Goal: Task Accomplishment & Management: Manage account settings

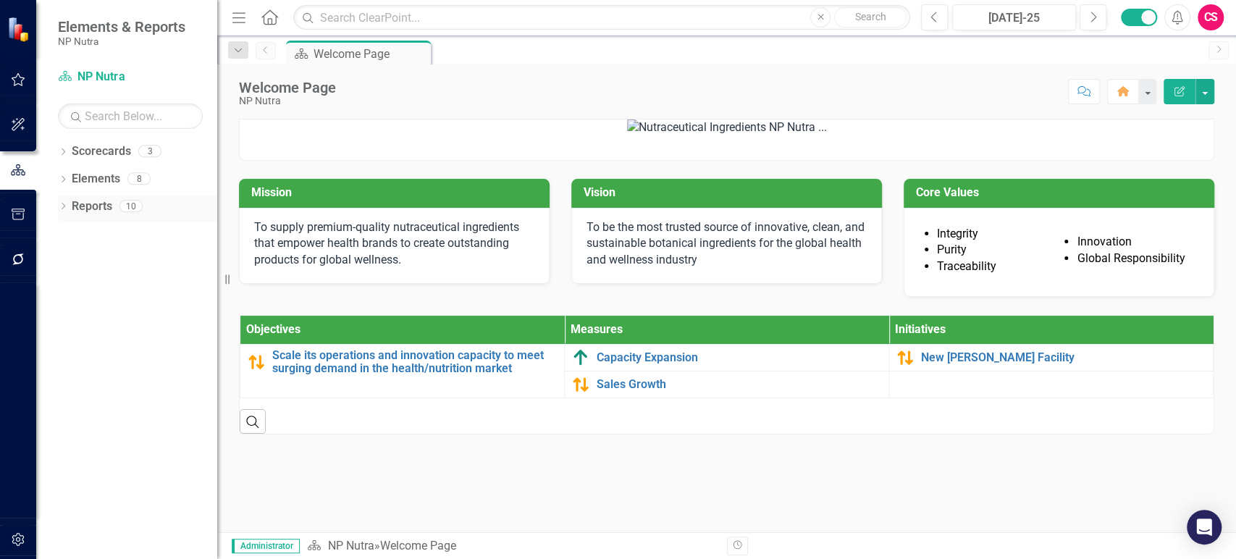
click at [87, 211] on link "Reports" at bounding box center [92, 206] width 41 height 17
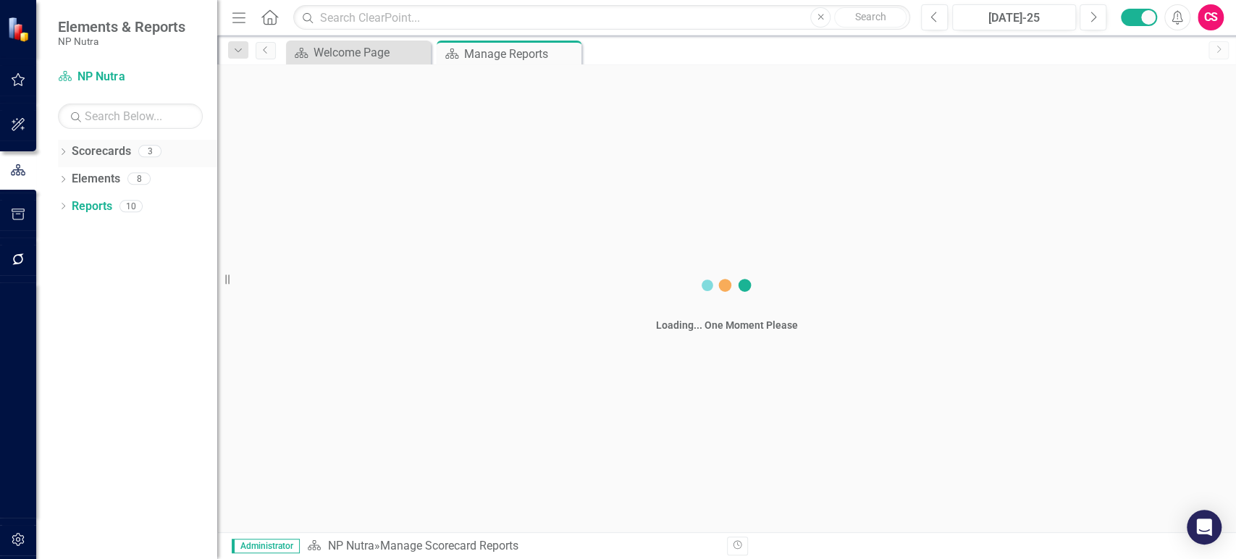
click at [107, 143] on link "Scorecards" at bounding box center [101, 151] width 59 height 17
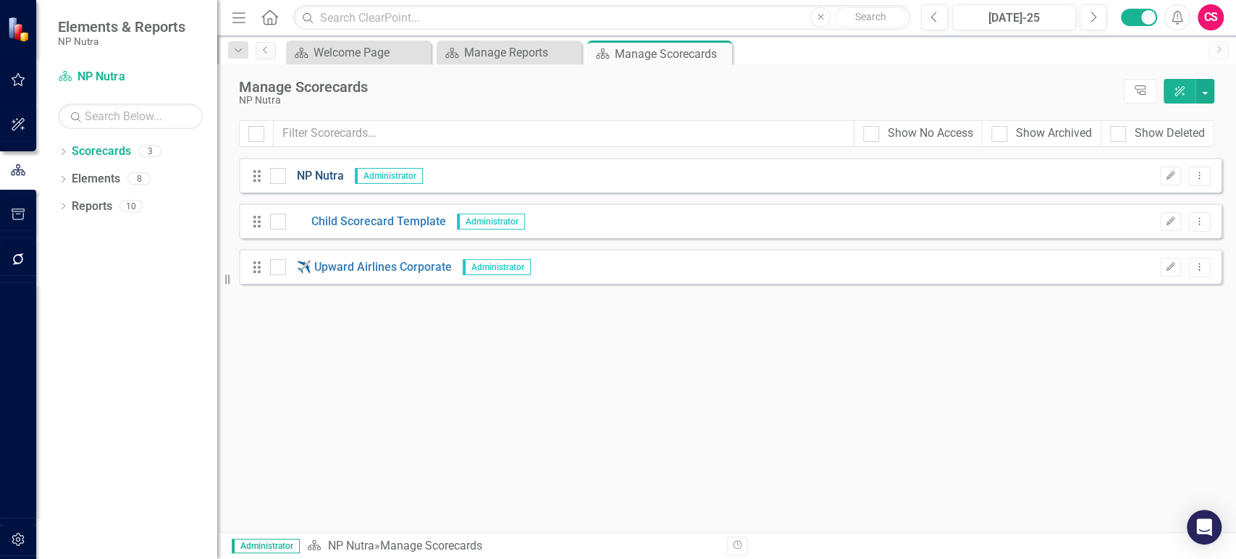
click at [321, 174] on link "NP Nutra" at bounding box center [315, 176] width 58 height 17
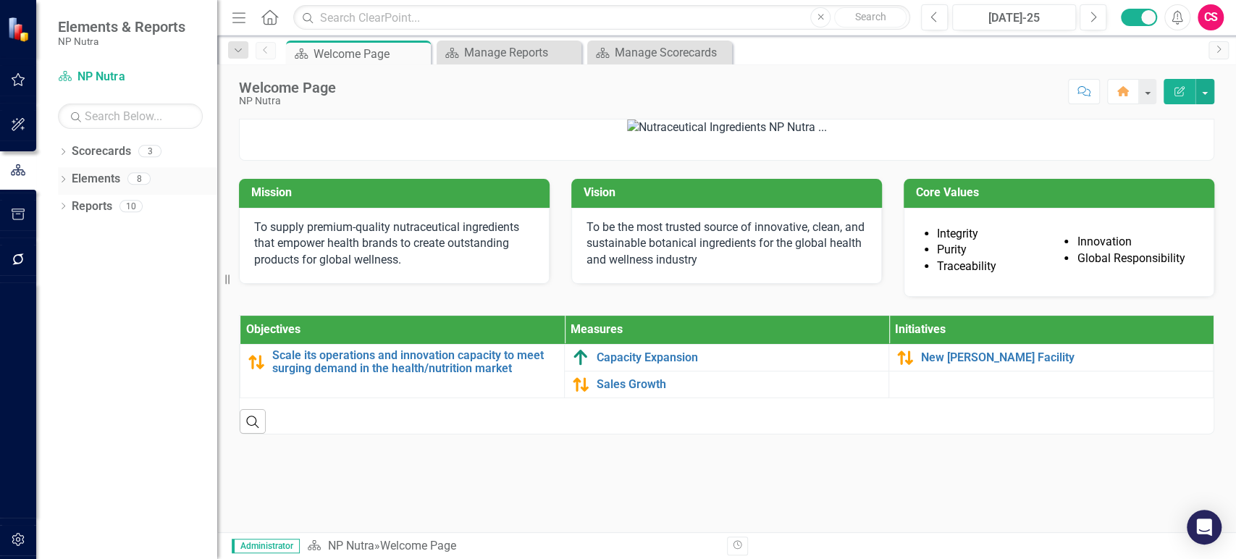
click at [96, 174] on link "Elements" at bounding box center [96, 179] width 49 height 17
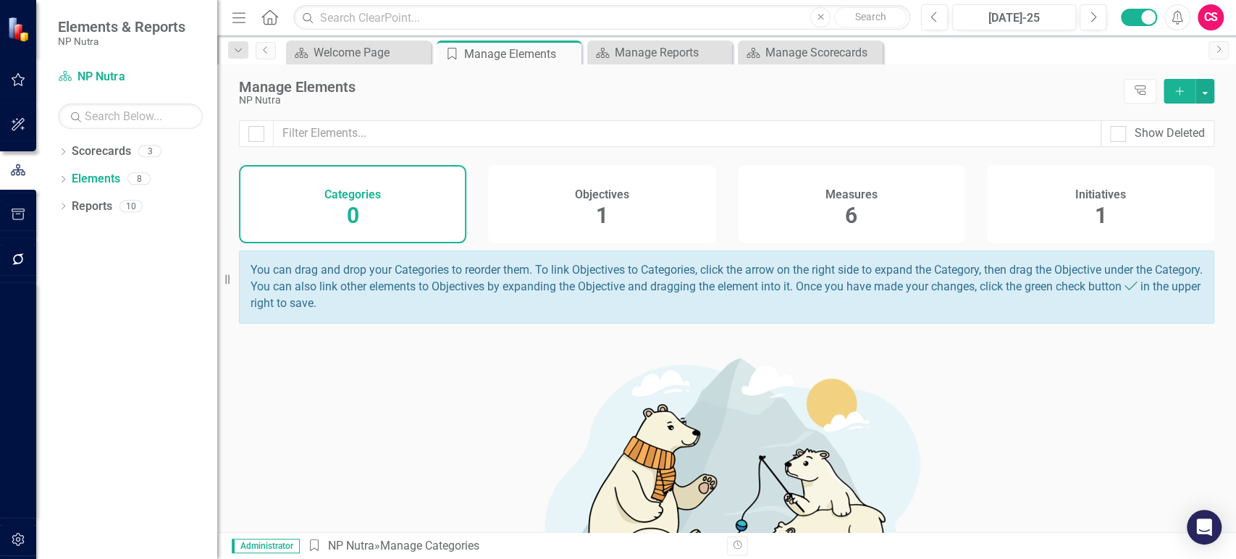
click at [1177, 87] on icon "Add" at bounding box center [1179, 91] width 13 height 10
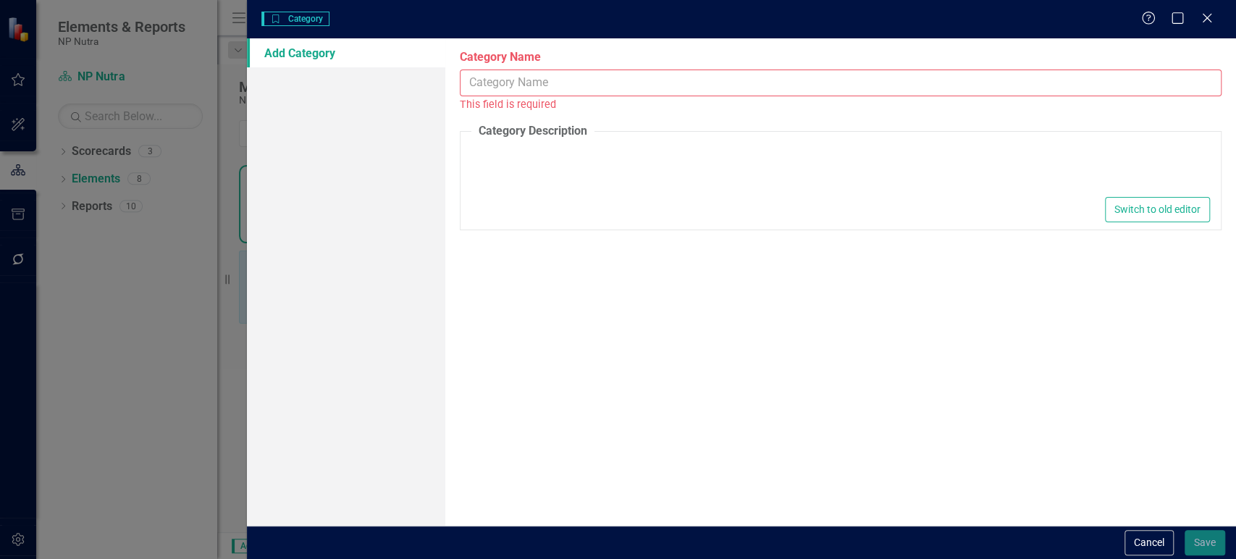
click at [496, 86] on input "Category Name" at bounding box center [841, 83] width 762 height 27
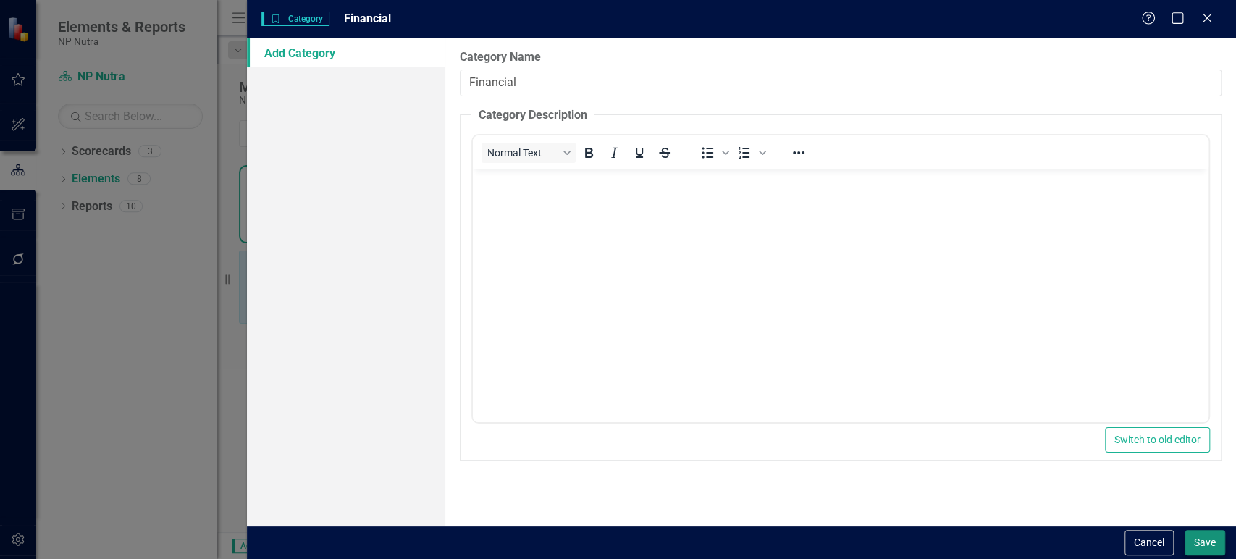
type input "Financial"
click at [1195, 541] on button "Save" at bounding box center [1205, 542] width 41 height 25
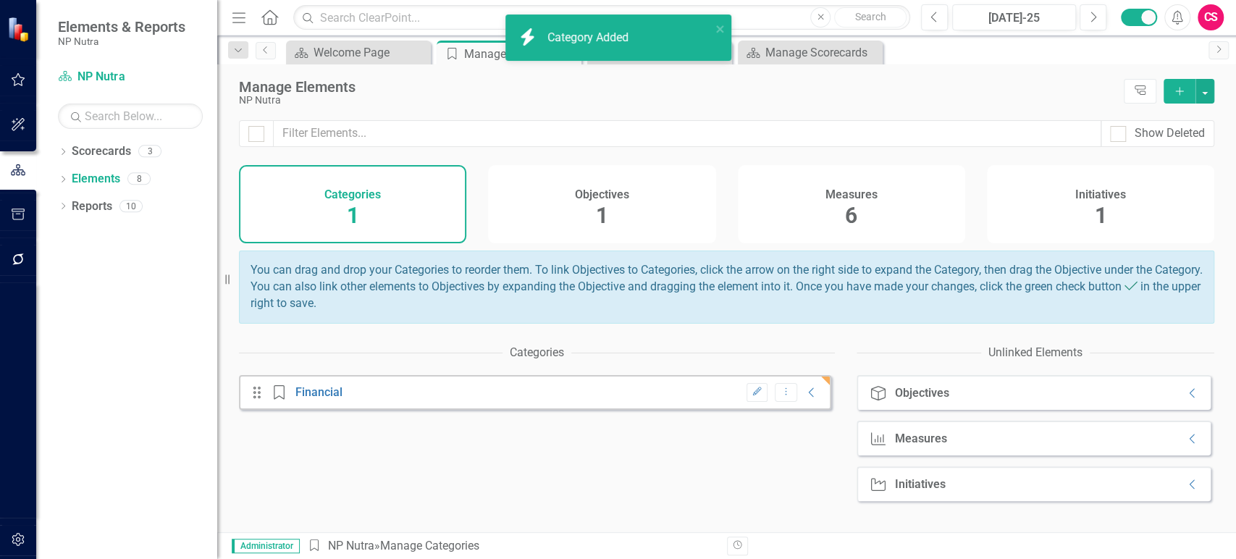
click at [613, 205] on div "Objectives 1" at bounding box center [601, 204] width 227 height 78
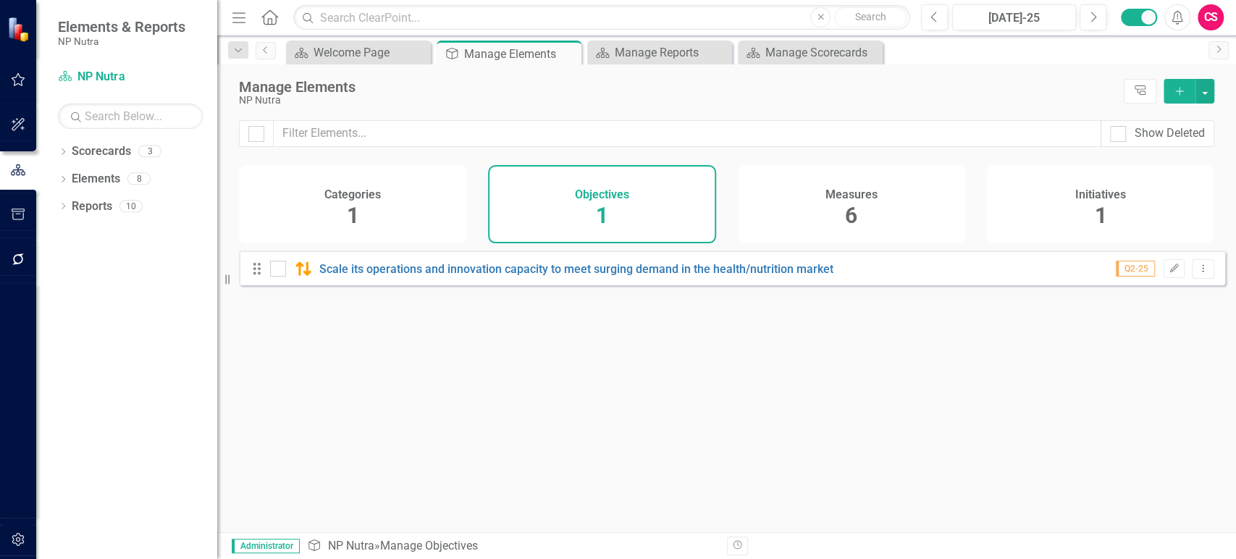
click at [1183, 82] on button "Add" at bounding box center [1180, 91] width 32 height 25
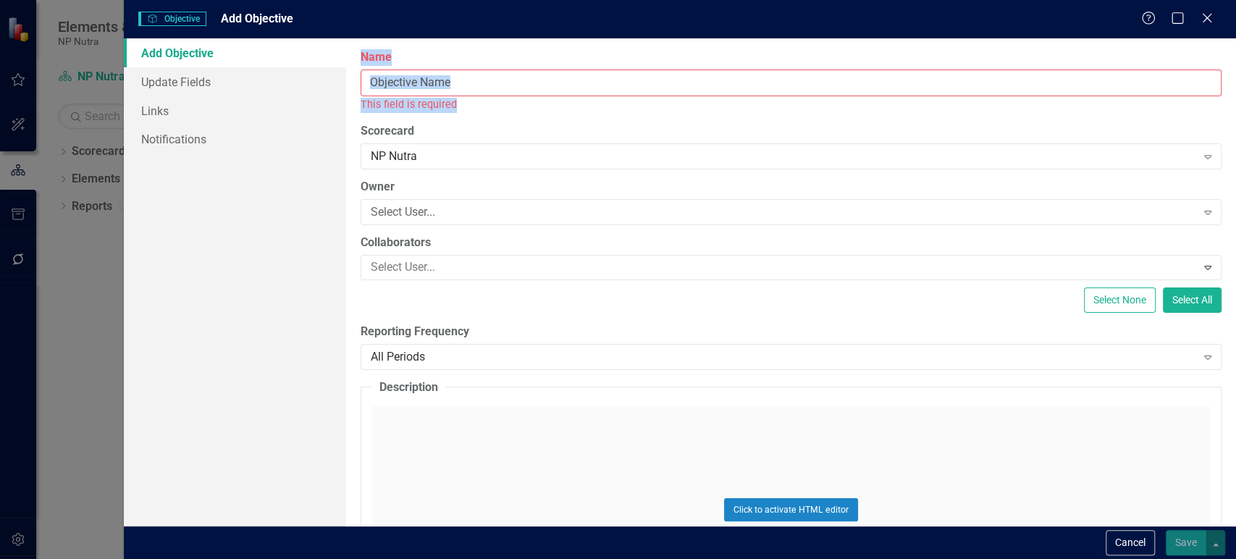
drag, startPoint x: 495, startPoint y: 97, endPoint x: 495, endPoint y: 88, distance: 8.7
click at [495, 90] on div "Name This field is required" at bounding box center [791, 80] width 861 height 63
click at [495, 88] on input "Name" at bounding box center [791, 83] width 861 height 27
paste input "Drive revenue growth and forecasting accuracy"
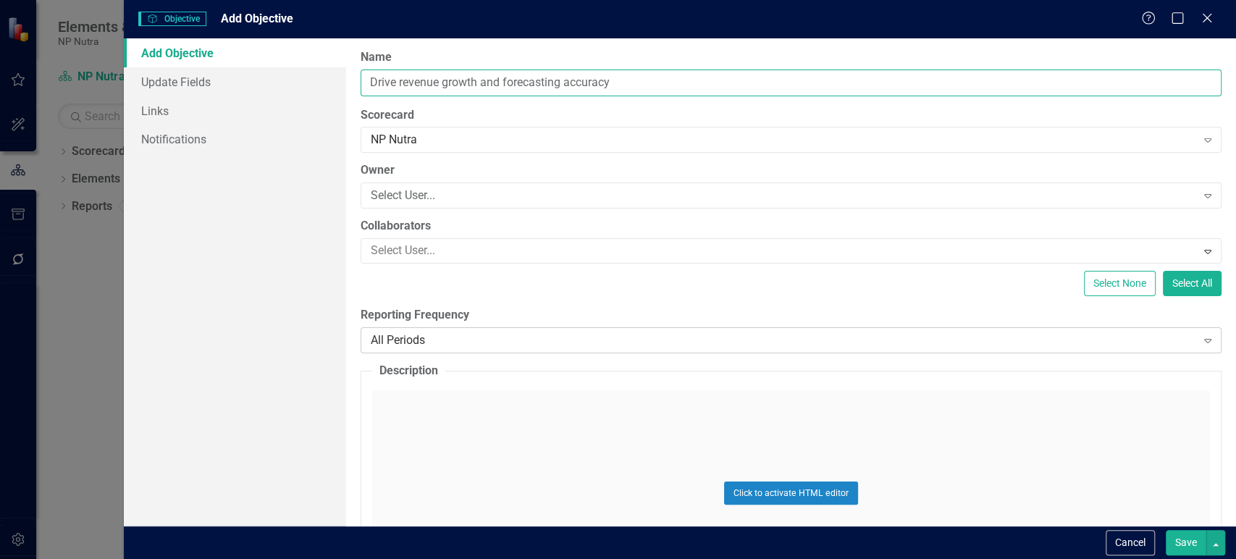
type input "Drive revenue growth and forecasting accuracy"
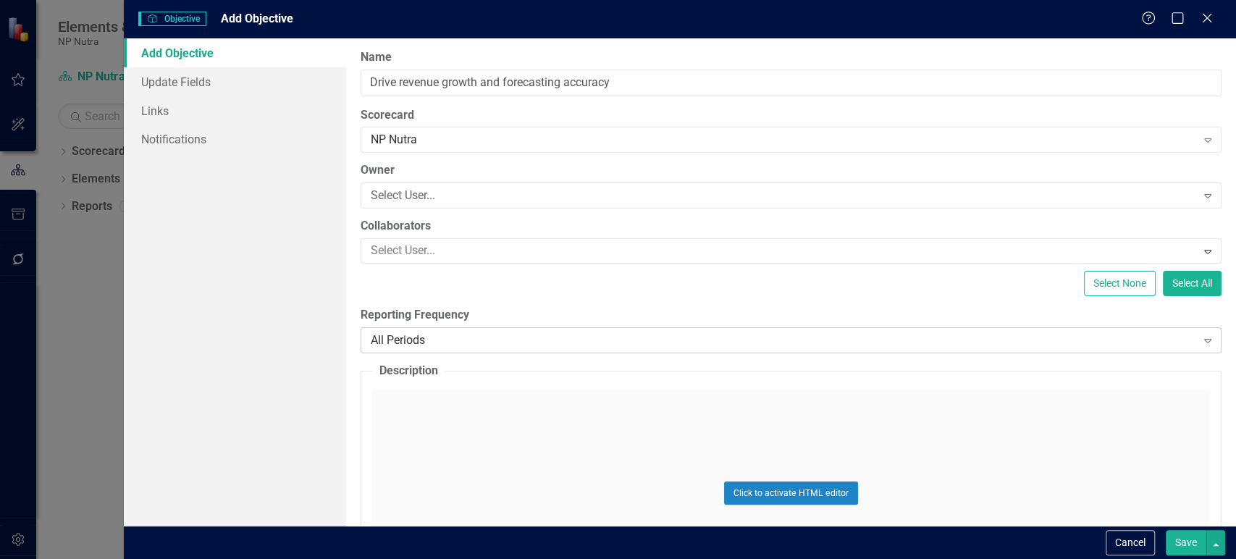
click at [473, 332] on div "All Periods Expand" at bounding box center [791, 340] width 861 height 26
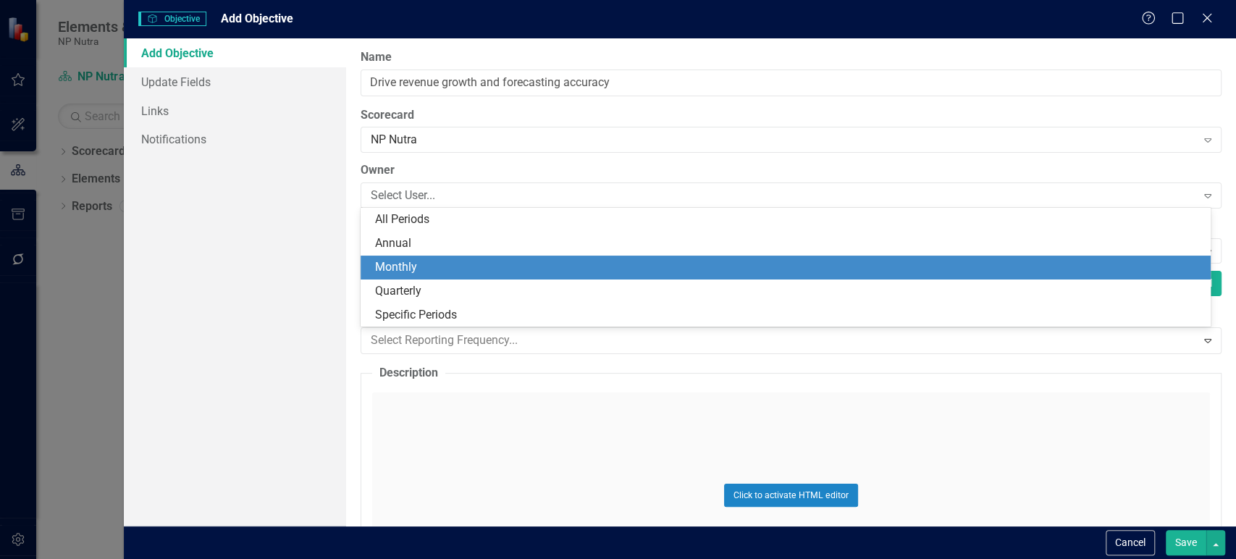
click at [423, 269] on div "Monthly" at bounding box center [789, 267] width 828 height 17
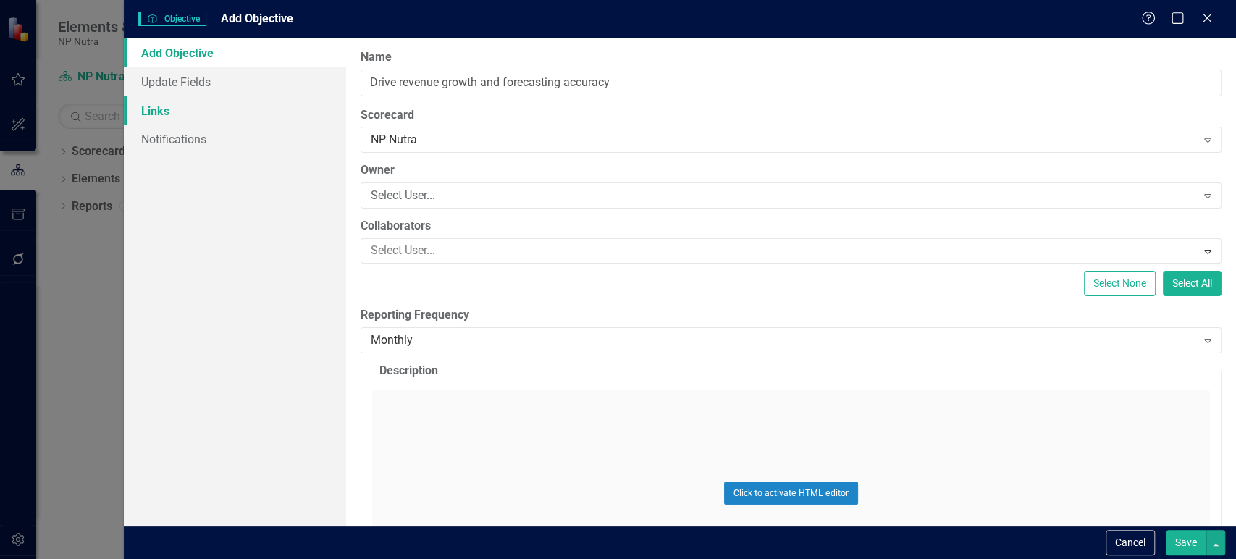
click at [249, 110] on link "Links" at bounding box center [235, 110] width 222 height 29
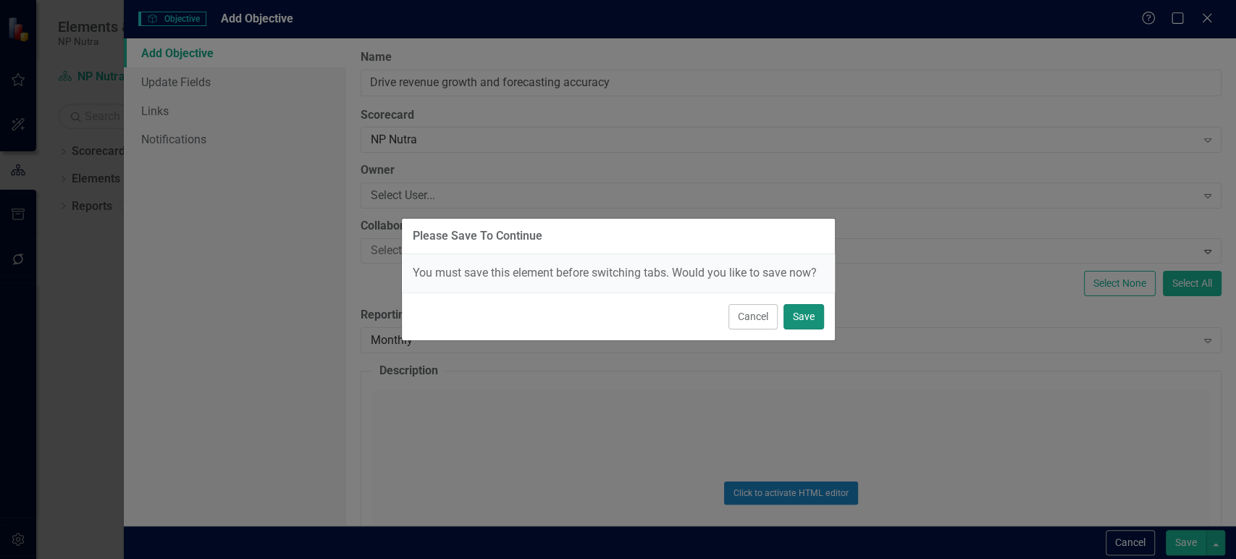
click at [805, 319] on button "Save" at bounding box center [804, 316] width 41 height 25
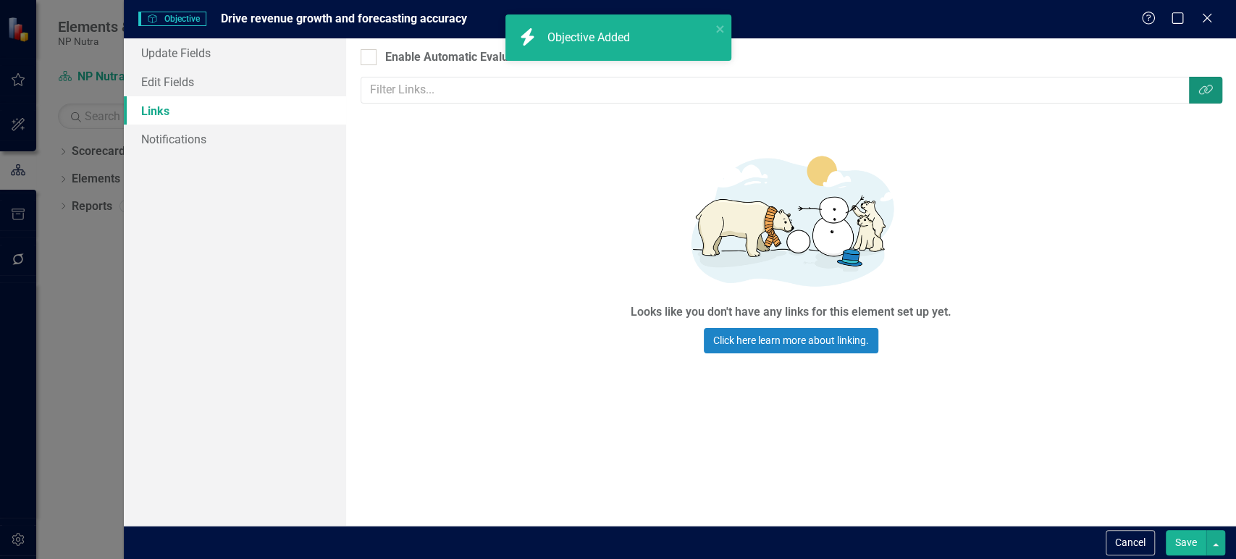
click at [1200, 96] on button "Link Tag" at bounding box center [1205, 90] width 33 height 27
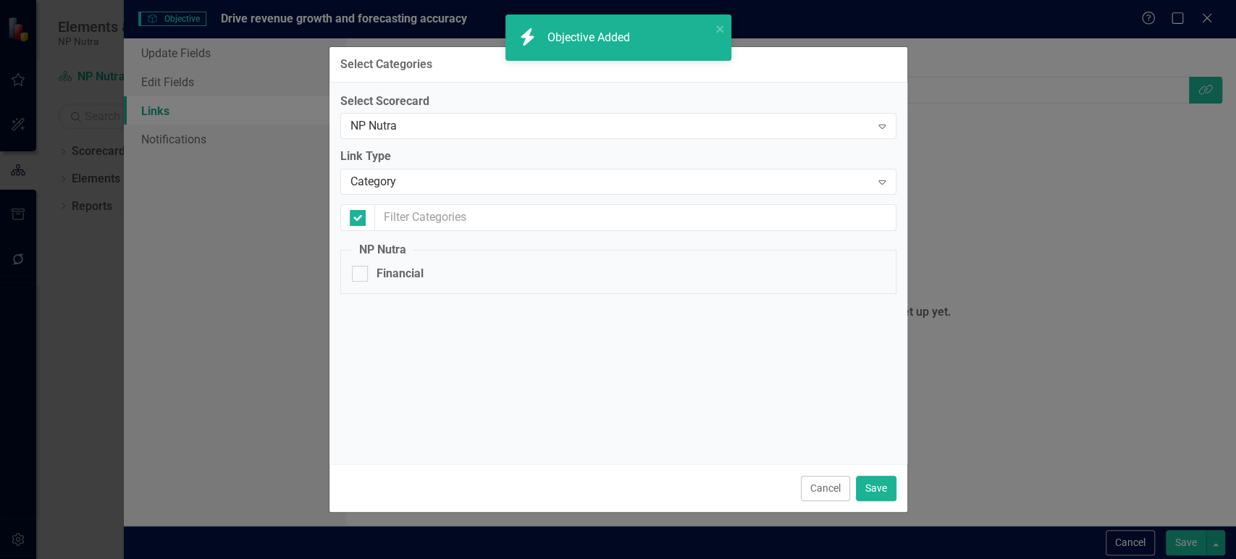
checkbox input "false"
click at [530, 184] on div "Category" at bounding box center [611, 182] width 521 height 17
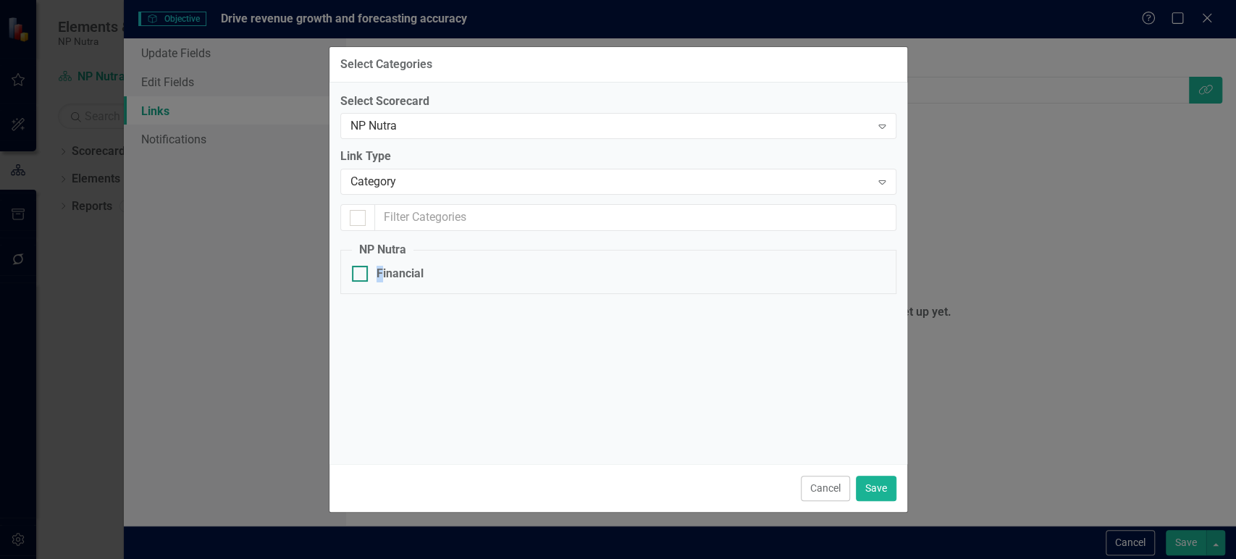
drag, startPoint x: 379, startPoint y: 288, endPoint x: 380, endPoint y: 271, distance: 16.7
click at [378, 278] on fieldset "NP Nutra Financial" at bounding box center [618, 268] width 556 height 52
click at [380, 267] on div "Financial" at bounding box center [400, 274] width 47 height 17
click at [361, 267] on input "Financial" at bounding box center [356, 270] width 9 height 9
checkbox input "true"
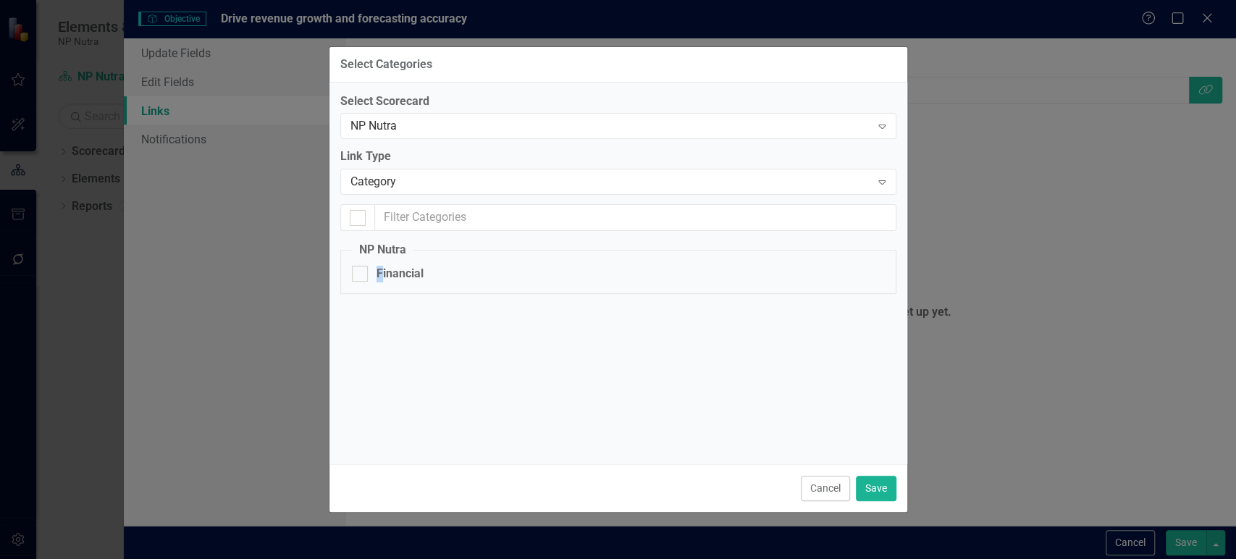
checkbox input "true"
click at [873, 484] on button "Save" at bounding box center [876, 488] width 41 height 25
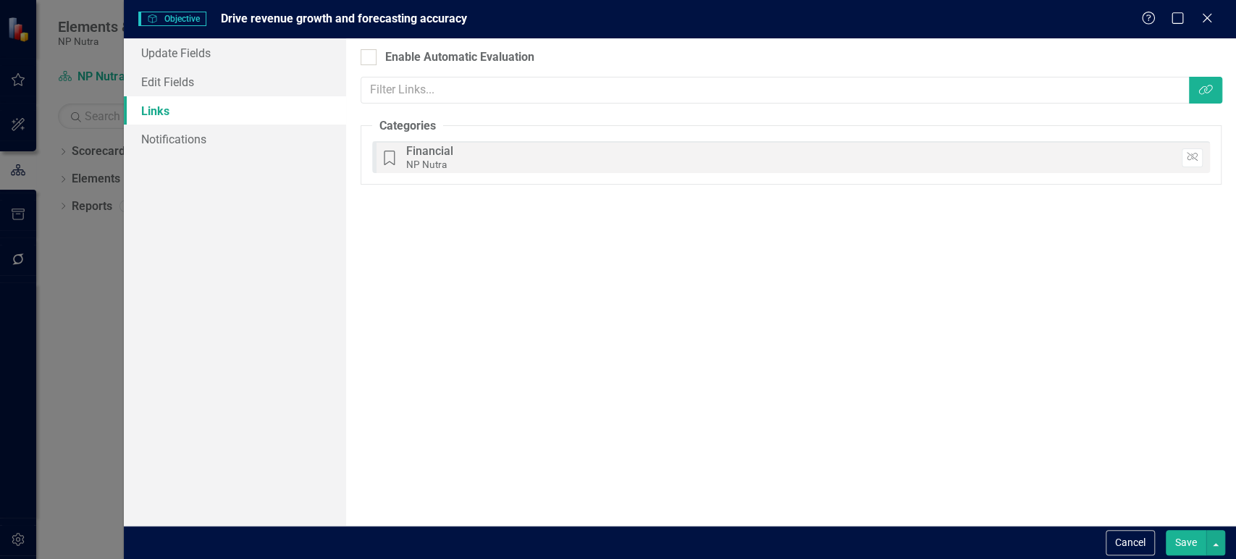
click at [1184, 548] on button "Save" at bounding box center [1186, 542] width 41 height 25
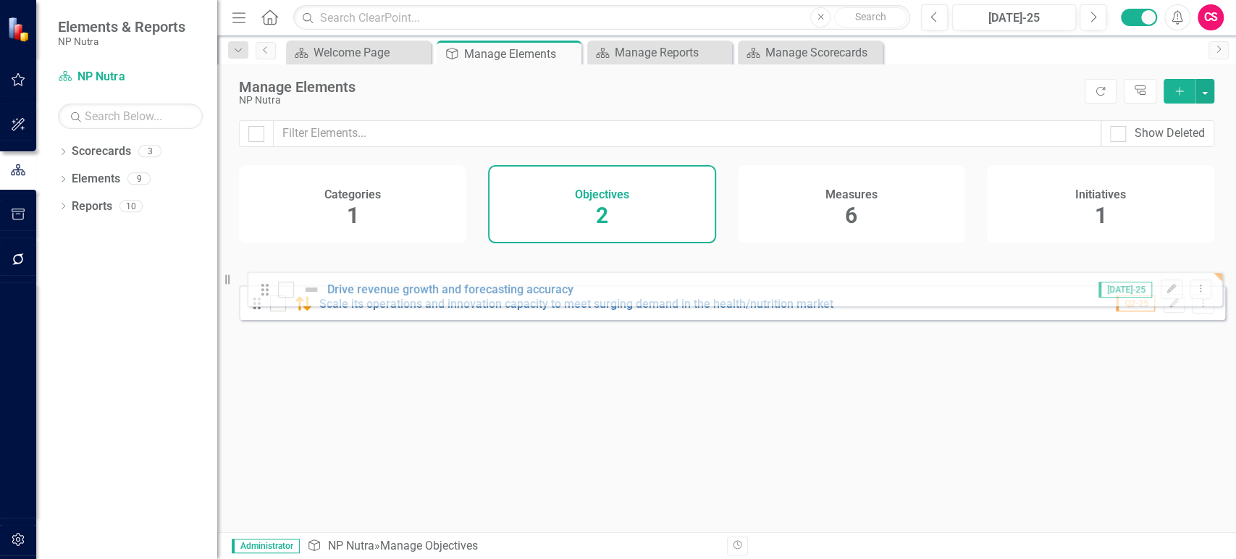
drag, startPoint x: 256, startPoint y: 326, endPoint x: 264, endPoint y: 290, distance: 36.4
click at [264, 290] on div "Drag Scale its operations and innovation capacity to meet surging demand in the…" at bounding box center [732, 291] width 986 height 80
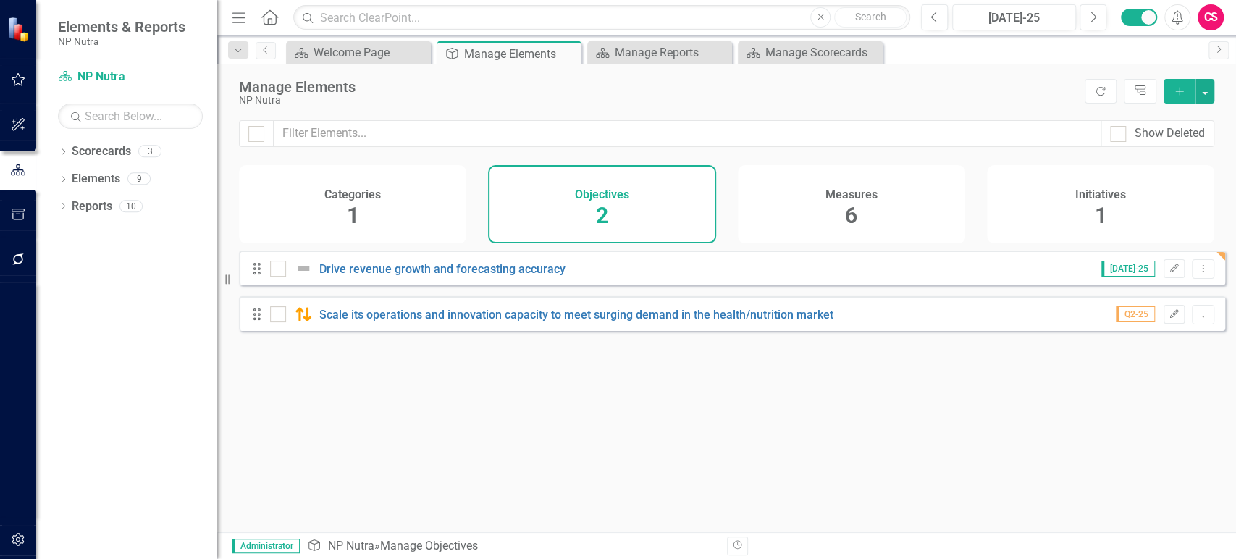
click at [867, 219] on div "Measures 6" at bounding box center [851, 204] width 227 height 78
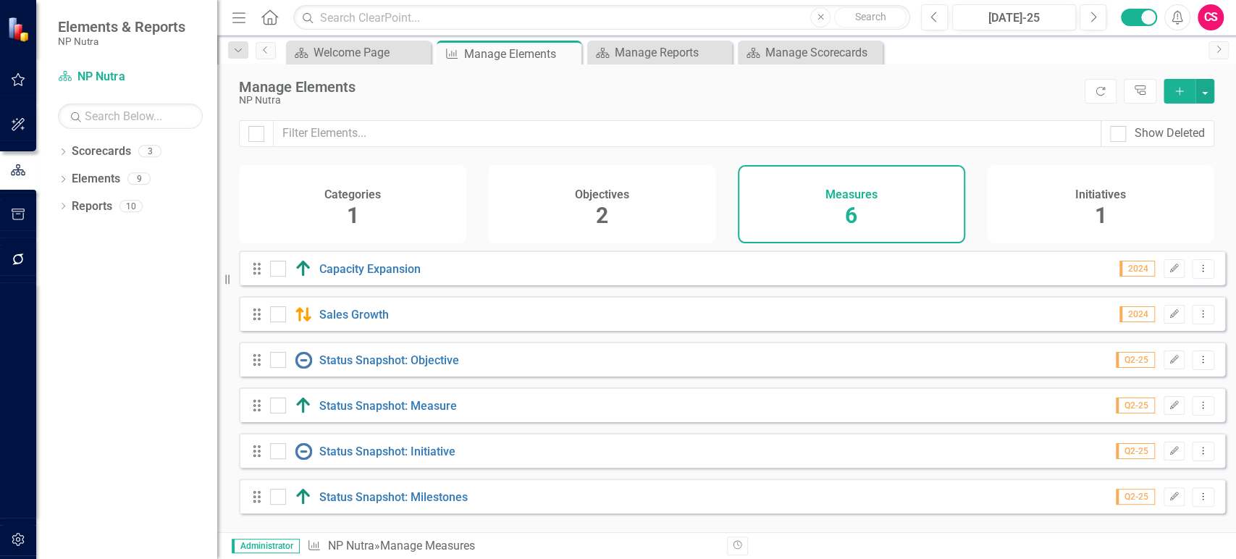
click at [1183, 85] on button "Add" at bounding box center [1180, 91] width 32 height 25
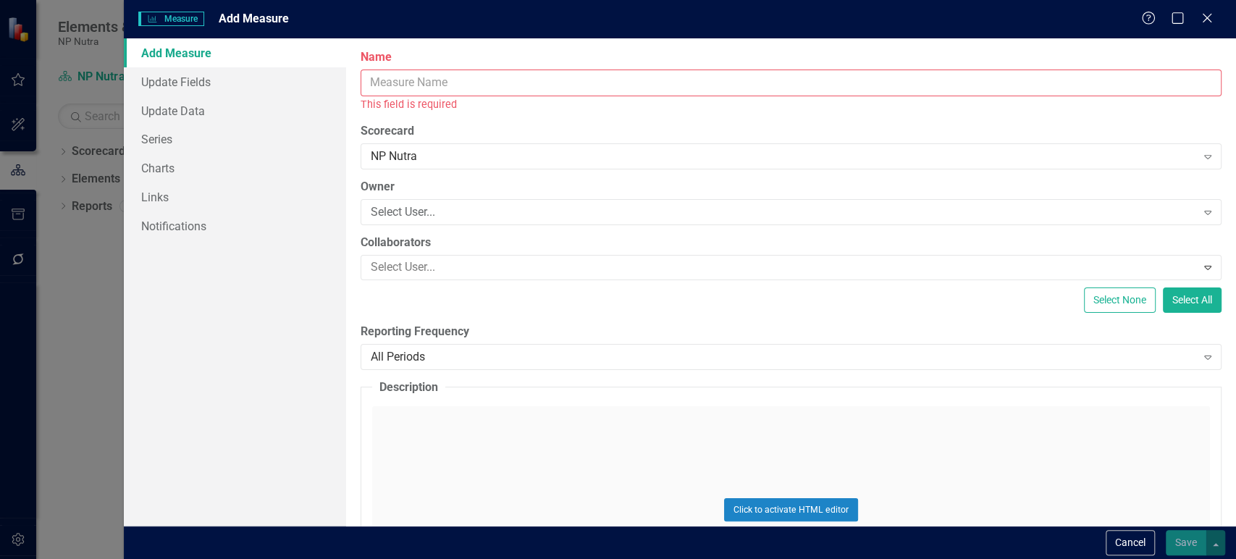
click at [485, 64] on label "Name" at bounding box center [791, 57] width 861 height 17
click at [485, 70] on input "Name" at bounding box center [791, 83] width 861 height 27
click at [478, 79] on input "Name" at bounding box center [791, 83] width 861 height 27
click at [440, 82] on input "Name" at bounding box center [791, 83] width 861 height 27
paste input "P"
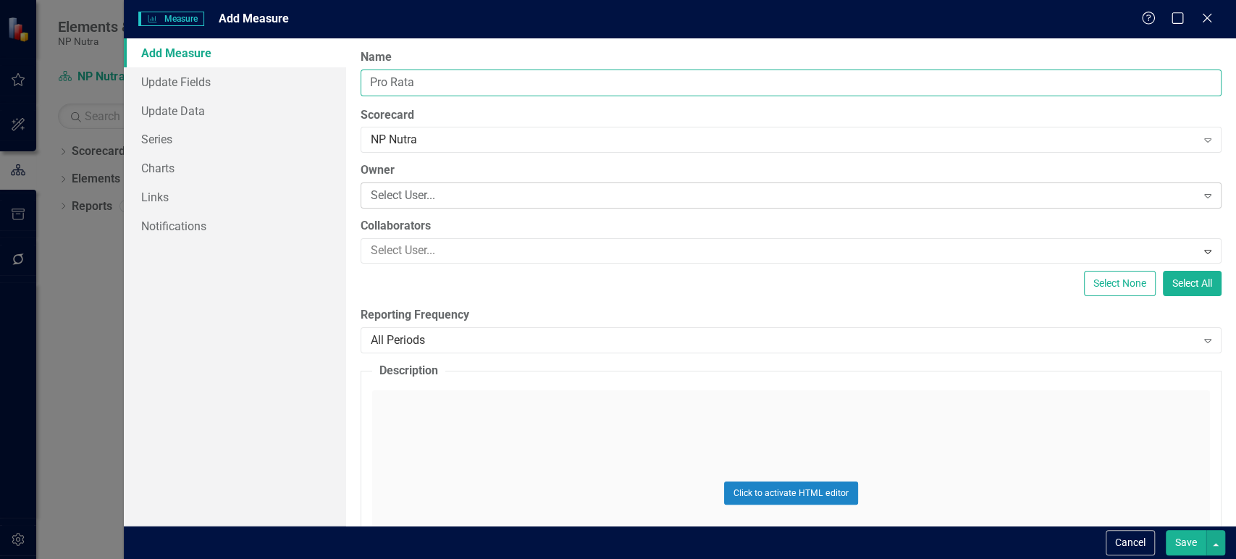
type input "Pro Rata"
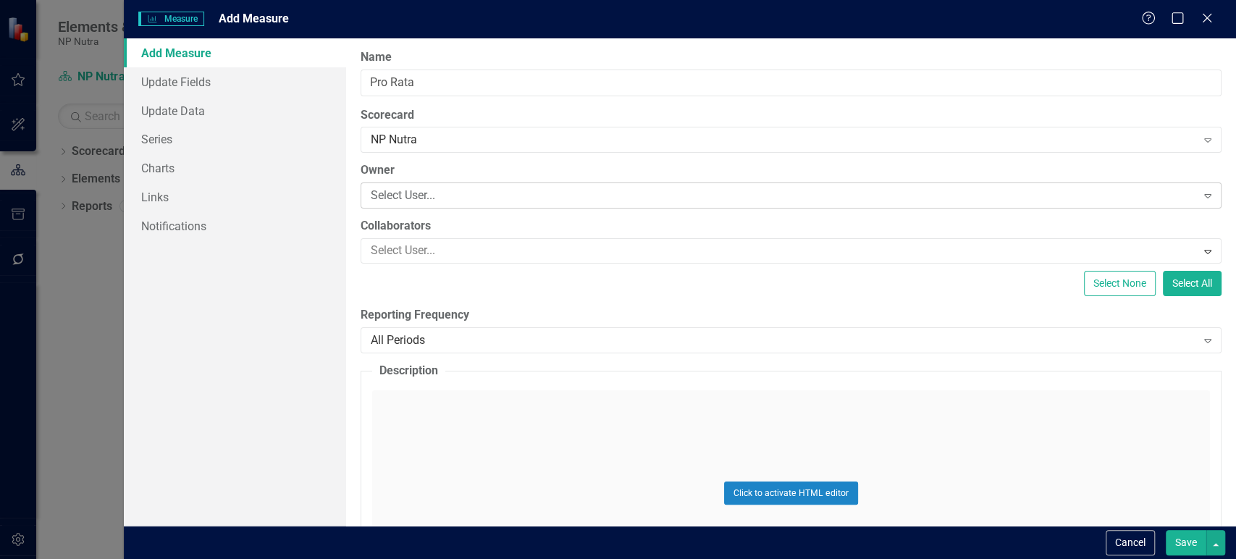
click at [443, 196] on div "Select User..." at bounding box center [784, 196] width 826 height 17
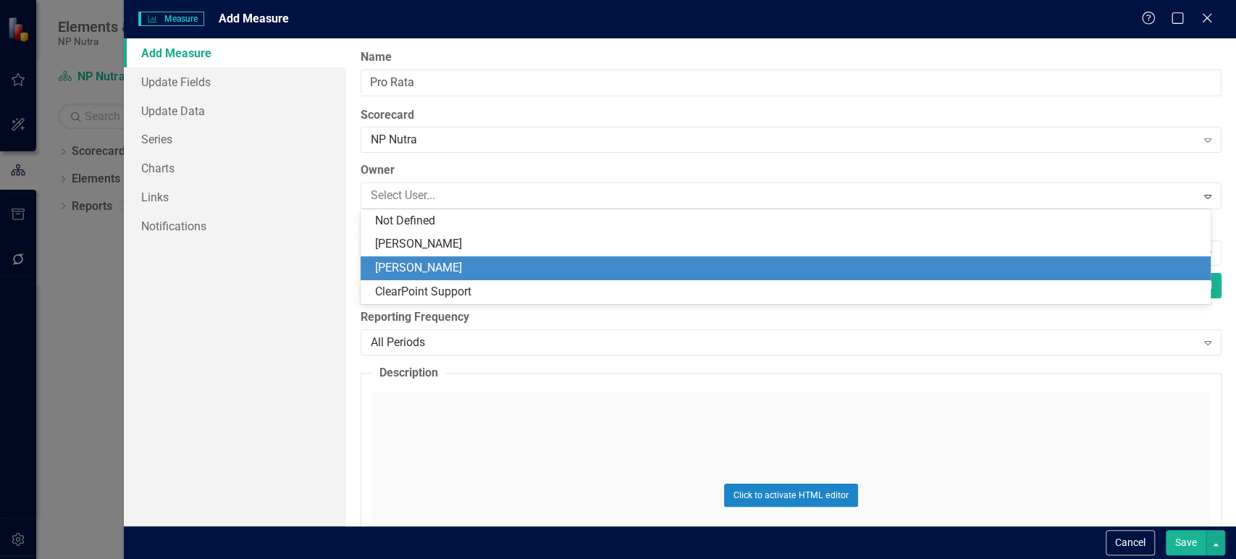
click at [432, 265] on div "[PERSON_NAME]" at bounding box center [789, 268] width 828 height 17
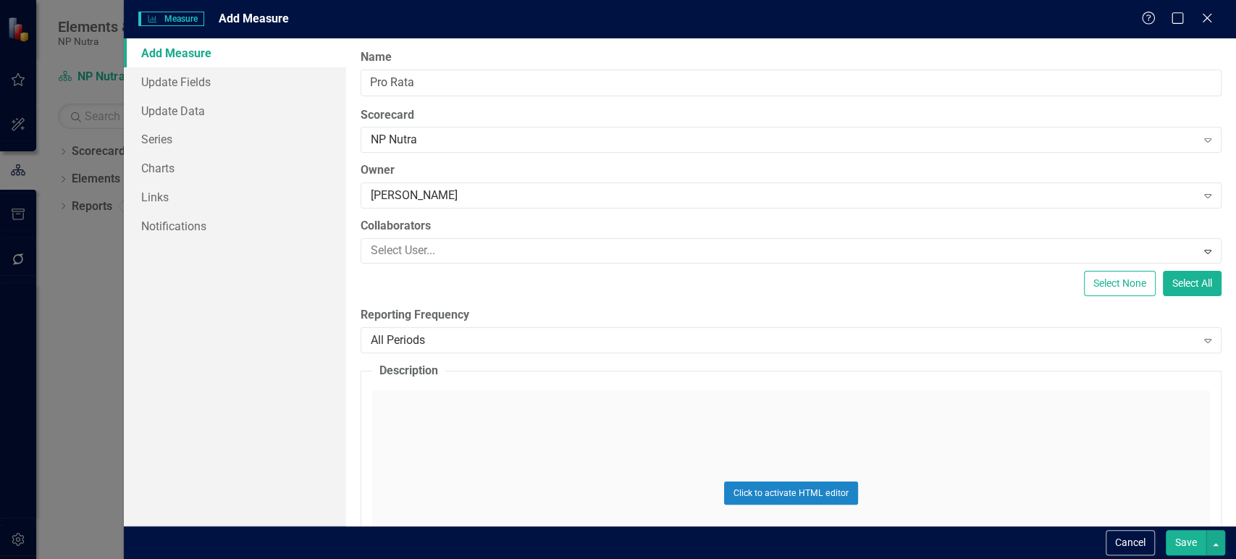
scroll to position [139, 0]
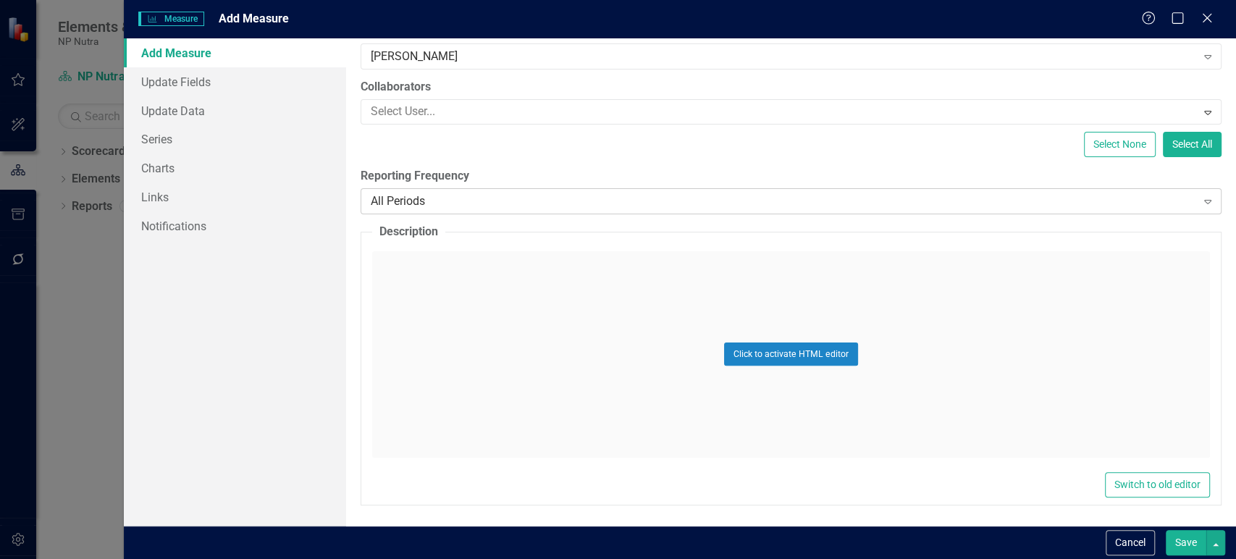
click at [452, 200] on div "All Periods" at bounding box center [784, 201] width 826 height 17
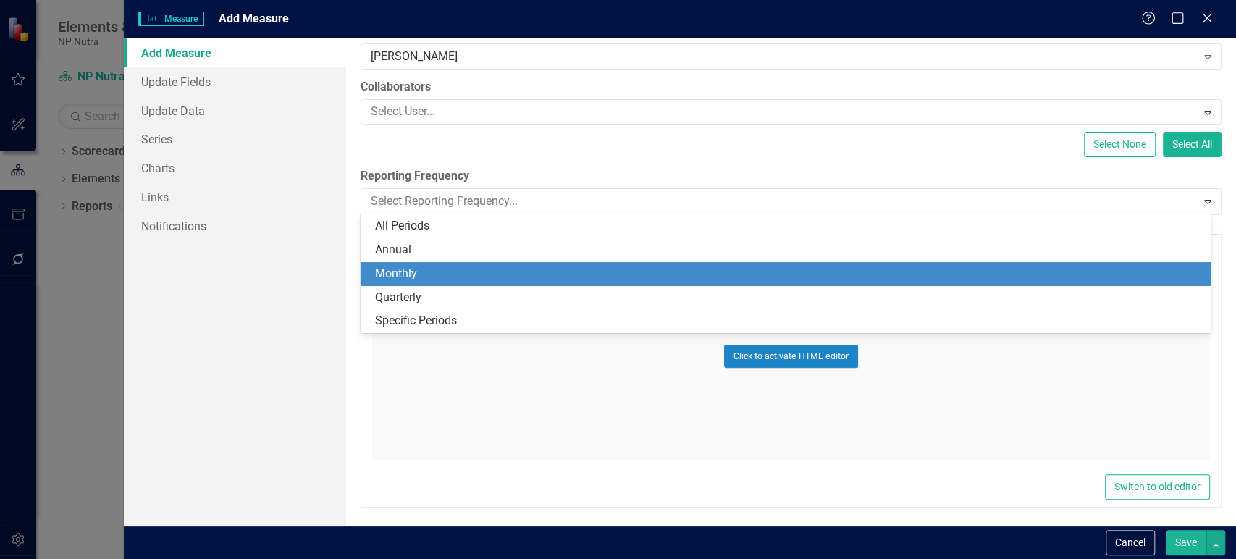
click at [420, 262] on div "Monthly" at bounding box center [786, 274] width 851 height 24
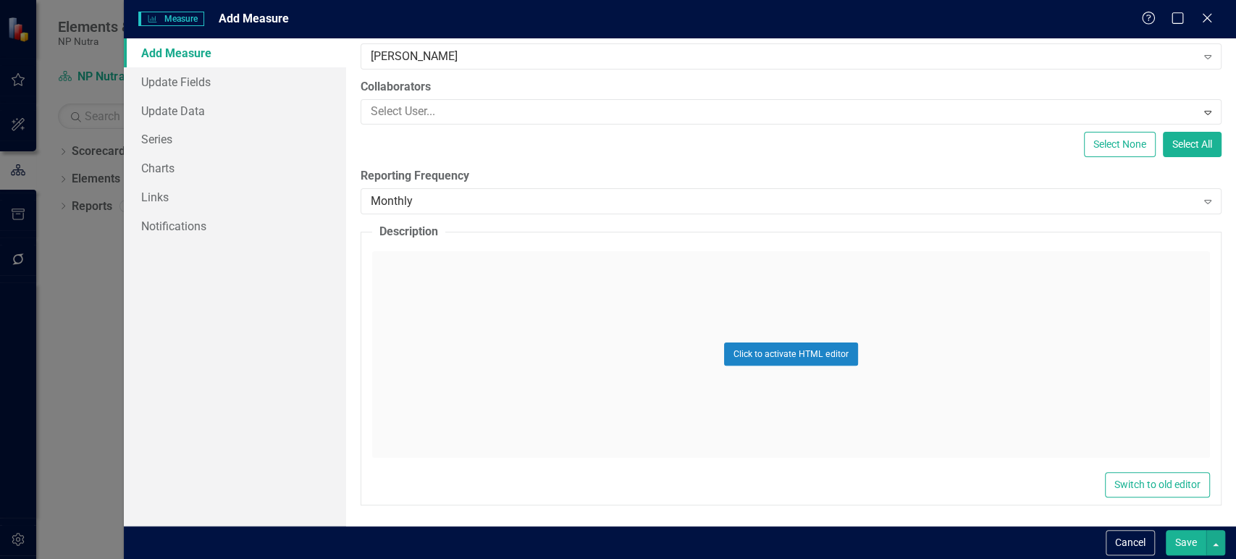
click at [430, 134] on div "Select None Select All" at bounding box center [791, 144] width 861 height 25
click at [438, 112] on div at bounding box center [780, 112] width 831 height 20
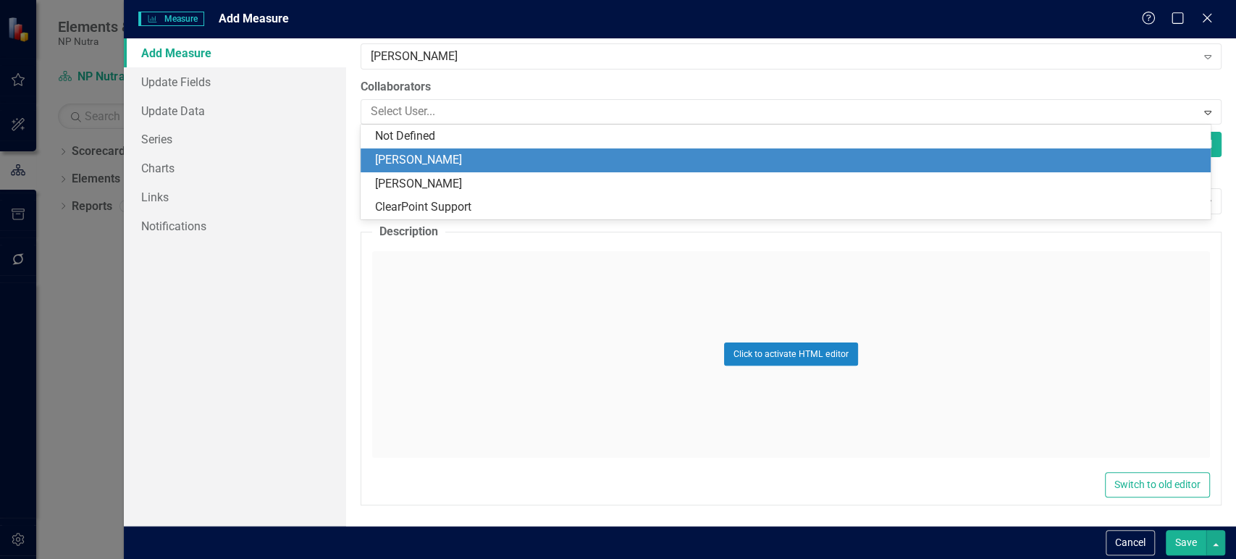
click at [421, 155] on div "[PERSON_NAME]" at bounding box center [789, 160] width 828 height 17
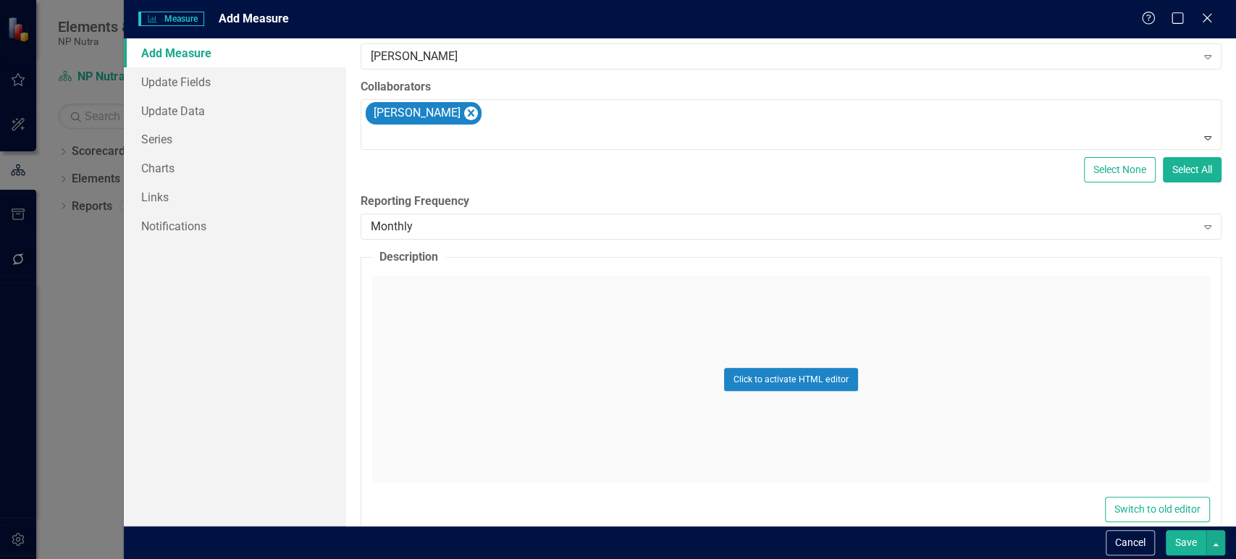
scroll to position [164, 0]
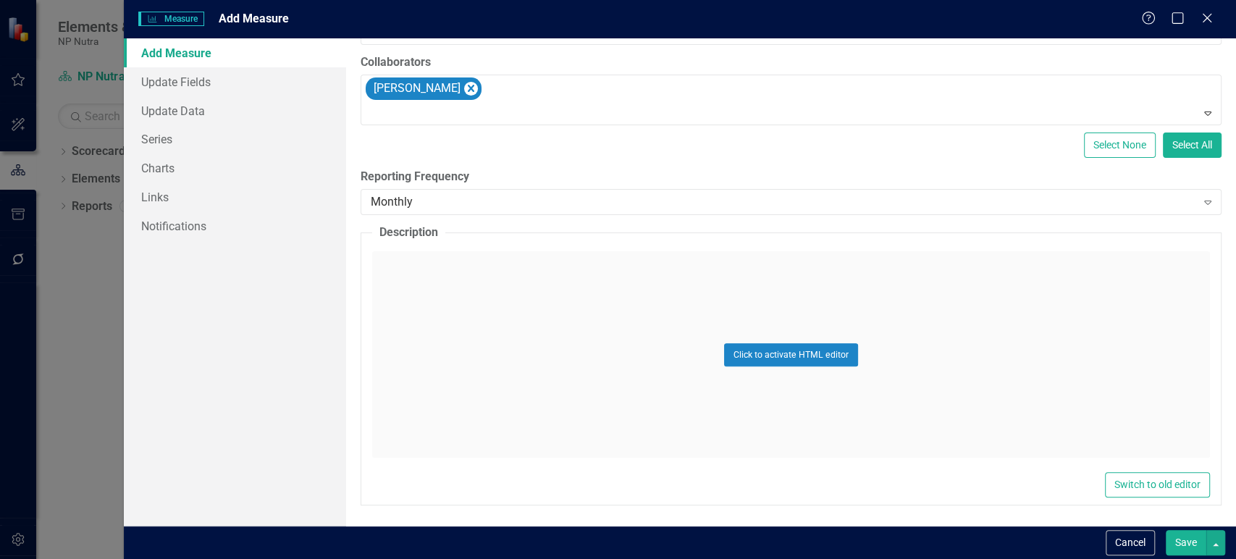
click at [1195, 546] on button "Save" at bounding box center [1186, 542] width 41 height 25
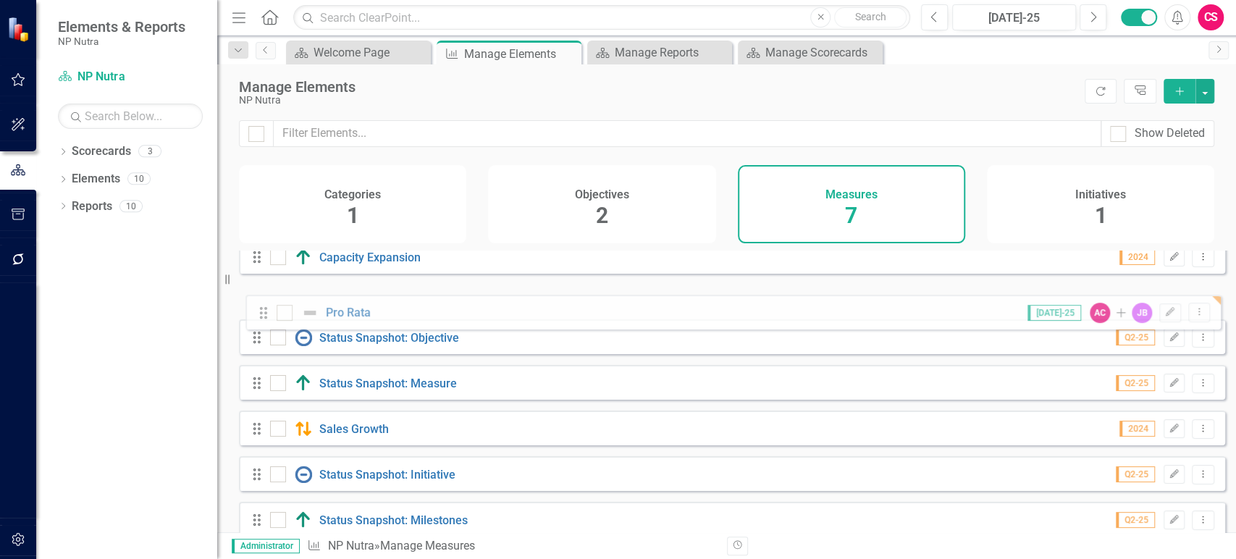
scroll to position [0, 0]
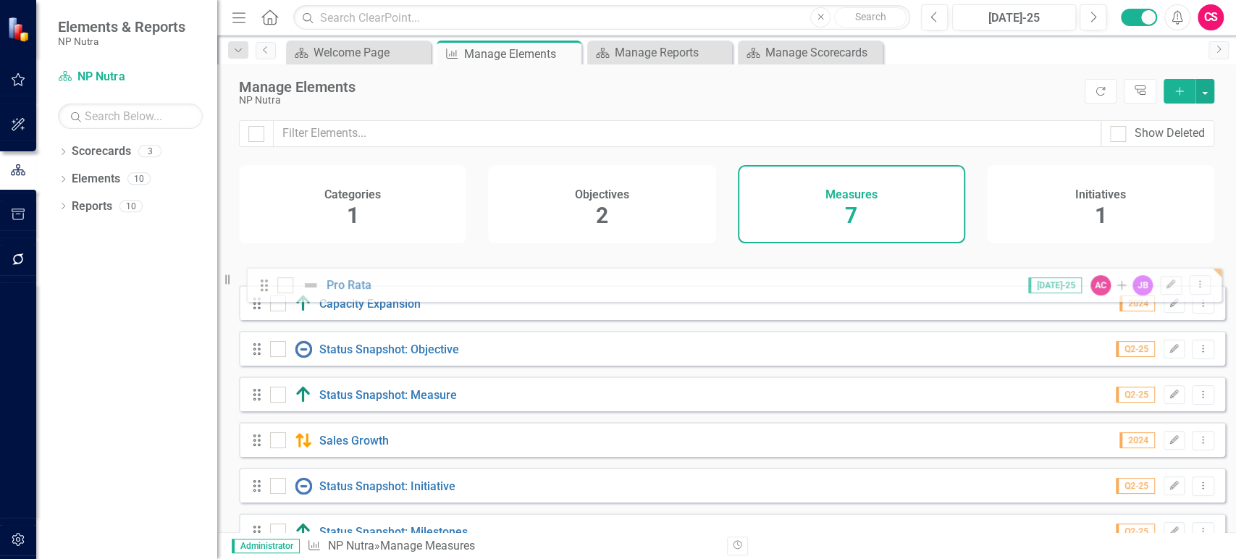
drag, startPoint x: 261, startPoint y: 470, endPoint x: 267, endPoint y: 277, distance: 193.5
click at [267, 277] on div "Drag Capacity Expansion 2024 Edit Dropdown Menu Drag Status Snapshot: Objective…" at bounding box center [732, 405] width 986 height 309
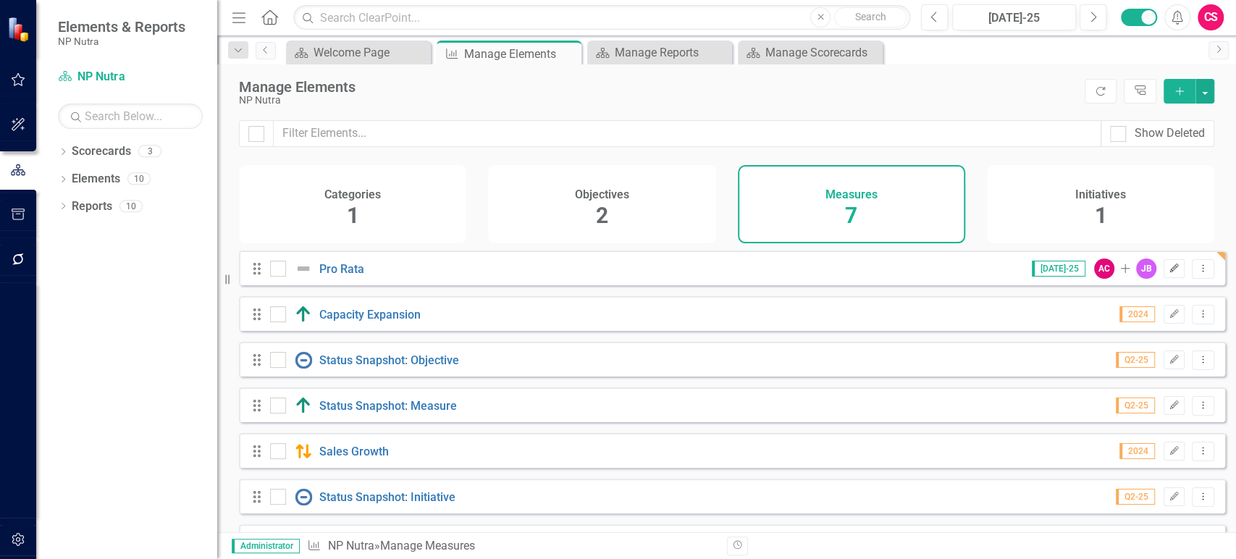
click at [1169, 273] on icon "Edit" at bounding box center [1174, 268] width 11 height 9
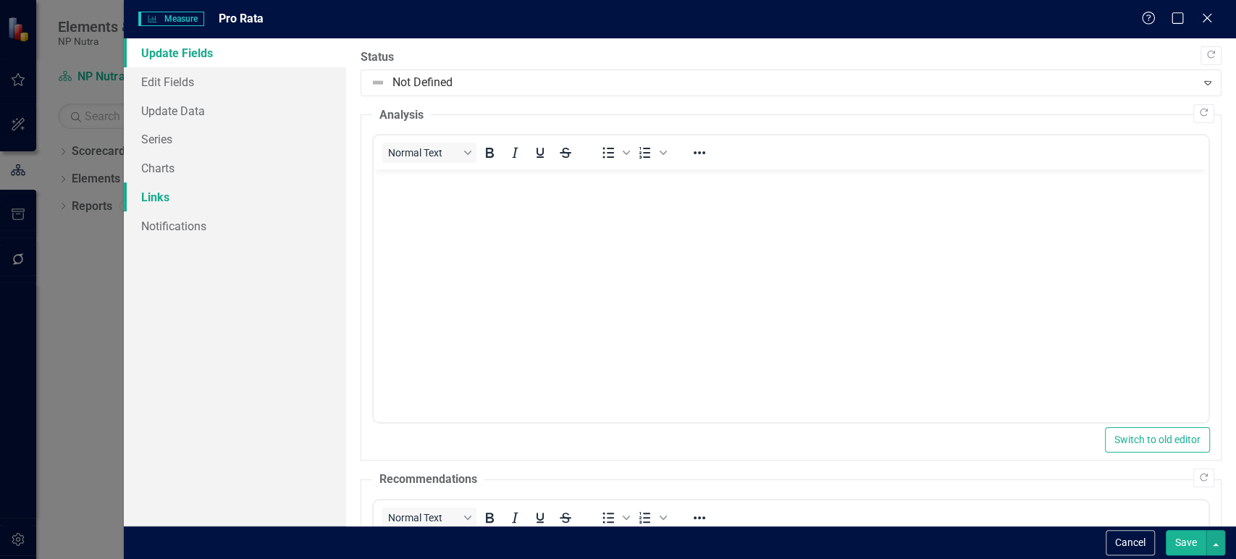
click at [209, 196] on link "Links" at bounding box center [235, 197] width 222 height 29
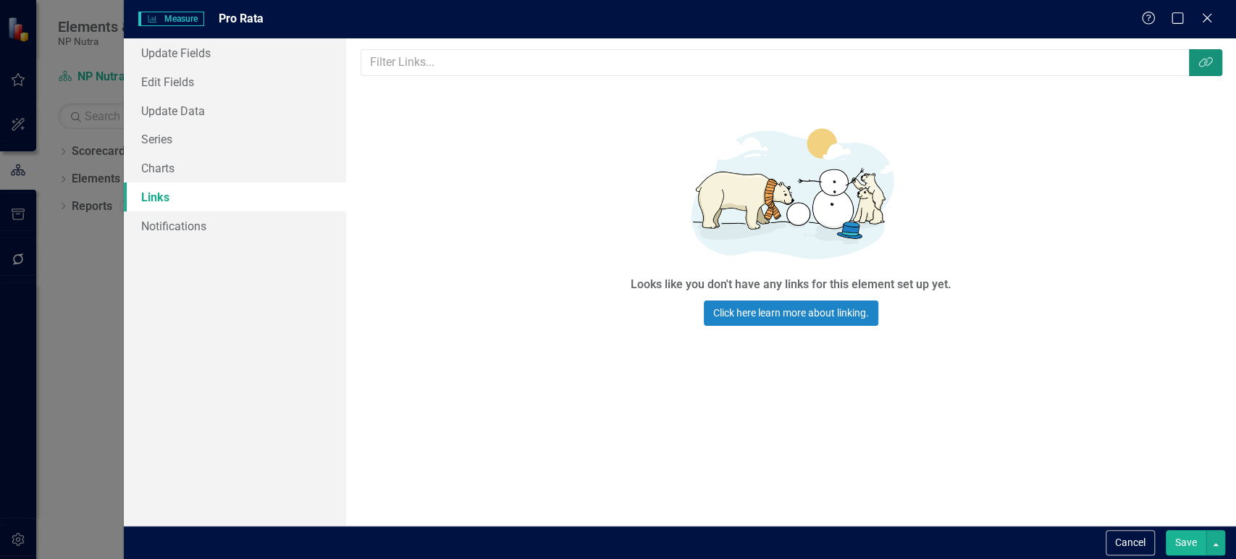
click at [1207, 56] on icon "Link Tag" at bounding box center [1206, 62] width 14 height 12
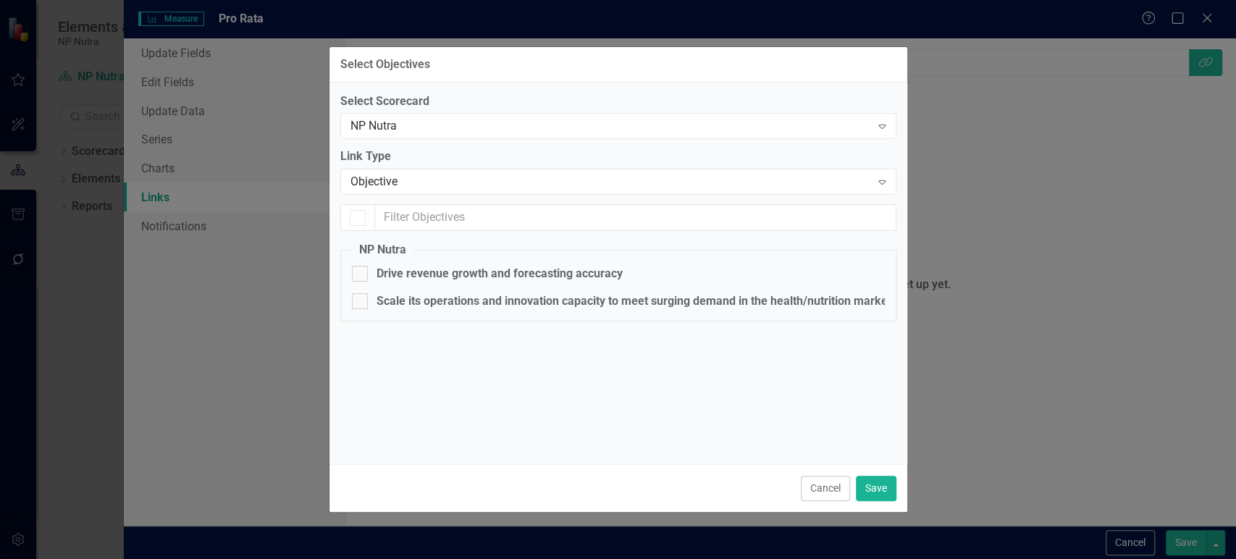
checkbox input "false"
click at [432, 272] on div "Drive revenue growth and forecasting accuracy" at bounding box center [500, 274] width 246 height 17
click at [361, 272] on input "Drive revenue growth and forecasting accuracy" at bounding box center [356, 270] width 9 height 9
checkbox input "true"
click at [873, 485] on button "Save" at bounding box center [876, 488] width 41 height 25
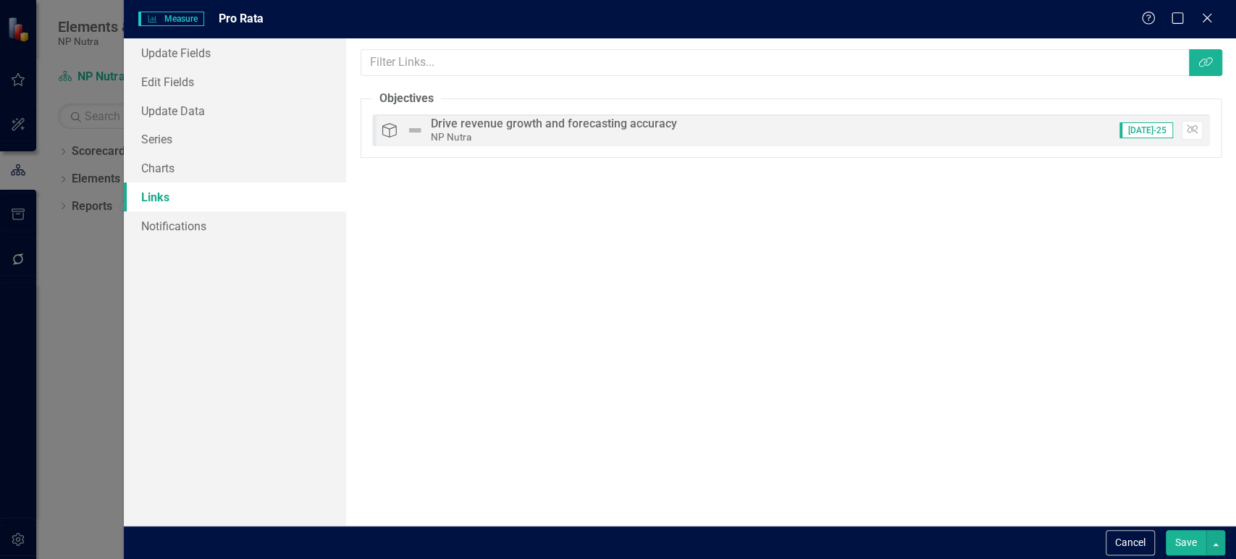
click at [1178, 536] on button "Save" at bounding box center [1186, 542] width 41 height 25
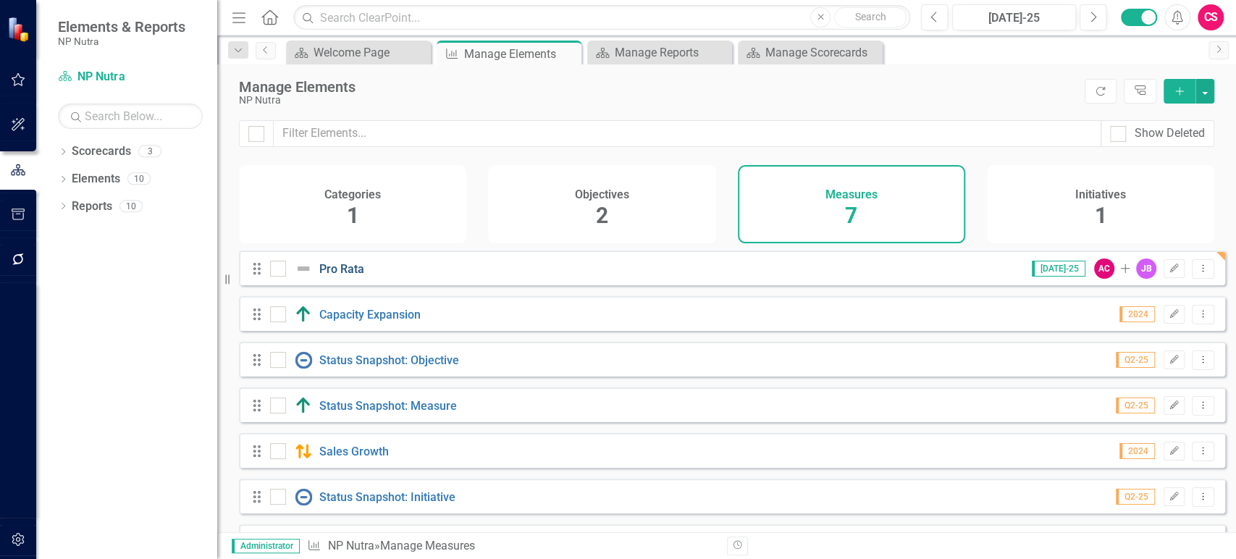
click at [336, 276] on link "Pro Rata" at bounding box center [341, 269] width 45 height 14
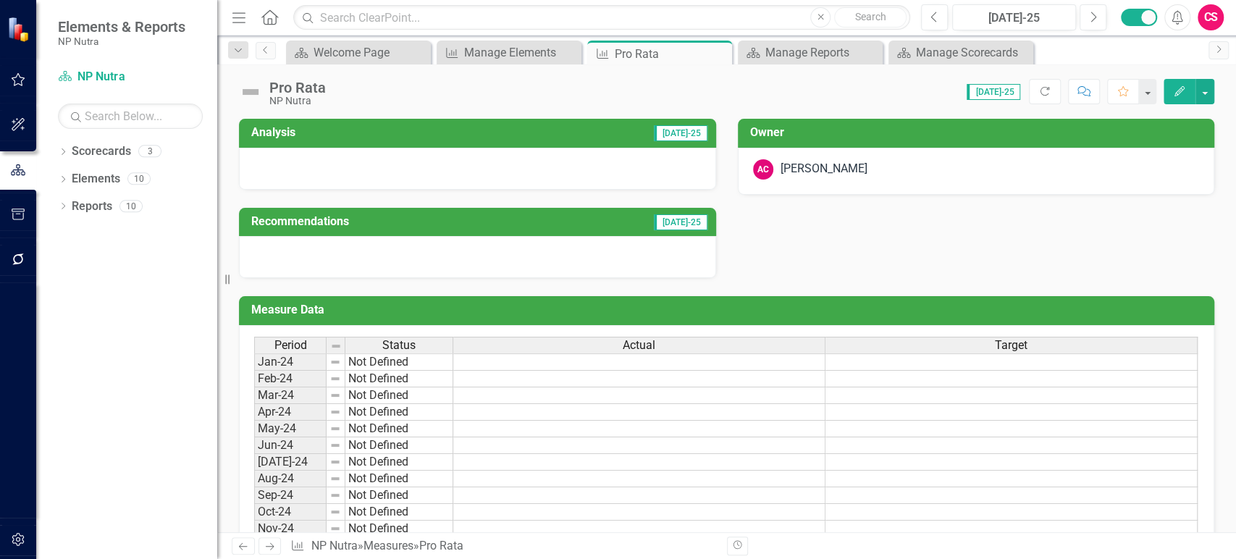
click at [1178, 93] on icon "Edit" at bounding box center [1179, 91] width 13 height 10
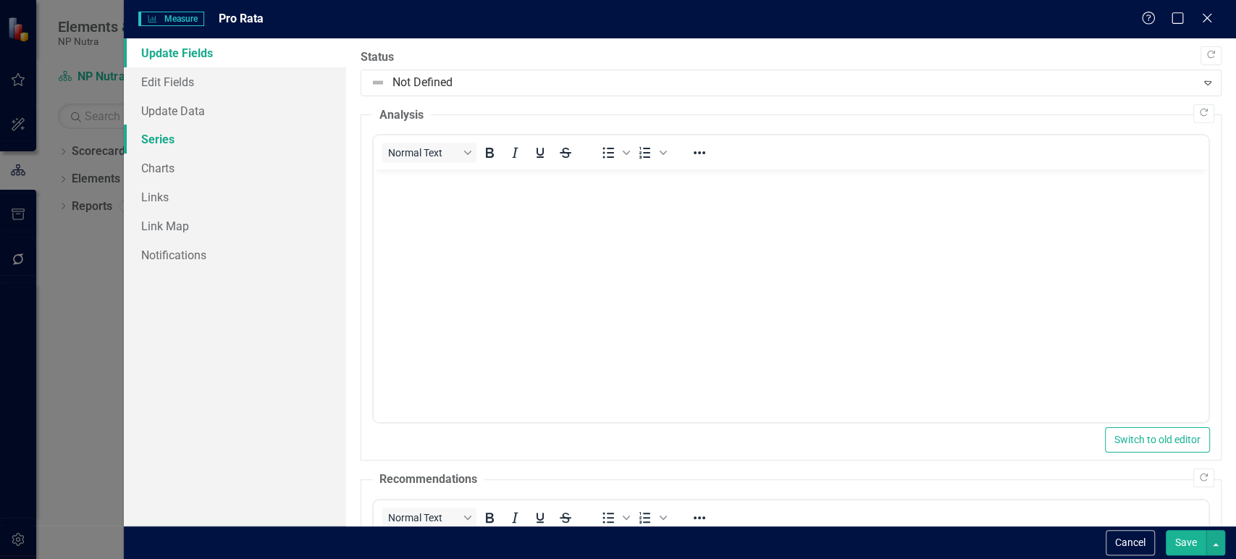
click at [186, 137] on link "Series" at bounding box center [235, 139] width 222 height 29
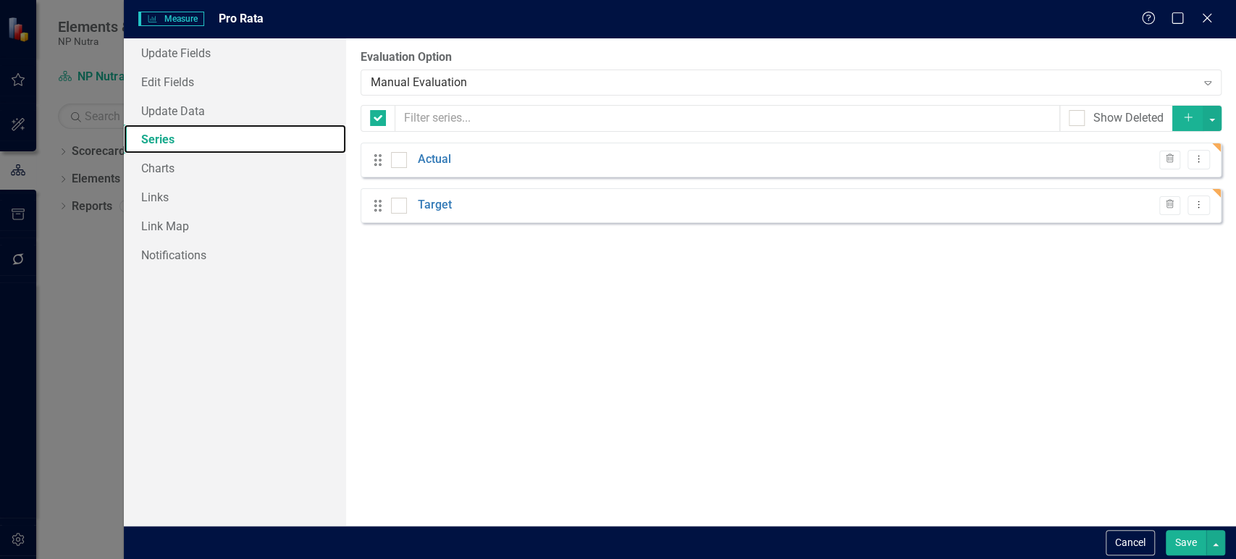
checkbox input "false"
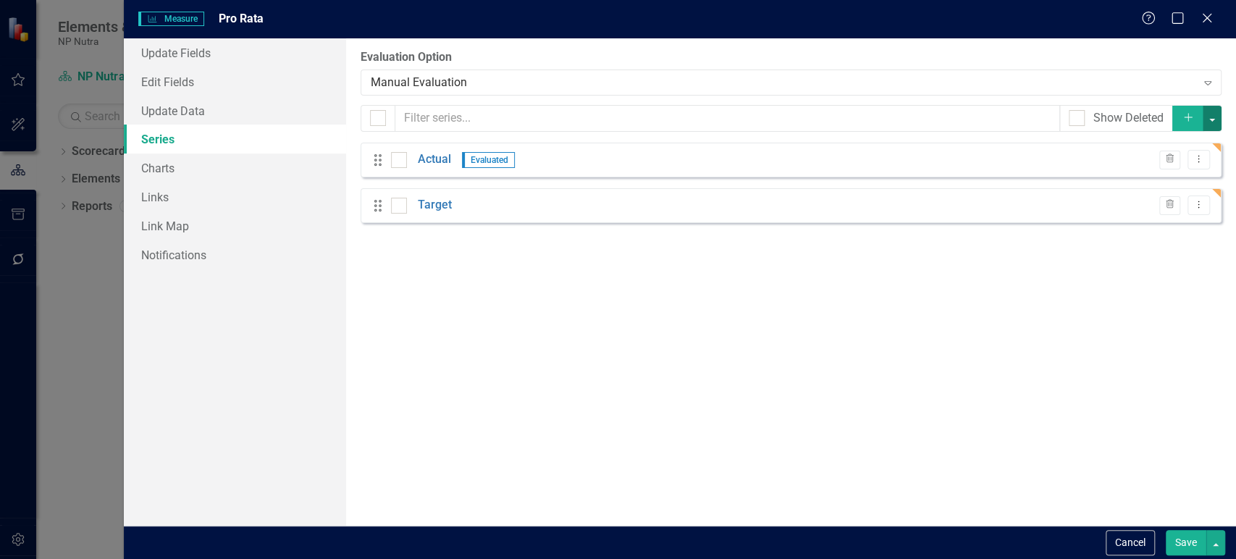
click at [1211, 126] on button "button" at bounding box center [1212, 118] width 19 height 25
click at [1163, 175] on link "Add Multiple Add Multiple" at bounding box center [1164, 171] width 114 height 27
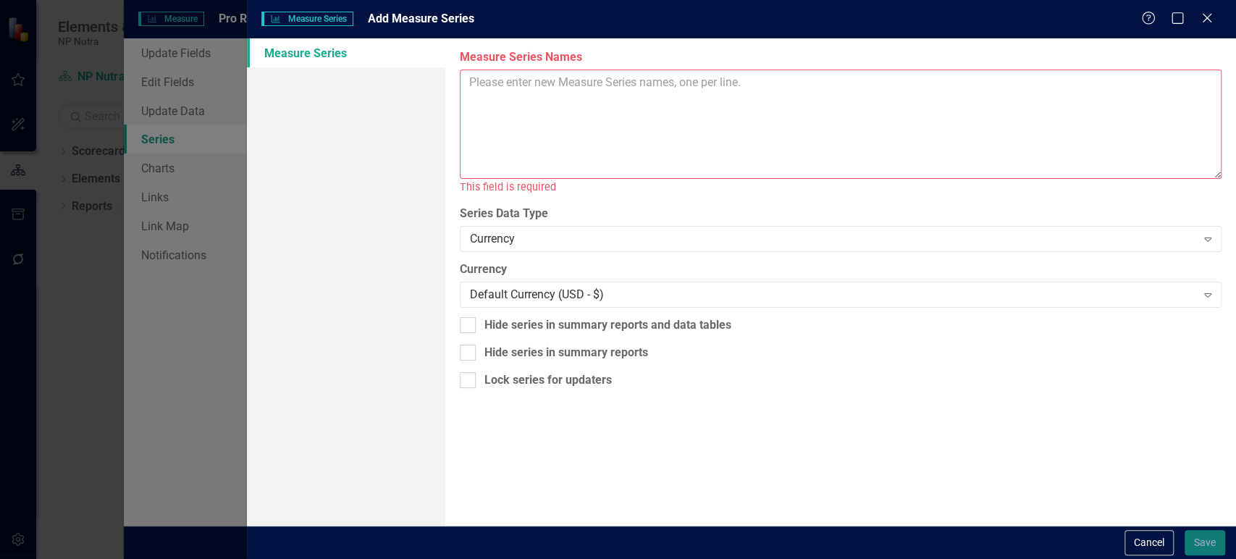
click at [544, 143] on textarea "Measure Series Names" at bounding box center [841, 124] width 762 height 109
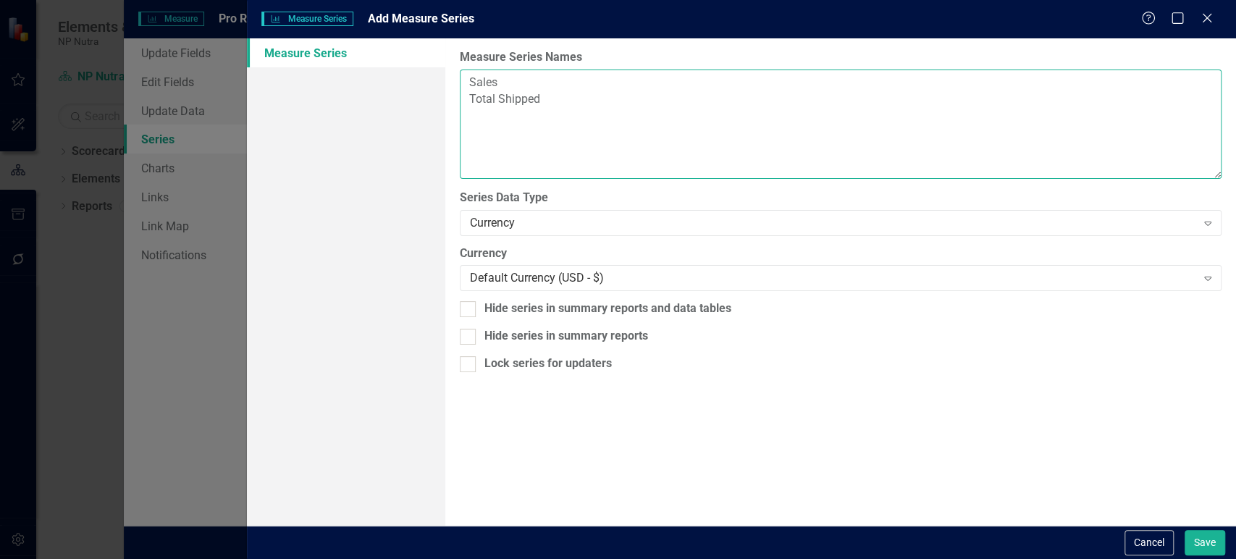
type textarea "Sales Total Shipped"
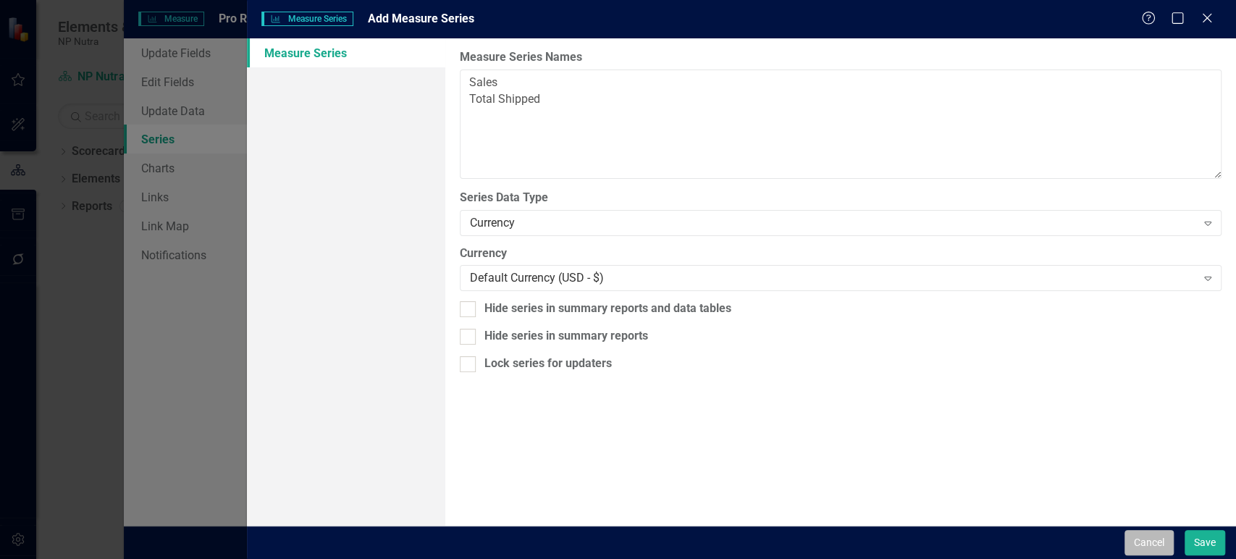
click at [1138, 534] on button "Cancel" at bounding box center [1149, 542] width 49 height 25
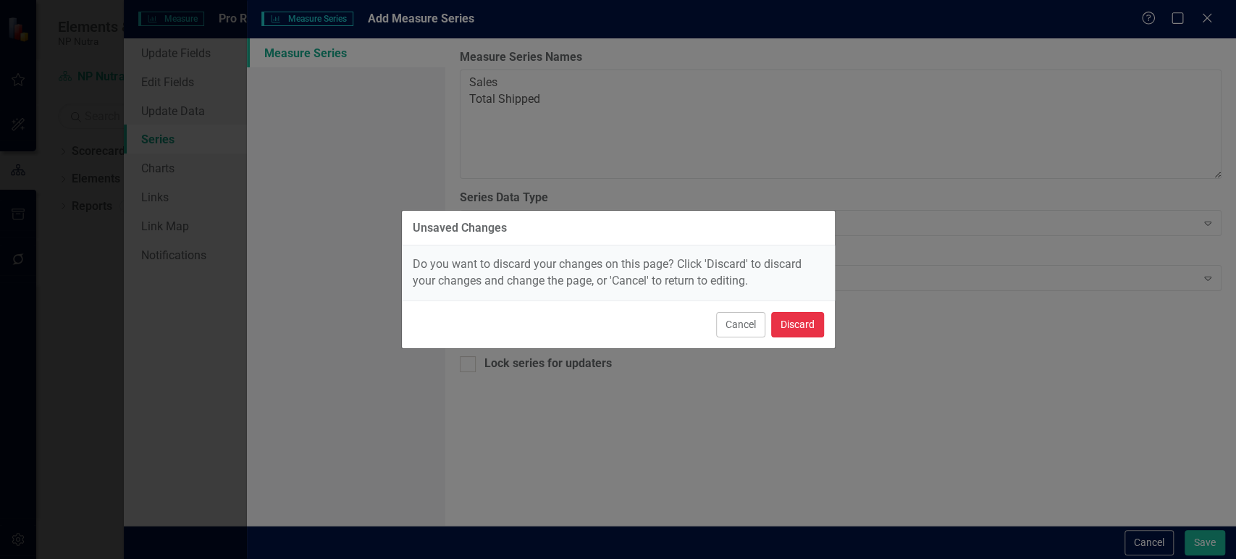
click at [788, 315] on button "Discard" at bounding box center [797, 324] width 53 height 25
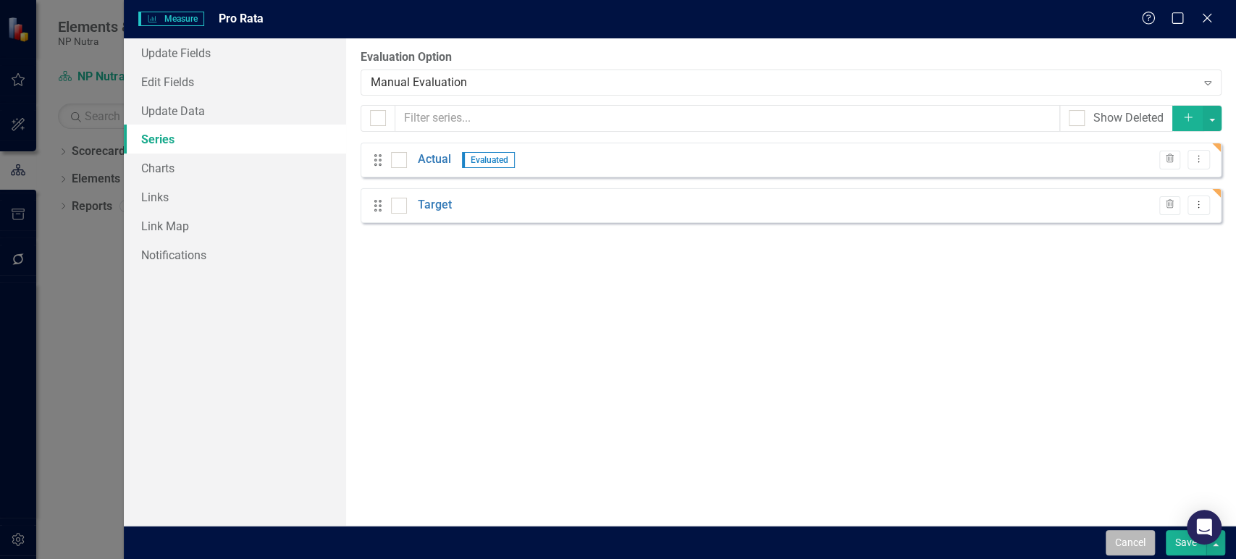
click at [1128, 539] on button "Cancel" at bounding box center [1130, 542] width 49 height 25
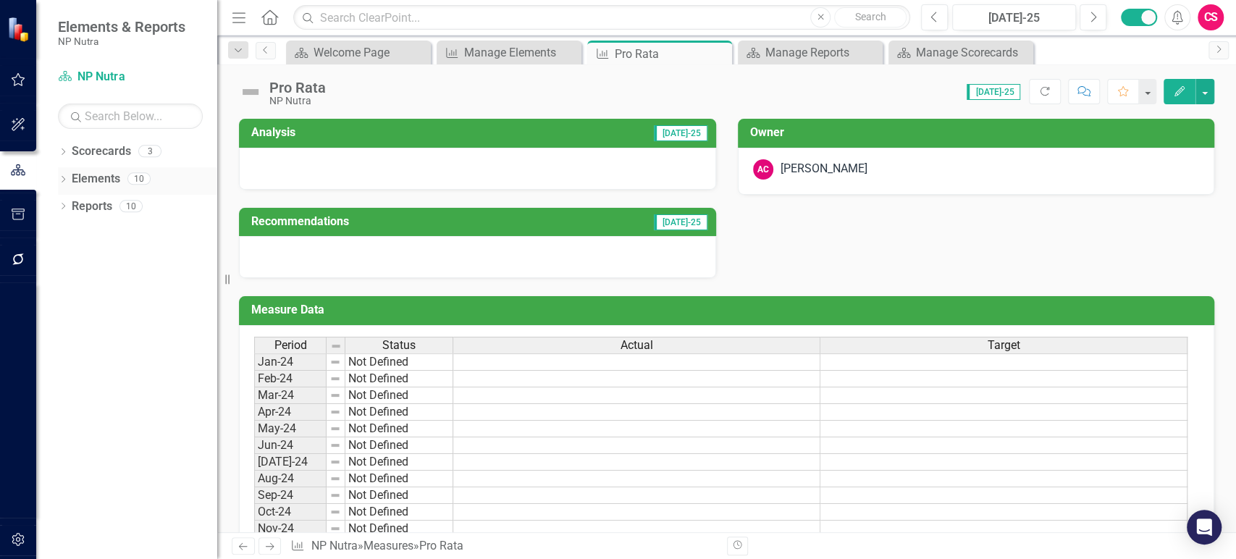
click at [104, 169] on div "Elements" at bounding box center [96, 179] width 49 height 24
click at [17, 537] on icon "button" at bounding box center [18, 540] width 15 height 12
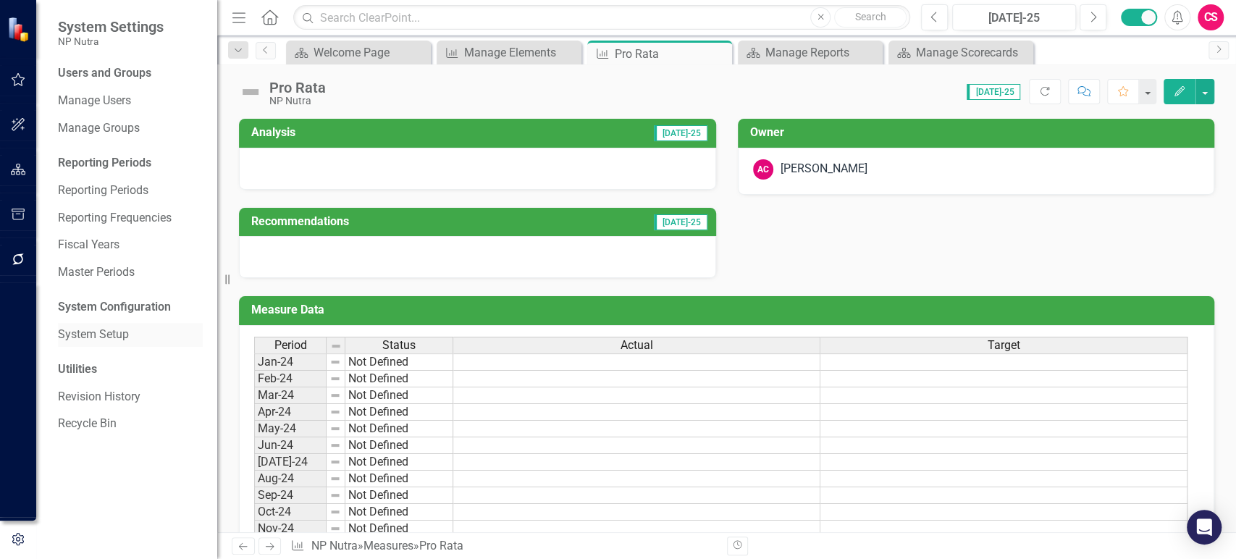
click at [107, 338] on link "System Setup" at bounding box center [130, 335] width 145 height 17
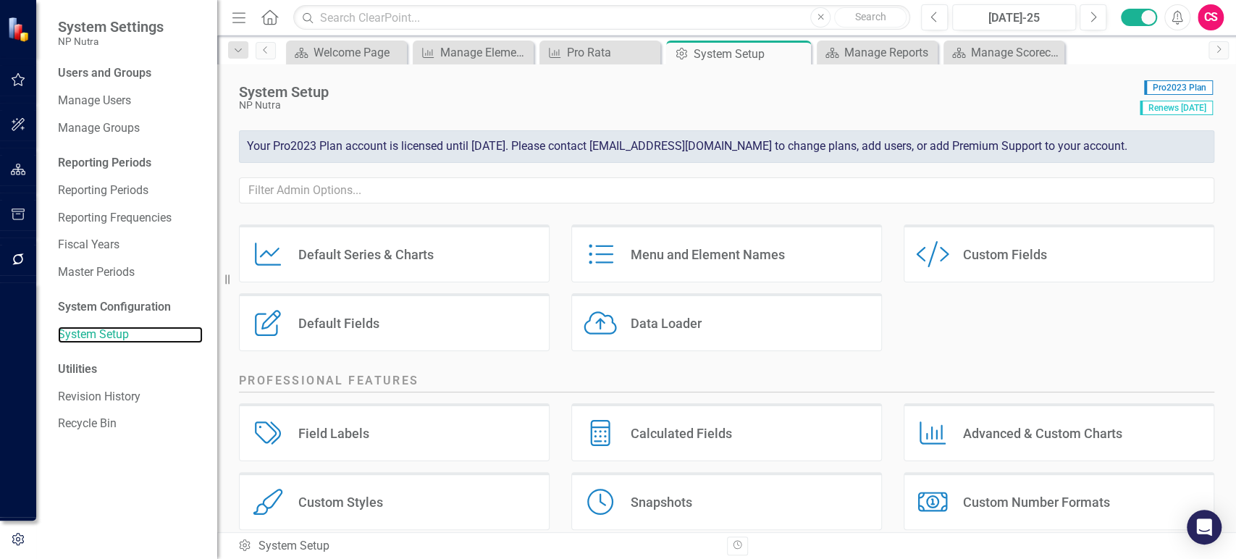
scroll to position [75, 0]
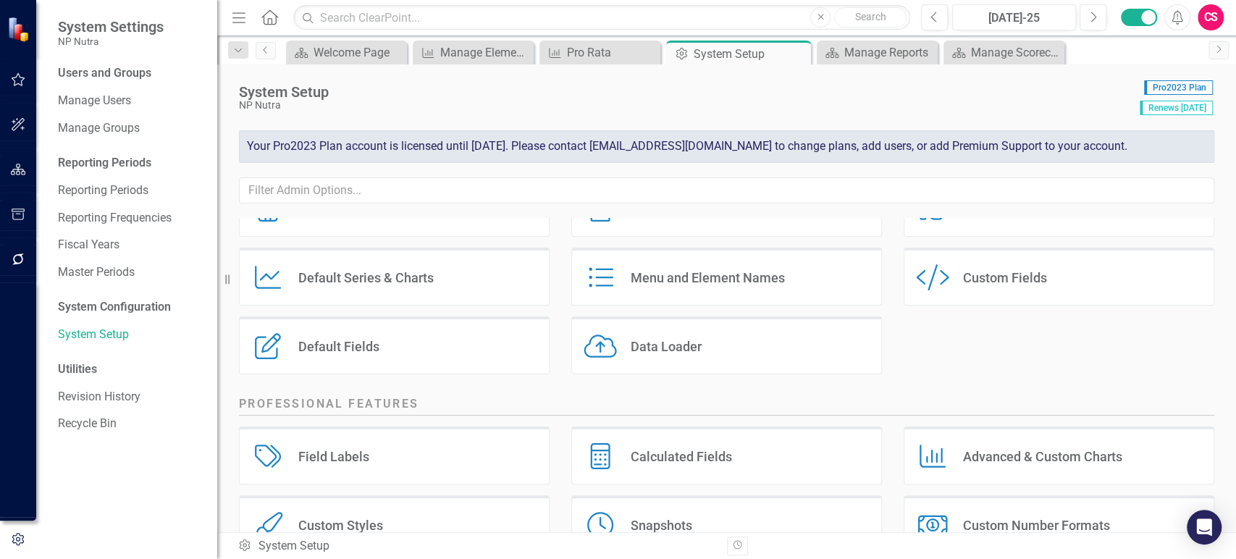
click at [439, 351] on div "Default Fields Default Fields" at bounding box center [394, 345] width 311 height 58
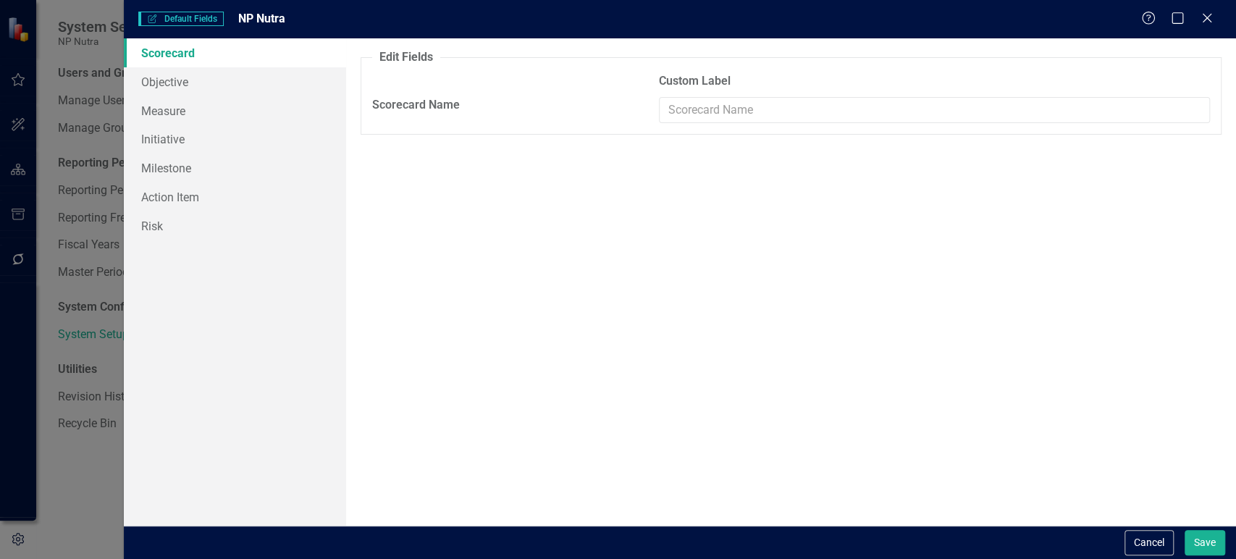
click at [1132, 547] on button "Cancel" at bounding box center [1149, 542] width 49 height 25
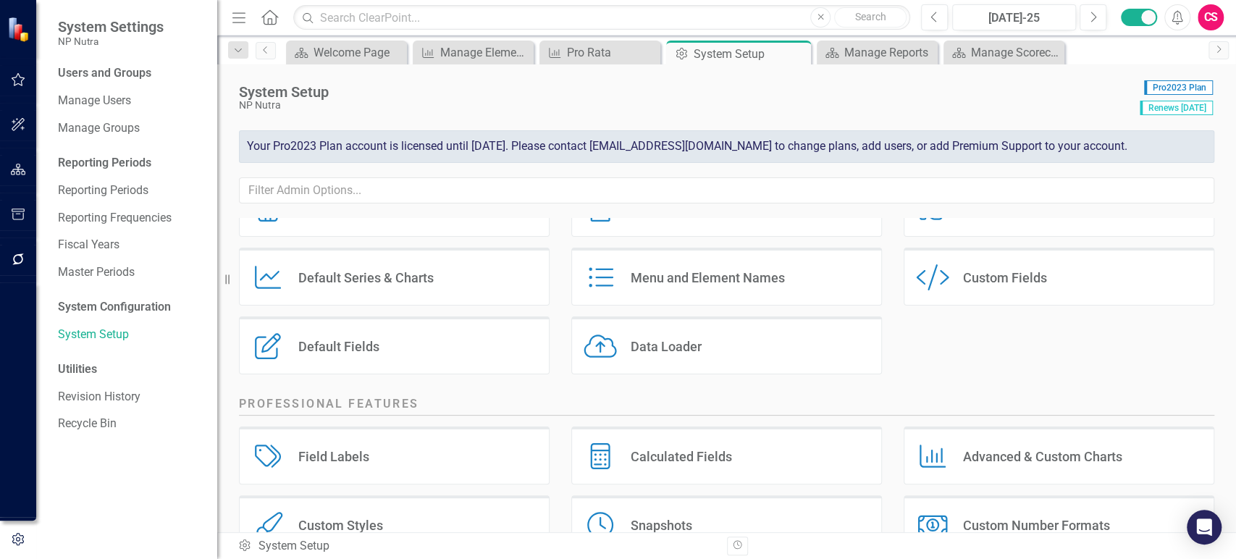
click at [414, 294] on div "Default Series Default Series & Charts" at bounding box center [394, 277] width 311 height 58
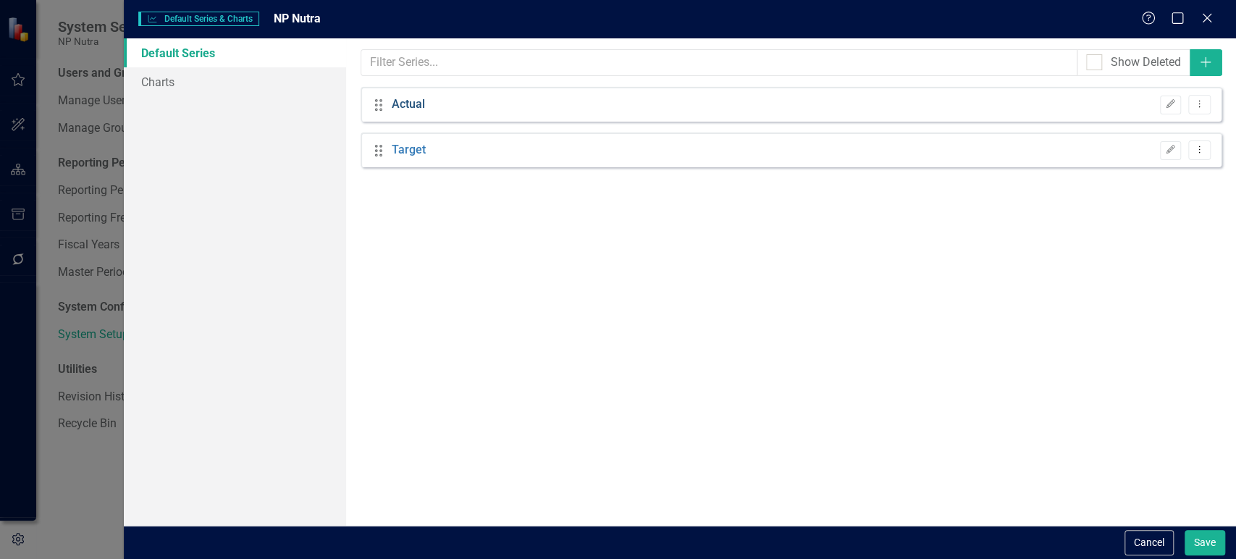
click at [411, 101] on link "Actual" at bounding box center [408, 104] width 33 height 17
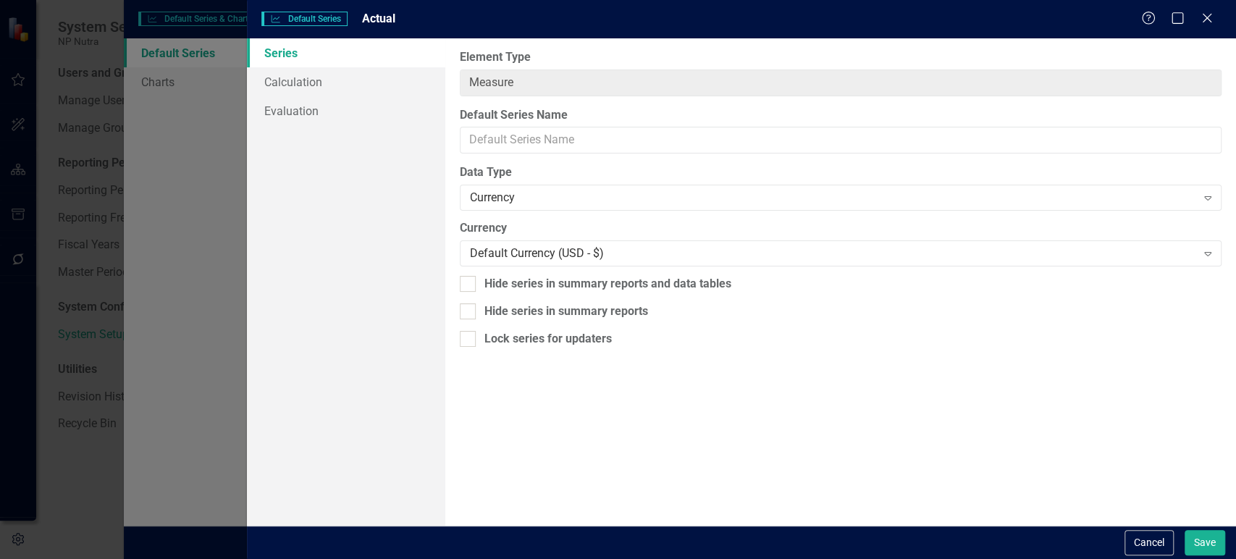
type input "Actual"
click at [366, 112] on link "Evaluation" at bounding box center [346, 110] width 198 height 29
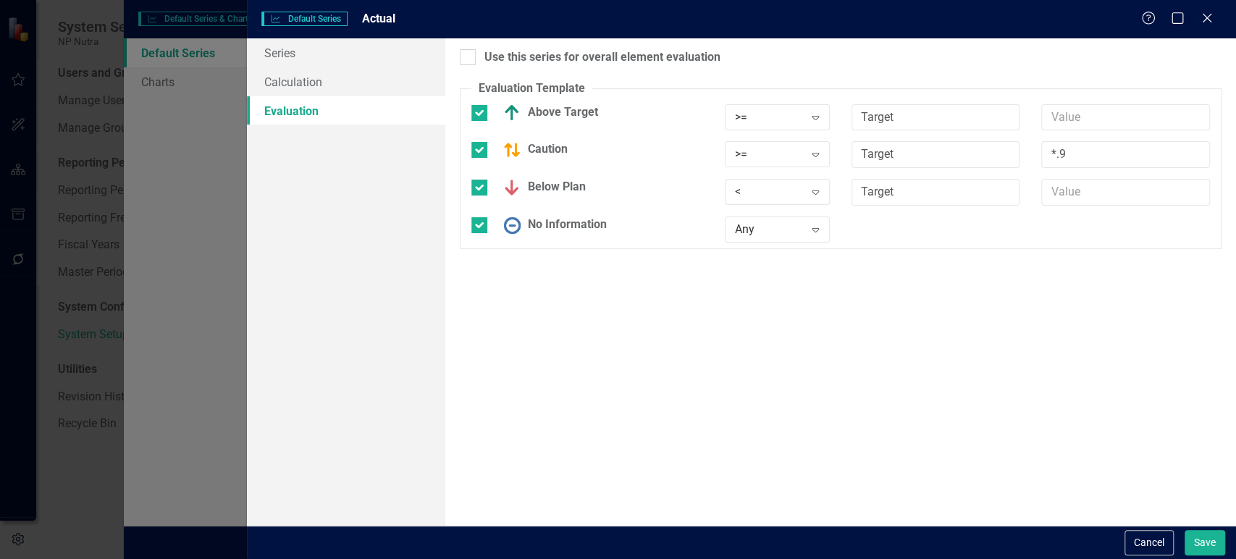
click at [482, 67] on div "Use this series for overall element evaluation Evaluation Template You can defi…" at bounding box center [840, 281] width 791 height 487
click at [461, 53] on input "Use this series for overall element evaluation" at bounding box center [464, 53] width 9 height 9
checkbox input "true"
click at [1198, 542] on button "Save" at bounding box center [1205, 542] width 41 height 25
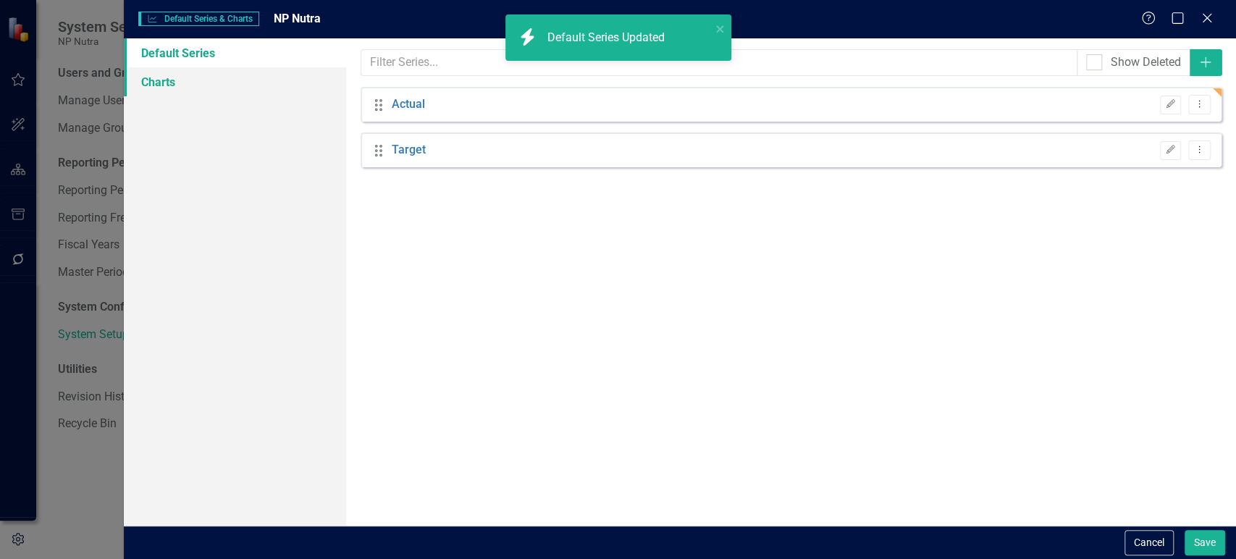
click at [195, 95] on link "Charts" at bounding box center [235, 81] width 222 height 29
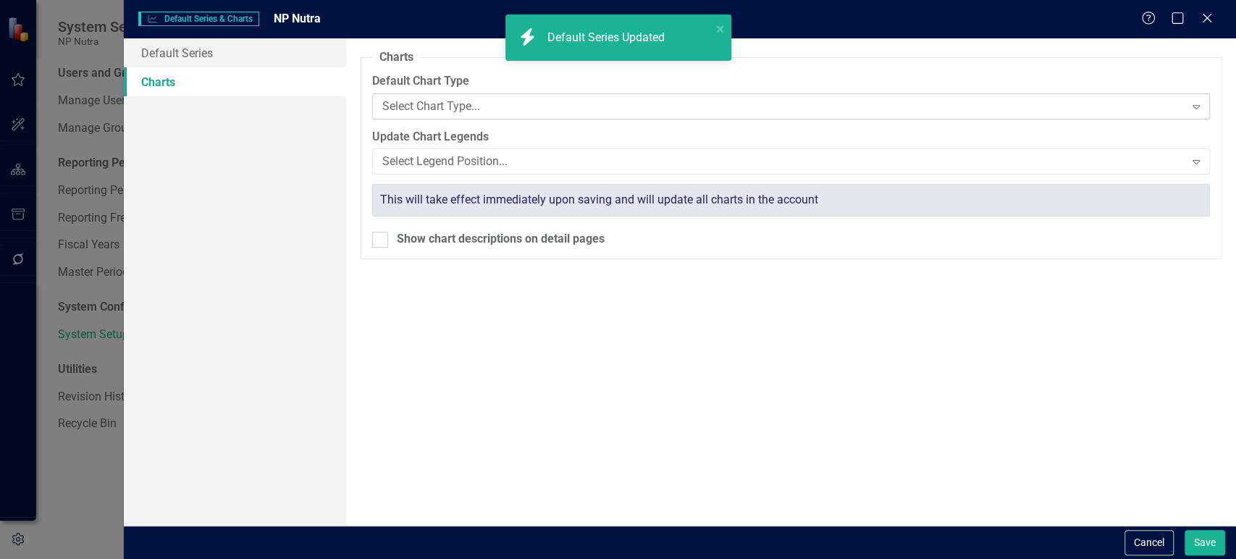
click at [477, 114] on div "Select Chart Type... Expand" at bounding box center [791, 106] width 838 height 26
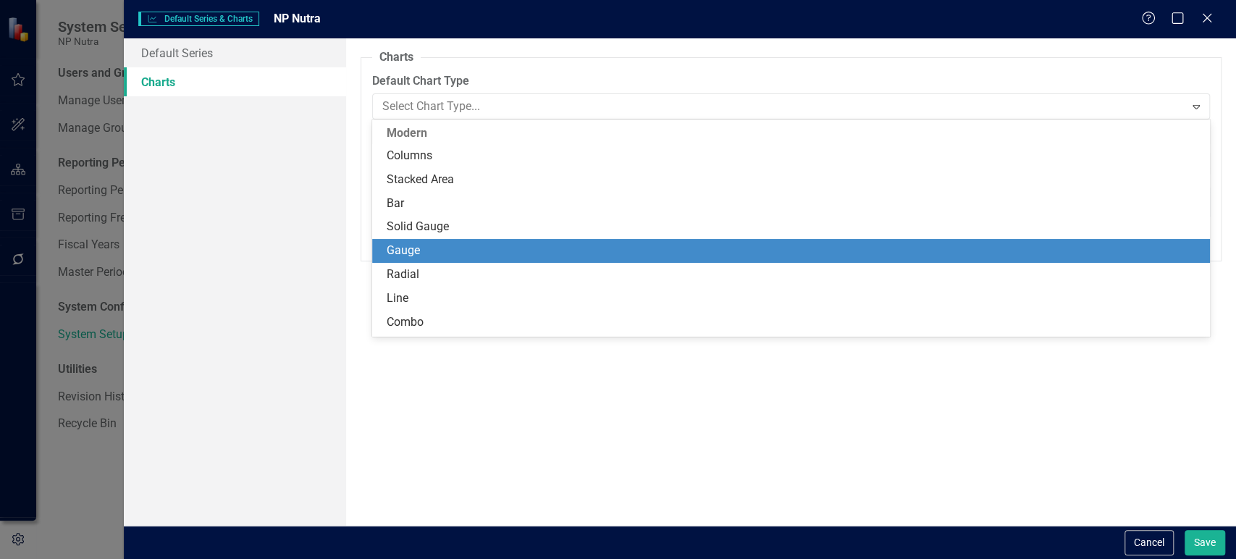
scroll to position [47, 0]
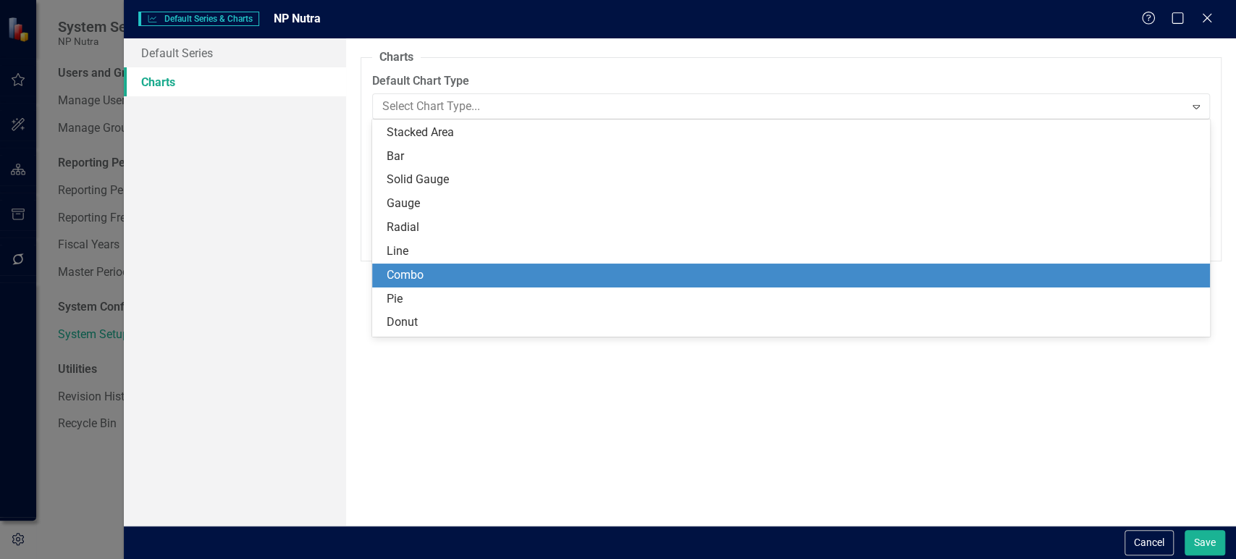
click at [424, 267] on div "Combo" at bounding box center [794, 275] width 815 height 17
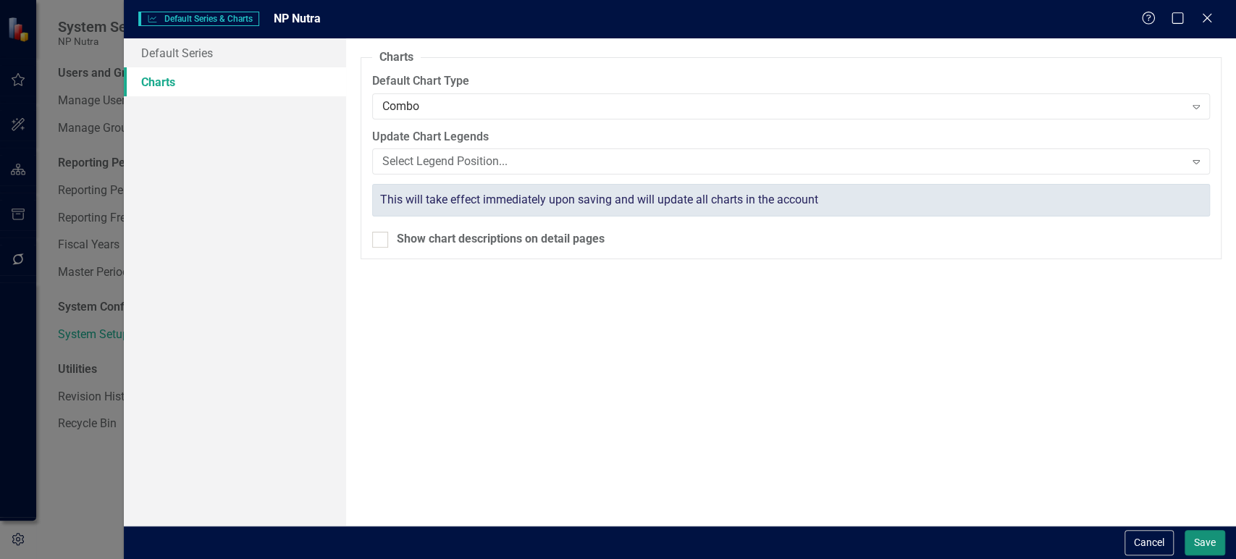
click at [1204, 546] on button "Save" at bounding box center [1205, 542] width 41 height 25
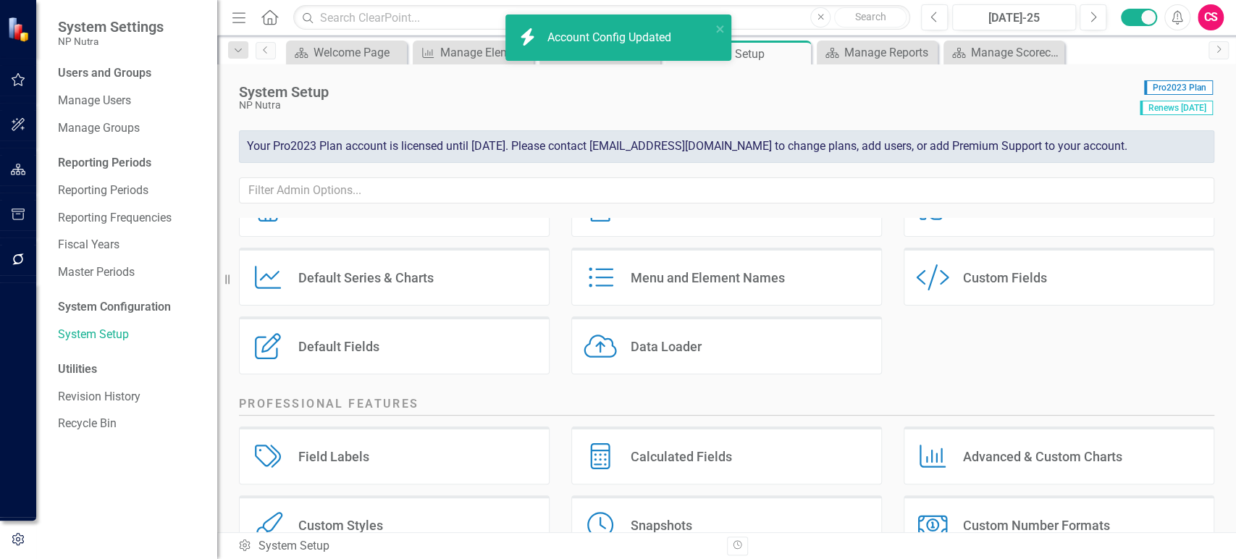
scroll to position [0, 0]
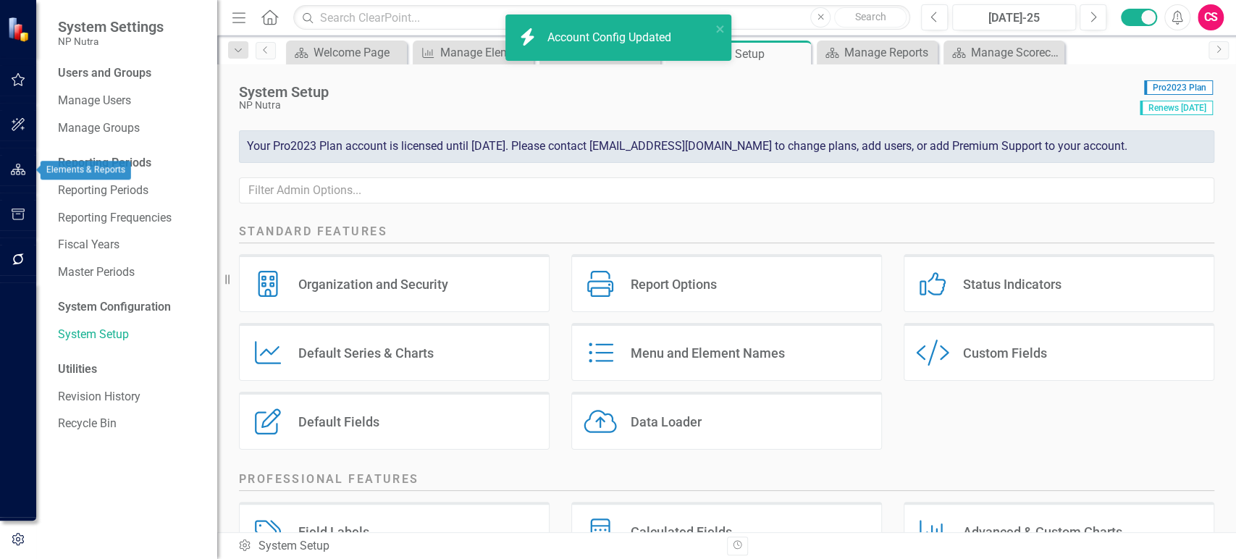
click at [22, 170] on icon "button" at bounding box center [18, 170] width 15 height 12
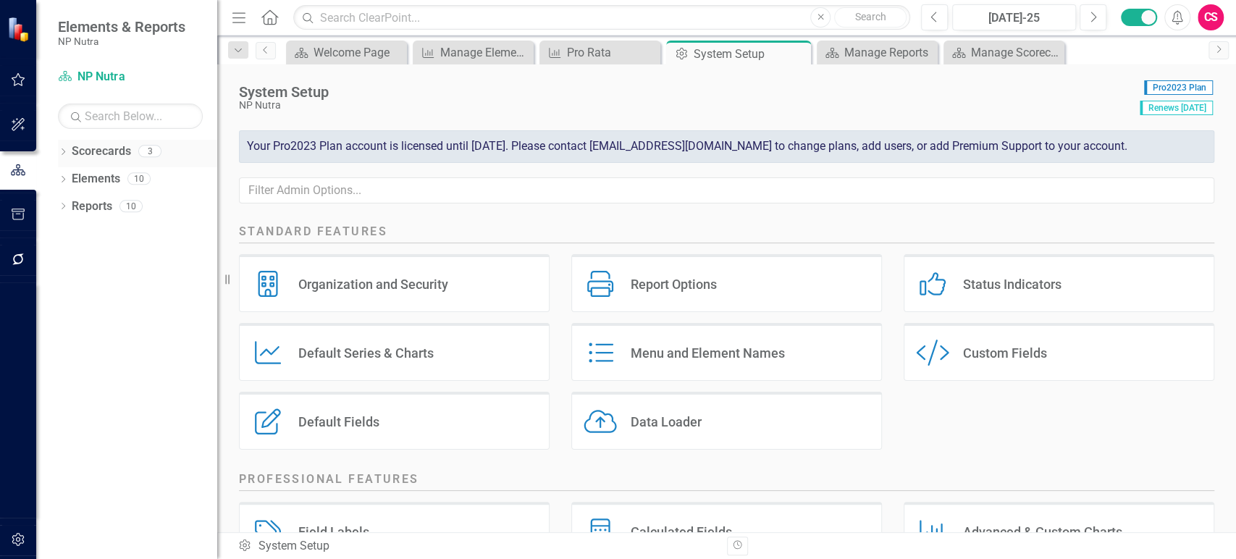
click at [63, 151] on icon "Dropdown" at bounding box center [63, 153] width 10 height 8
click at [70, 178] on icon "Dropdown" at bounding box center [70, 178] width 11 height 9
click at [125, 145] on link "Scorecards" at bounding box center [101, 151] width 59 height 17
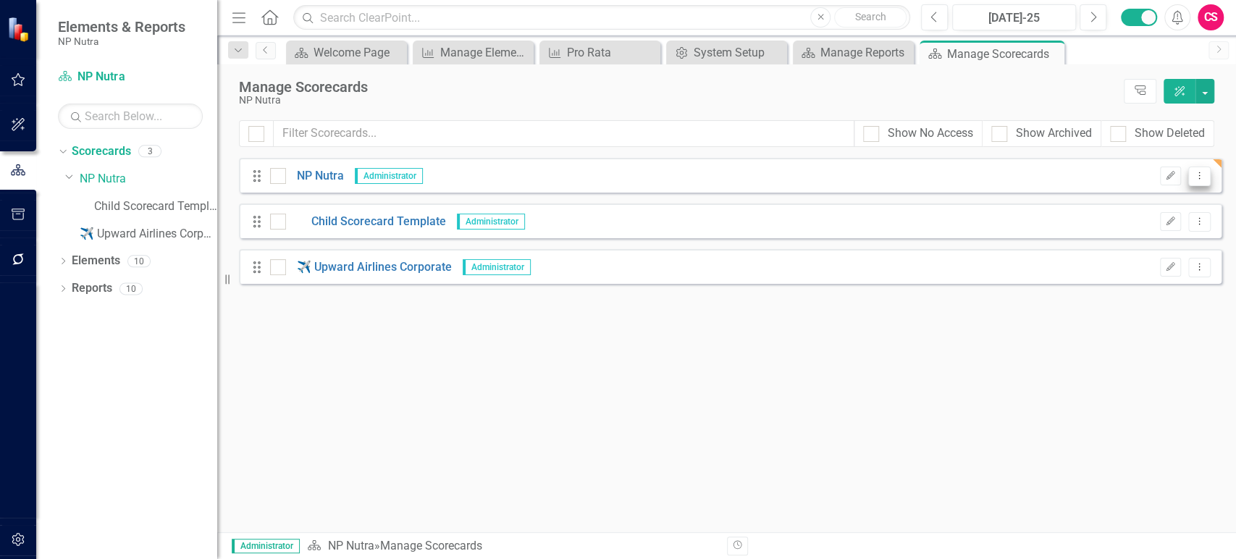
click at [1199, 183] on button "Dropdown Menu" at bounding box center [1199, 177] width 22 height 20
click at [1133, 234] on link "Copy Duplicate Scorecard" at bounding box center [1129, 226] width 160 height 27
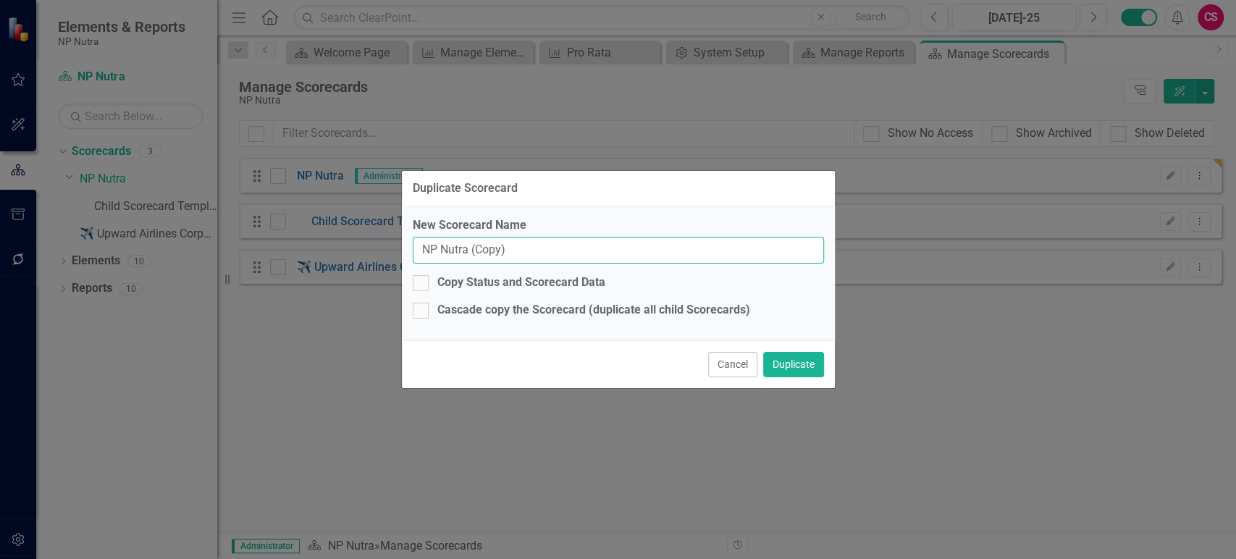
drag, startPoint x: 465, startPoint y: 245, endPoint x: 585, endPoint y: 245, distance: 120.2
click at [585, 245] on input "NP Nutra (Copy)" at bounding box center [618, 250] width 411 height 27
type input "NP Nutra - BSC"
click at [819, 368] on button "Duplicate" at bounding box center [793, 364] width 61 height 25
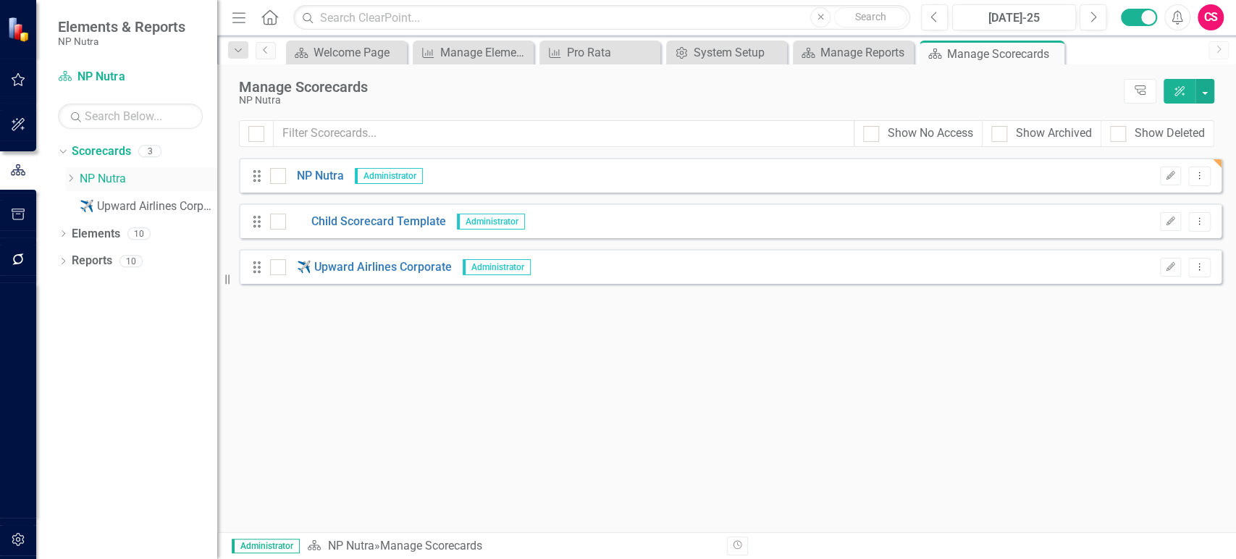
click at [72, 178] on icon "Dropdown" at bounding box center [70, 178] width 11 height 9
click at [72, 178] on icon "Dropdown" at bounding box center [69, 176] width 9 height 11
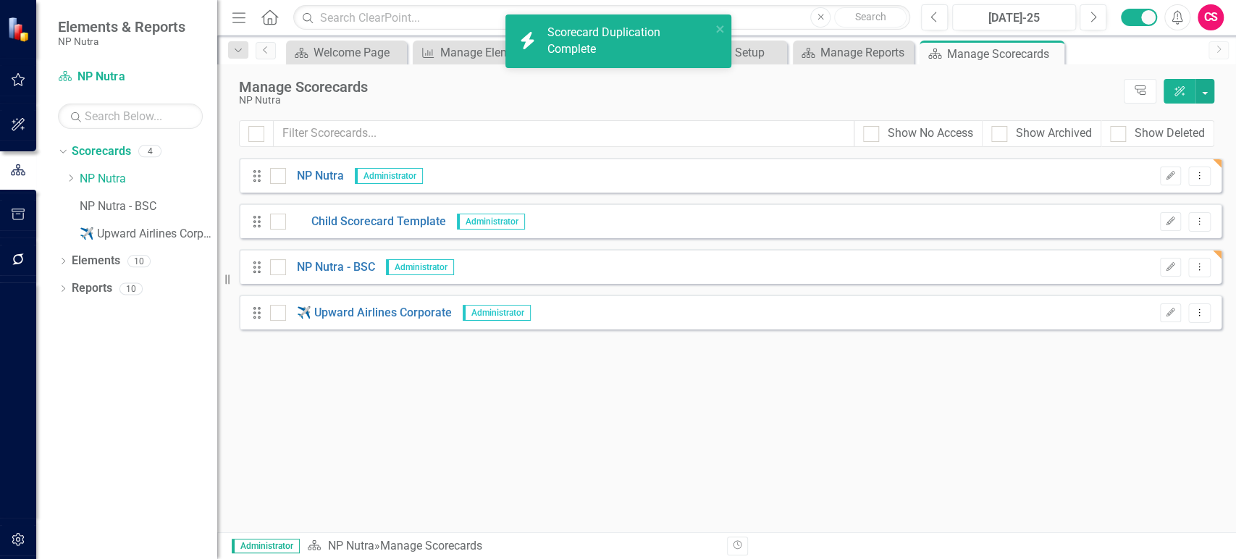
click at [343, 254] on div "Drag NP Nutra - BSC Administrator Edit Dropdown Menu" at bounding box center [730, 266] width 983 height 35
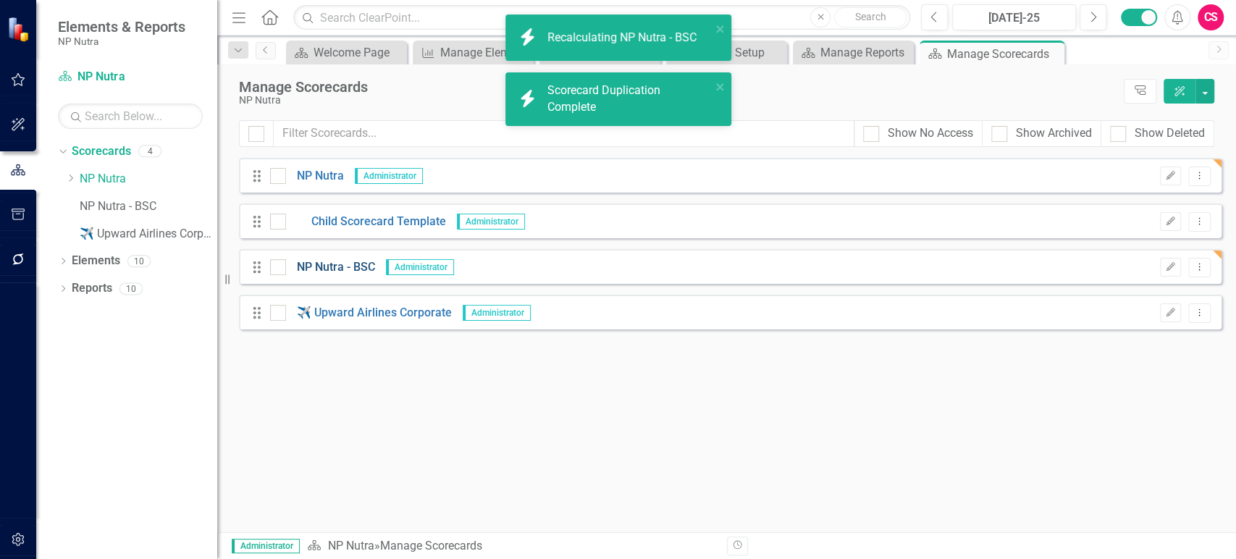
click at [339, 271] on link "NP Nutra - BSC" at bounding box center [330, 267] width 89 height 17
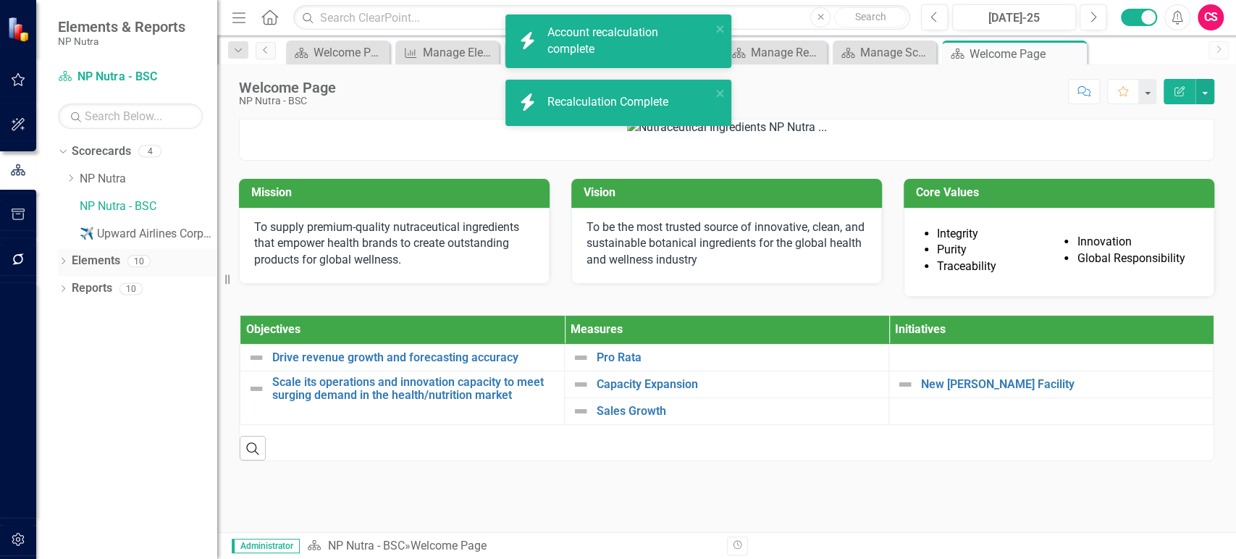
click at [91, 256] on link "Elements" at bounding box center [96, 261] width 49 height 17
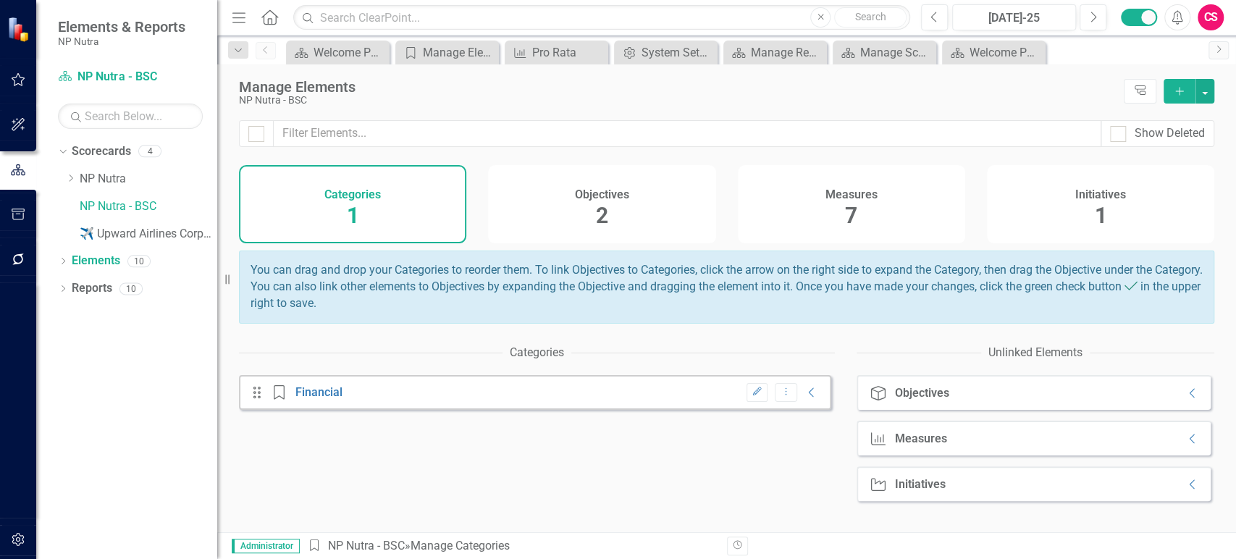
click at [596, 202] on div "2" at bounding box center [602, 216] width 12 height 31
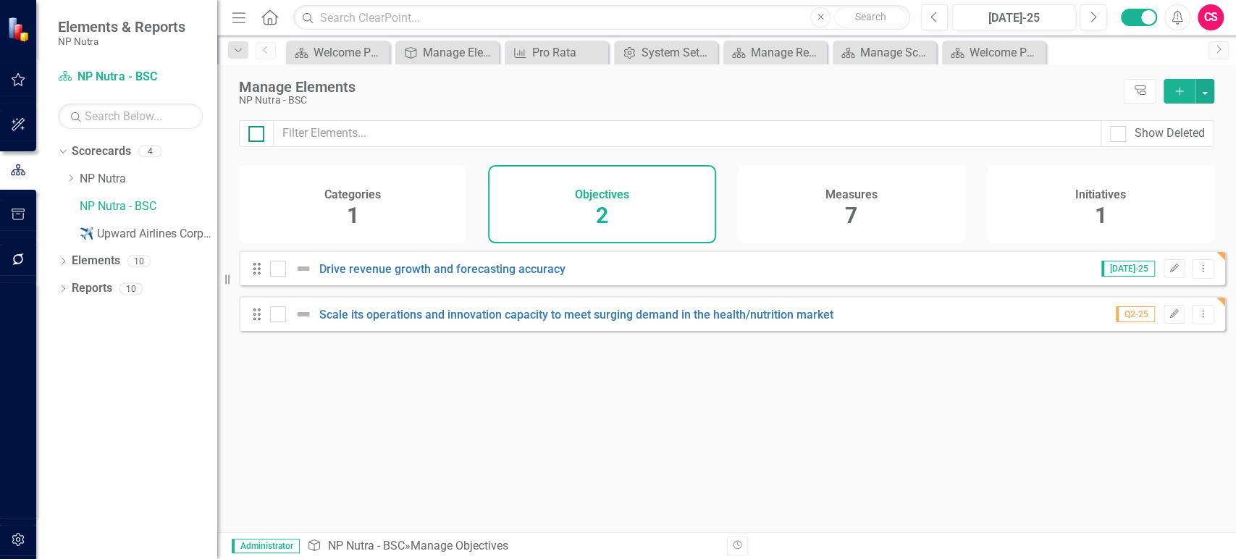
click at [255, 135] on input "checkbox" at bounding box center [252, 130] width 9 height 9
checkbox input "true"
click at [1207, 87] on button "button" at bounding box center [1205, 91] width 19 height 25
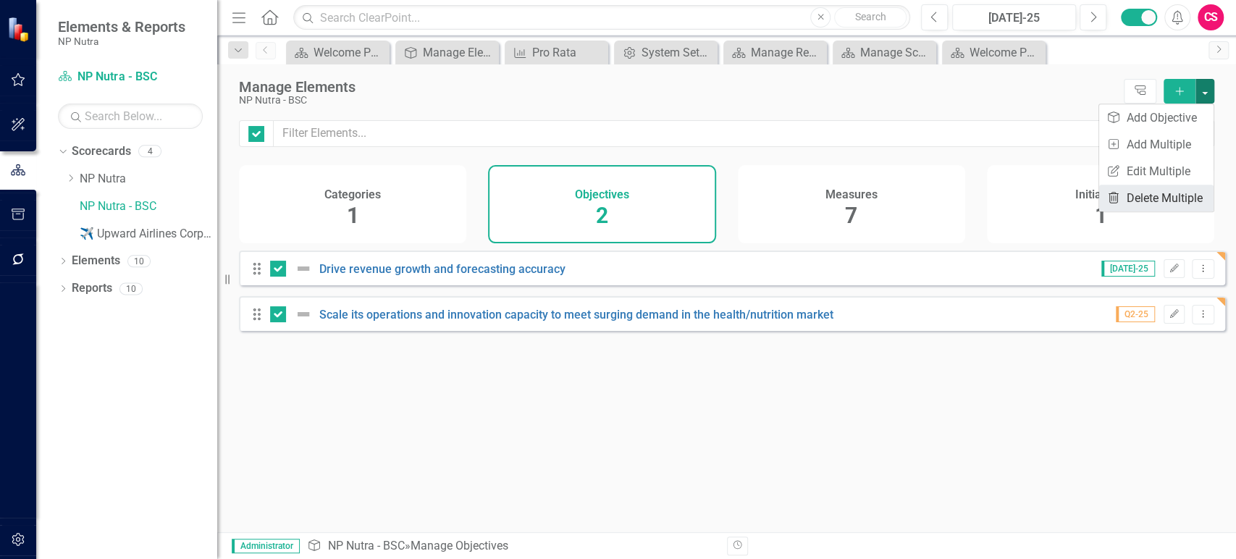
click at [1146, 191] on link "Trash Delete Multiple" at bounding box center [1156, 198] width 114 height 27
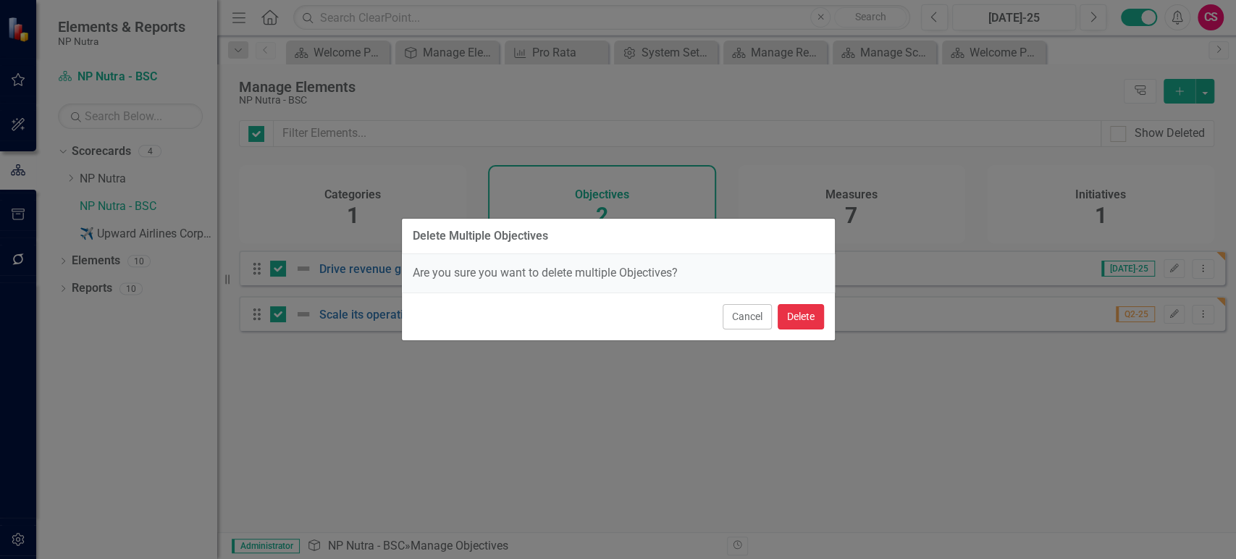
click at [811, 312] on button "Delete" at bounding box center [801, 316] width 46 height 25
checkbox input "false"
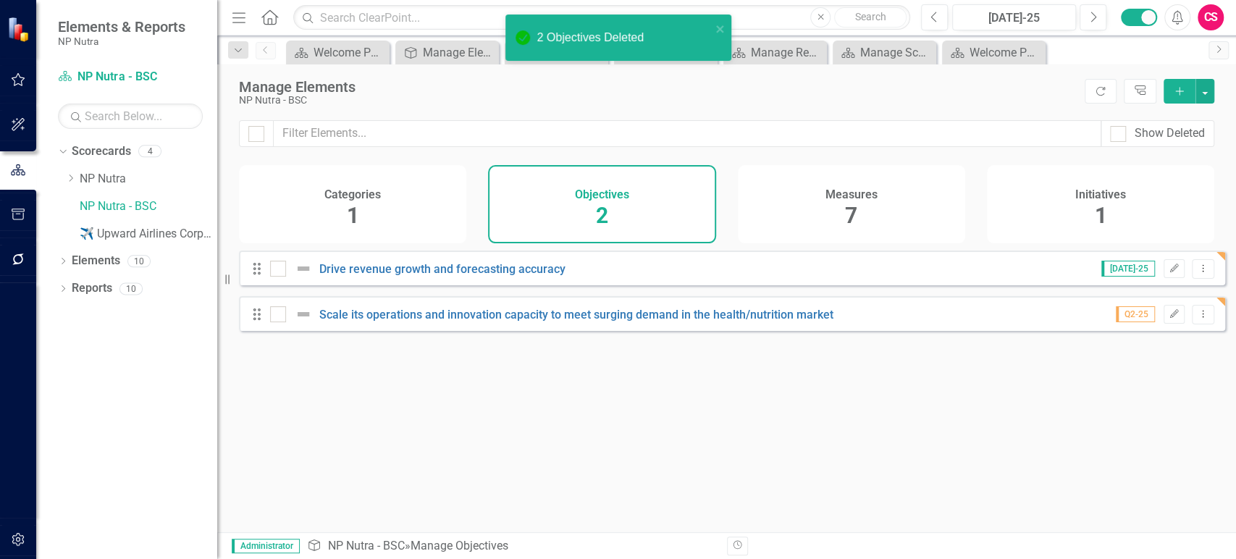
click at [876, 206] on div "Measures 7" at bounding box center [851, 204] width 227 height 78
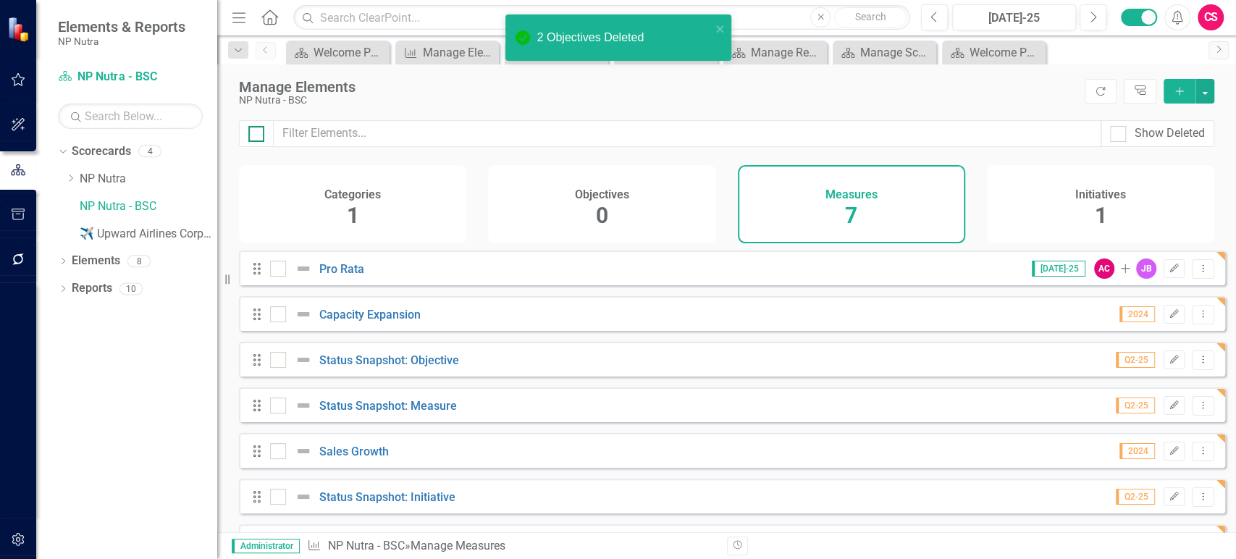
click at [256, 134] on input "checkbox" at bounding box center [252, 130] width 9 height 9
checkbox input "true"
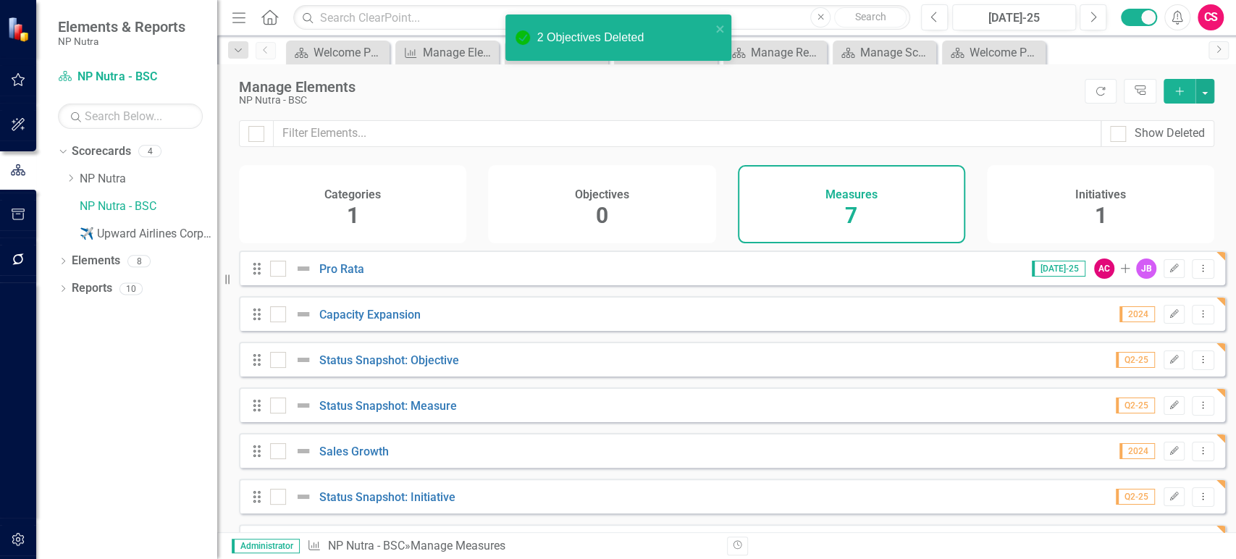
checkbox input "true"
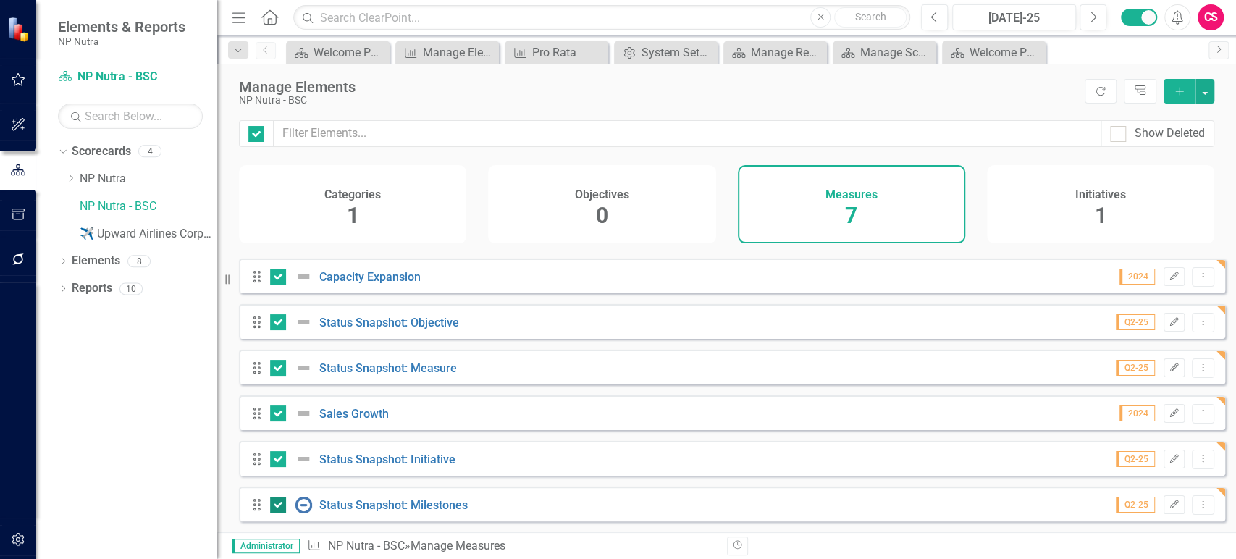
click at [280, 506] on div at bounding box center [278, 505] width 16 height 16
click at [280, 506] on input "checkbox" at bounding box center [274, 501] width 9 height 9
checkbox input "false"
click at [279, 464] on div at bounding box center [278, 459] width 16 height 16
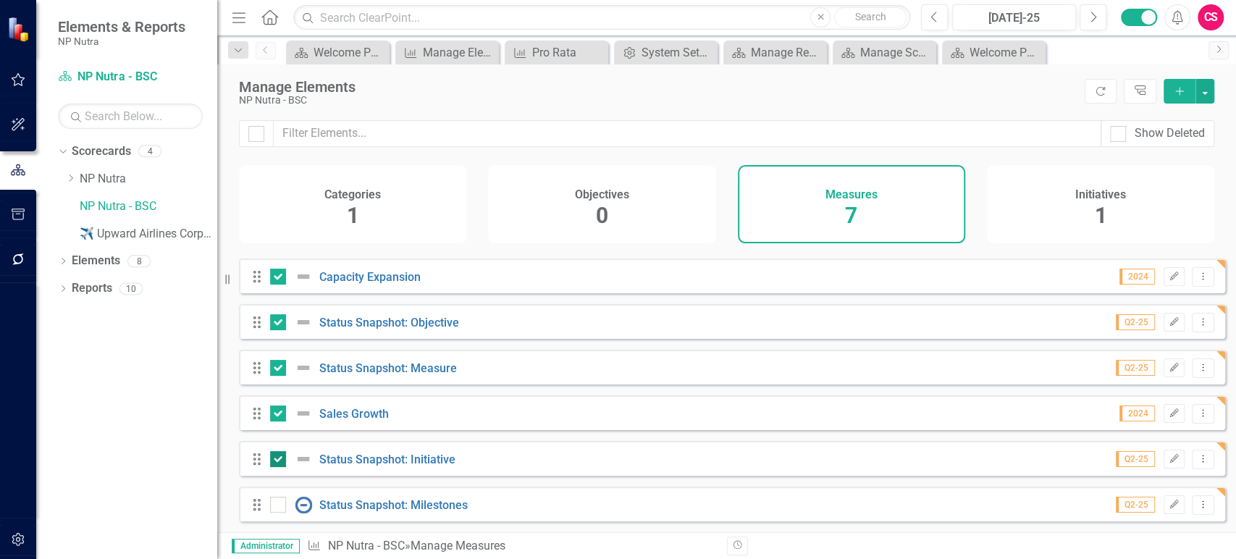
click at [279, 461] on input "checkbox" at bounding box center [274, 455] width 9 height 9
checkbox input "false"
click at [274, 373] on div at bounding box center [278, 368] width 16 height 16
click at [274, 369] on input "checkbox" at bounding box center [274, 364] width 9 height 9
checkbox input "false"
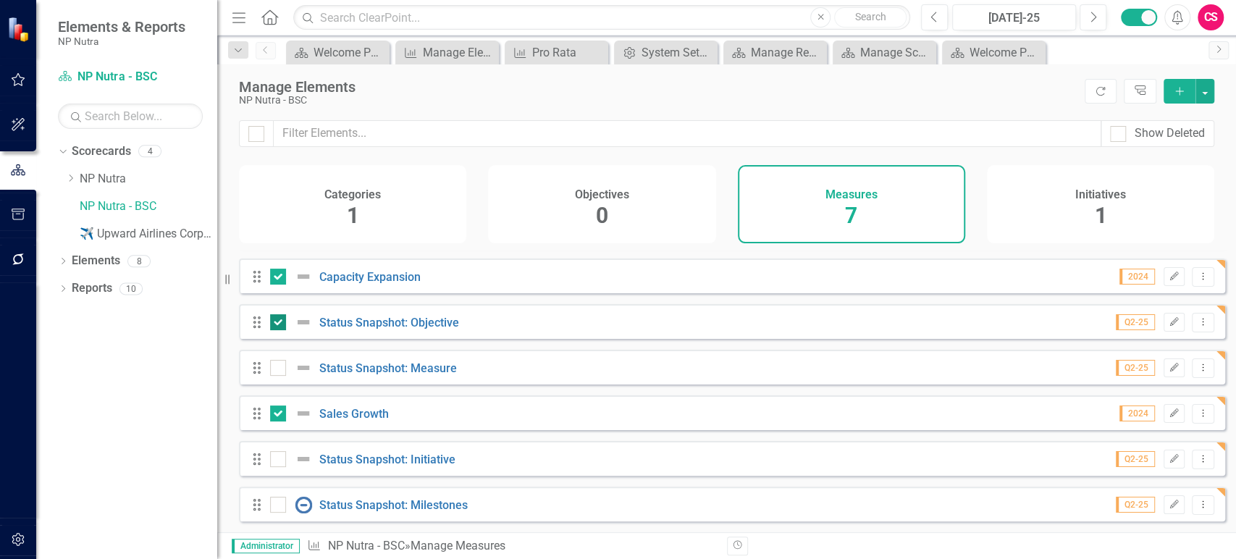
click at [278, 314] on div at bounding box center [294, 322] width 49 height 17
click at [278, 314] on input "checkbox" at bounding box center [274, 318] width 9 height 9
checkbox input "false"
click at [1215, 93] on div "Manage Elements NP Nutra - BSC Refresh Tree Explorer Add" at bounding box center [726, 92] width 1019 height 56
click at [1210, 96] on button "button" at bounding box center [1205, 91] width 19 height 25
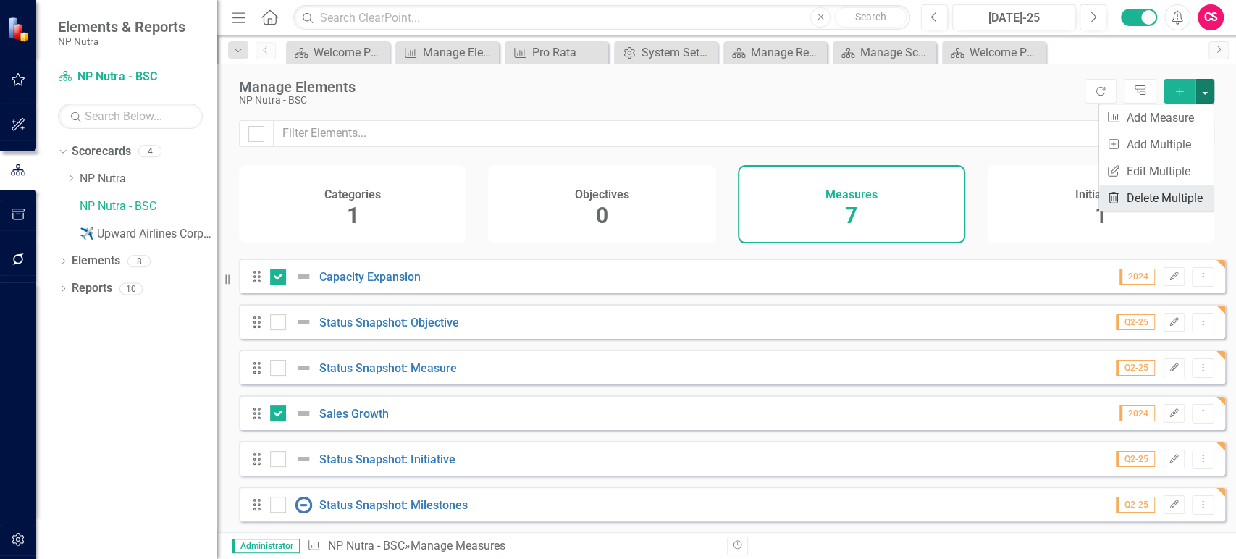
click at [1144, 190] on link "Trash Delete Multiple" at bounding box center [1156, 198] width 114 height 27
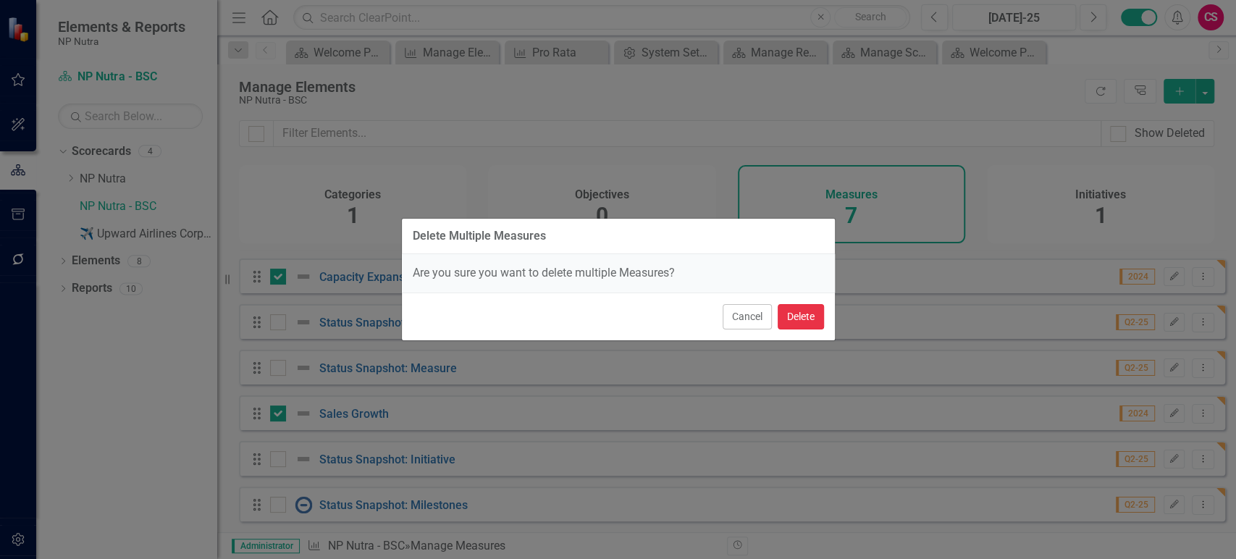
click at [805, 316] on button "Delete" at bounding box center [801, 316] width 46 height 25
checkbox input "false"
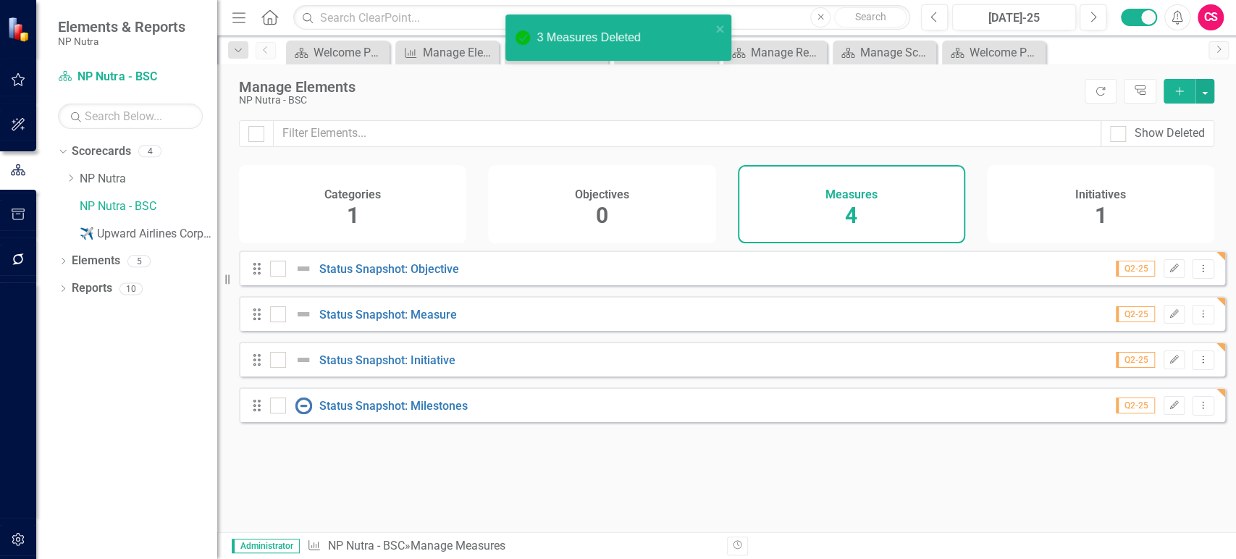
scroll to position [0, 0]
click at [1106, 198] on h4 "Initiatives" at bounding box center [1100, 194] width 51 height 13
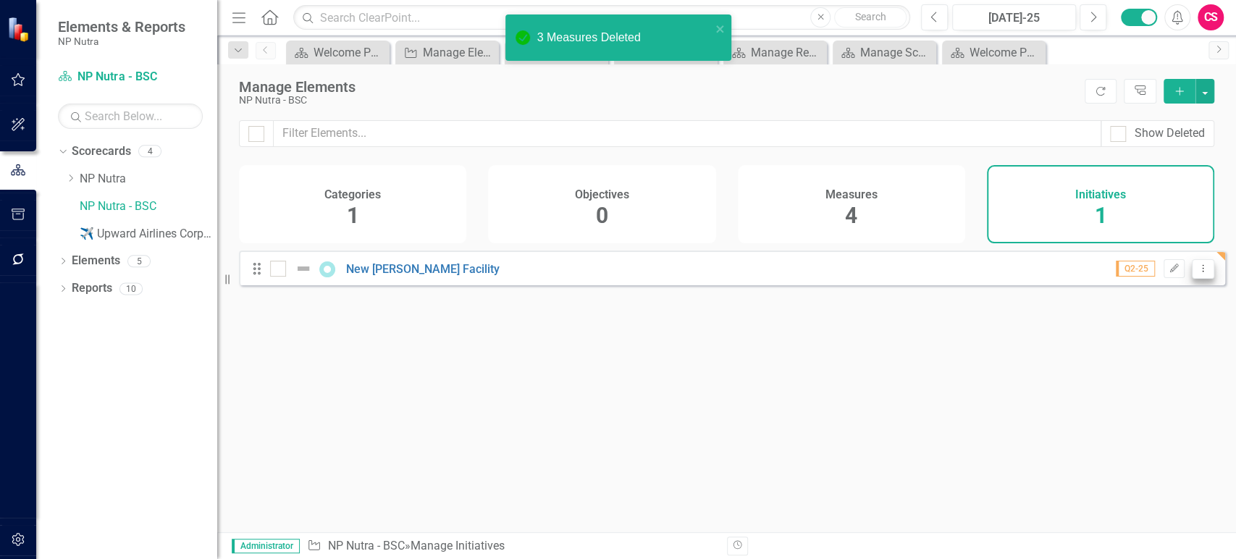
click at [1192, 279] on button "Dropdown Menu" at bounding box center [1203, 269] width 22 height 20
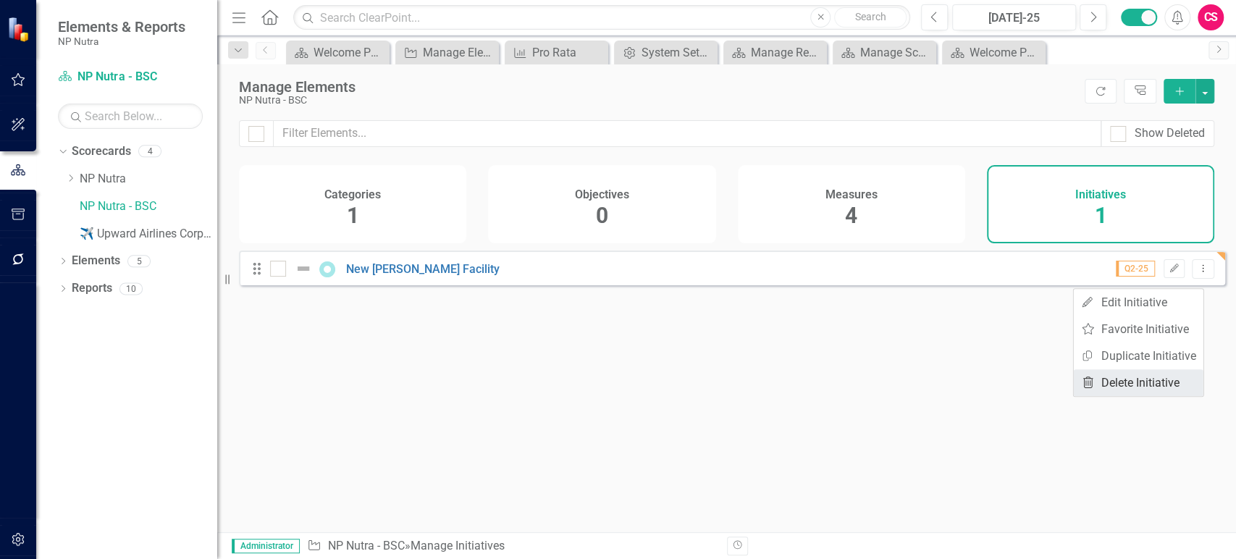
click at [1104, 385] on link "Trash Delete Initiative" at bounding box center [1139, 382] width 130 height 27
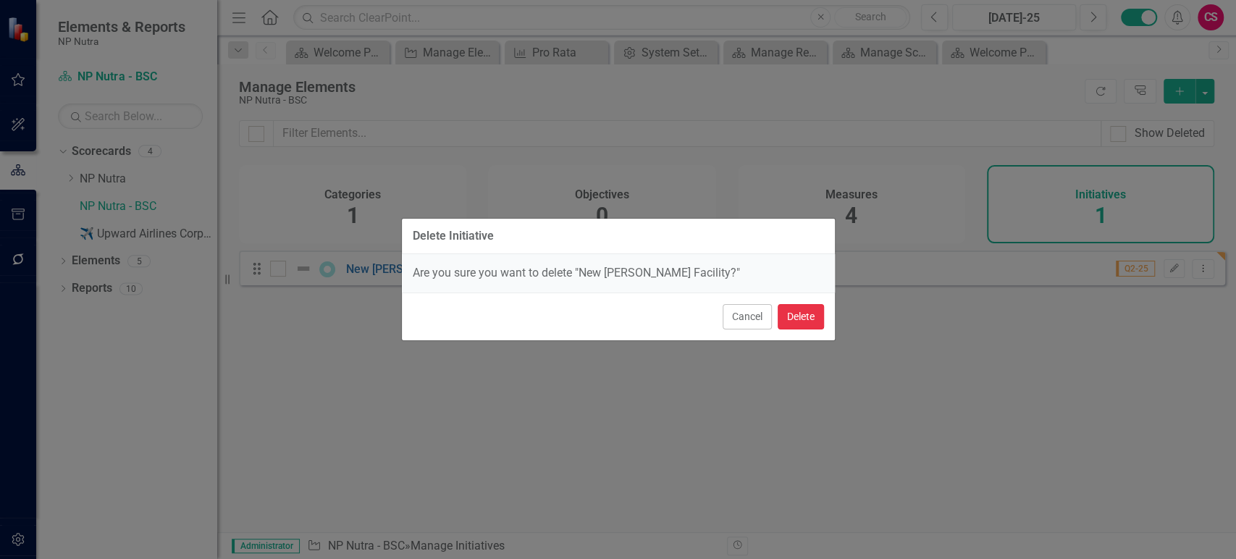
click at [806, 313] on button "Delete" at bounding box center [801, 316] width 46 height 25
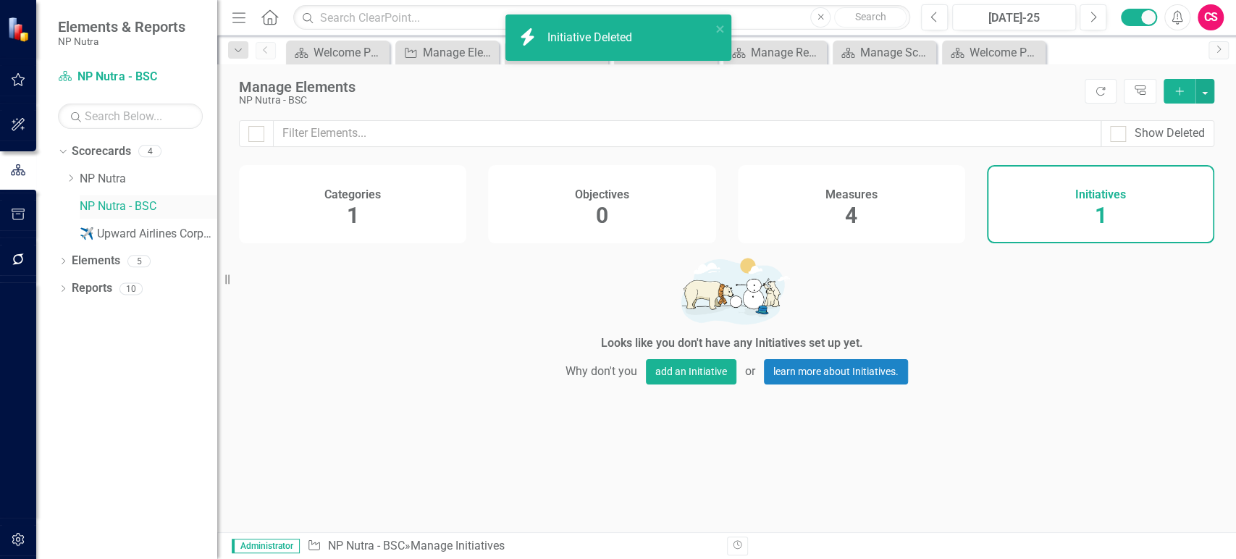
click at [111, 206] on link "NP Nutra - BSC" at bounding box center [149, 206] width 138 height 17
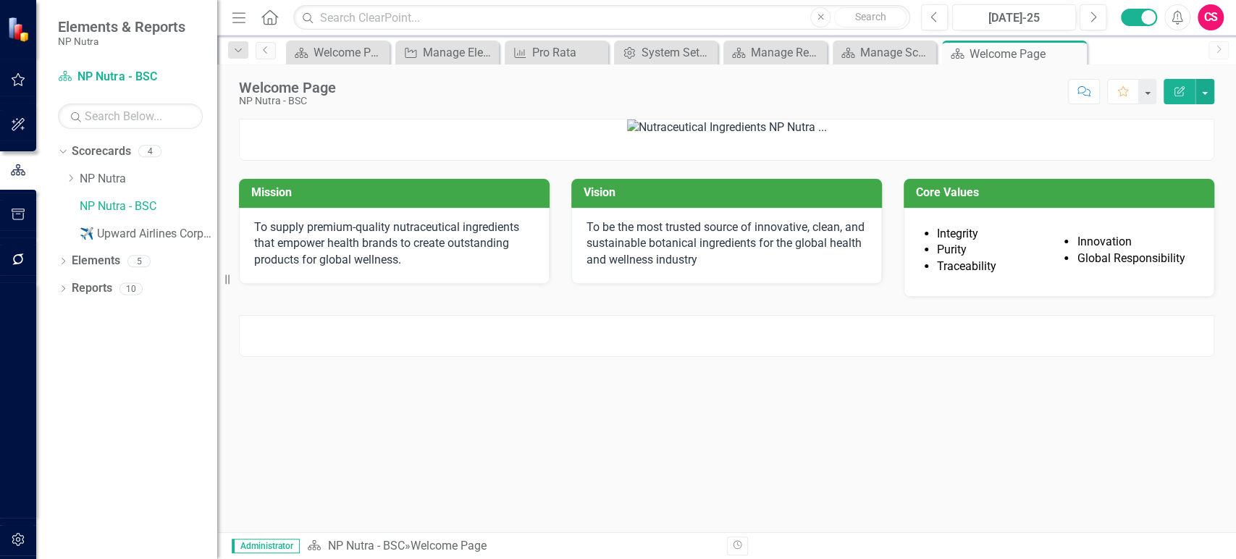
click at [7, 534] on button "button" at bounding box center [18, 540] width 33 height 30
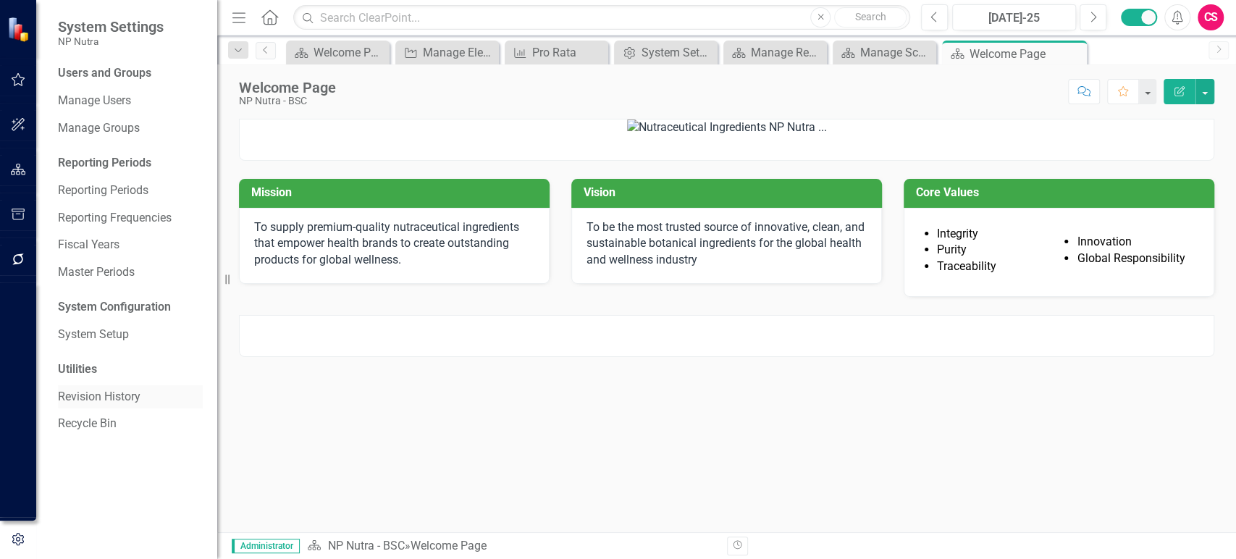
click at [120, 399] on link "Revision History" at bounding box center [130, 397] width 145 height 17
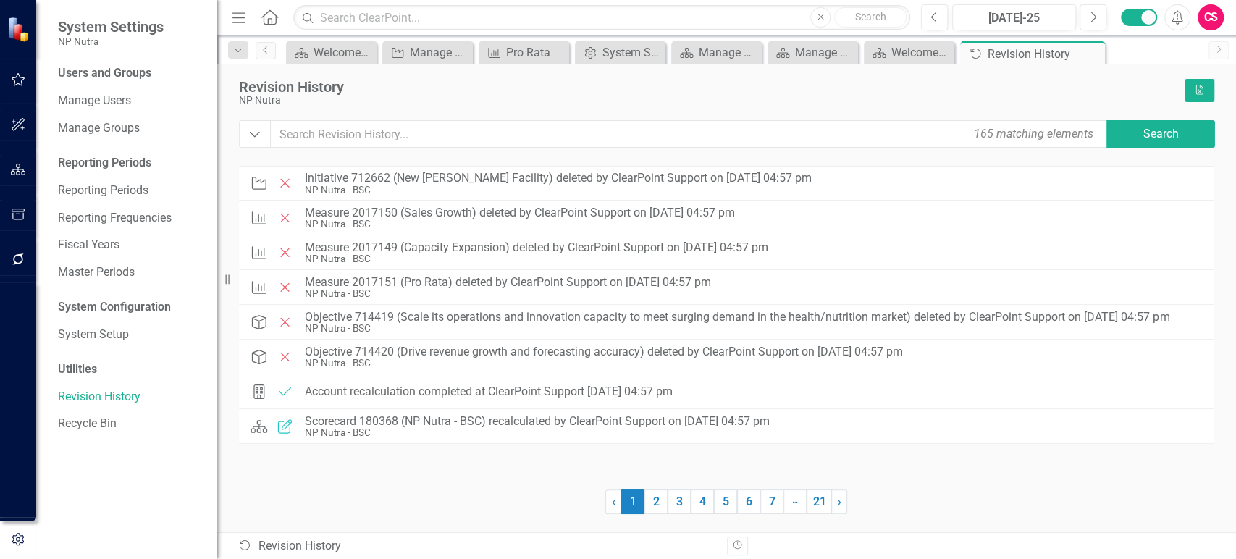
click at [52, 429] on div "Users and Groups Manage Users Manage Groups Reporting Periods Reporting Periods…" at bounding box center [126, 312] width 181 height 494
click at [110, 345] on div "System Setup" at bounding box center [130, 335] width 145 height 24
click at [110, 343] on div "System Setup" at bounding box center [130, 335] width 145 height 24
click at [112, 331] on link "System Setup" at bounding box center [130, 335] width 145 height 17
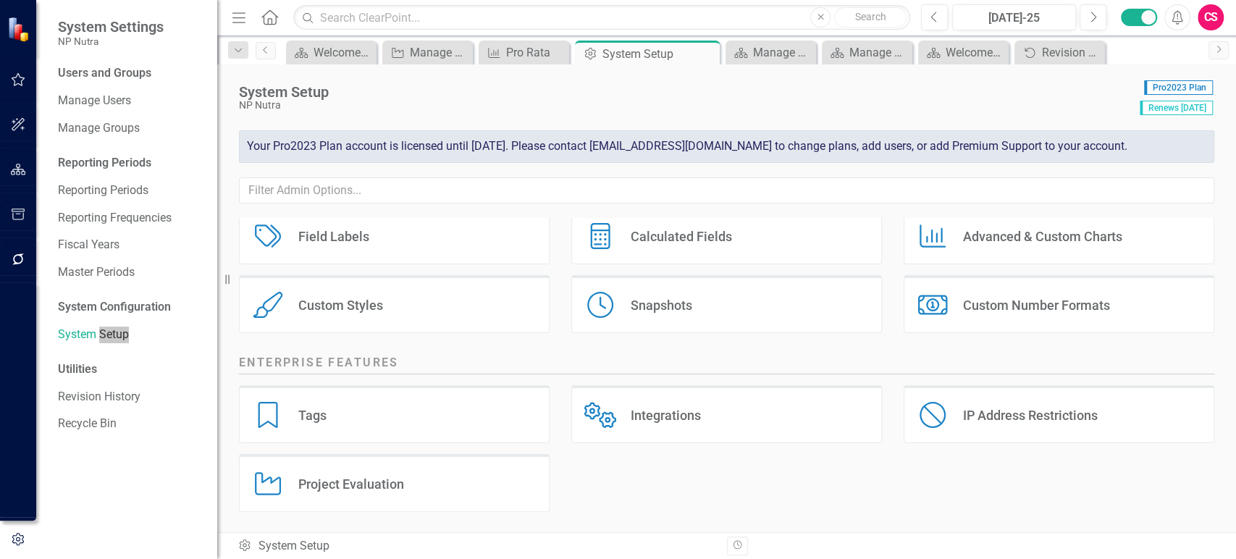
scroll to position [270, 0]
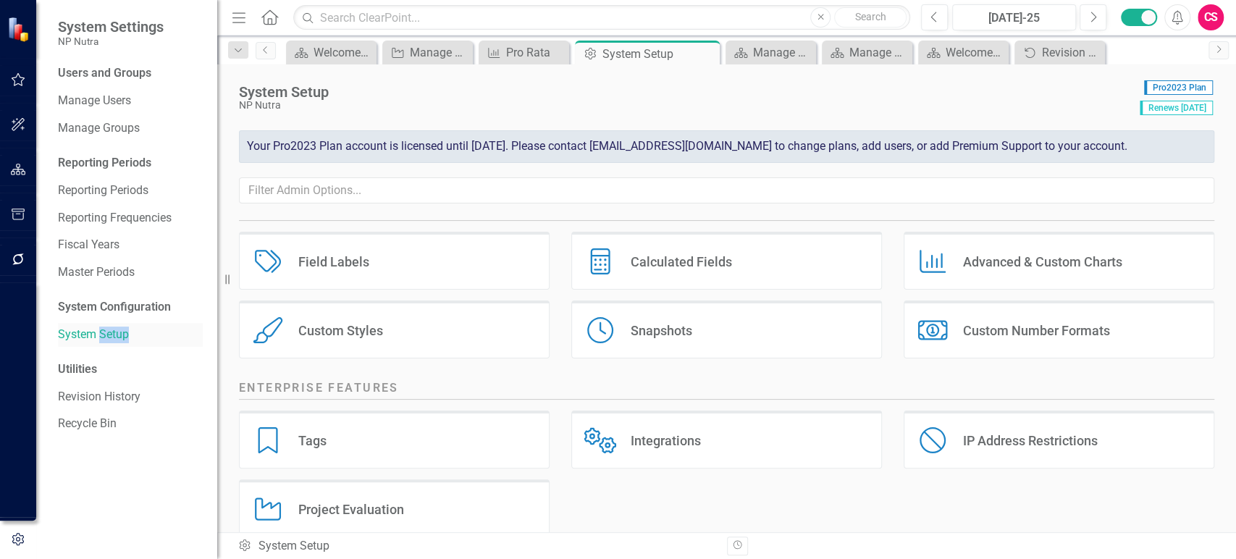
click at [102, 332] on link "System Setup" at bounding box center [130, 335] width 145 height 17
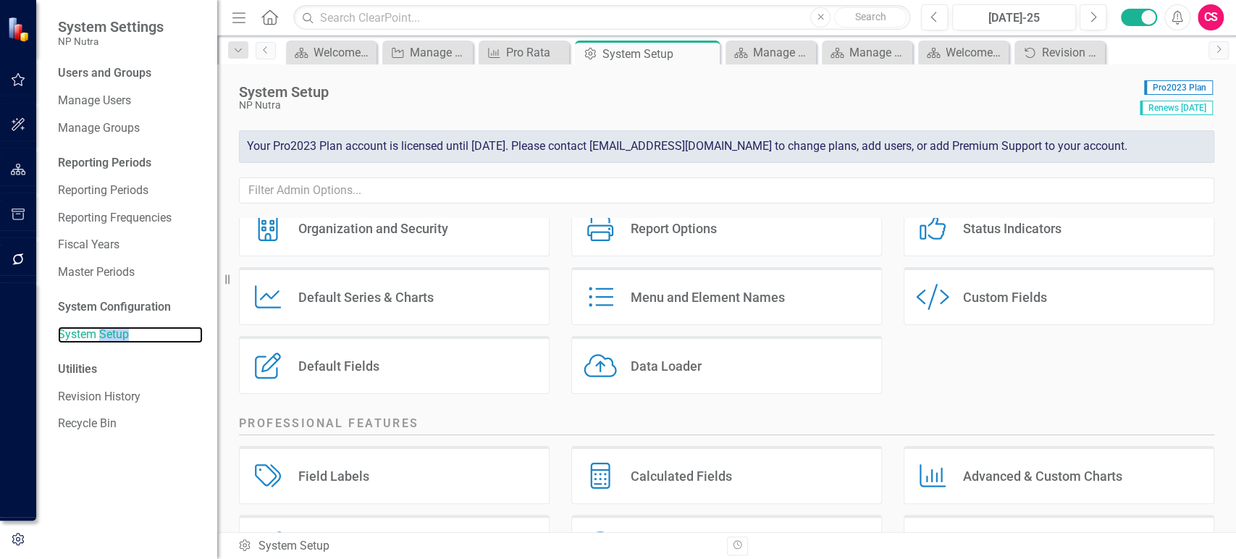
scroll to position [0, 0]
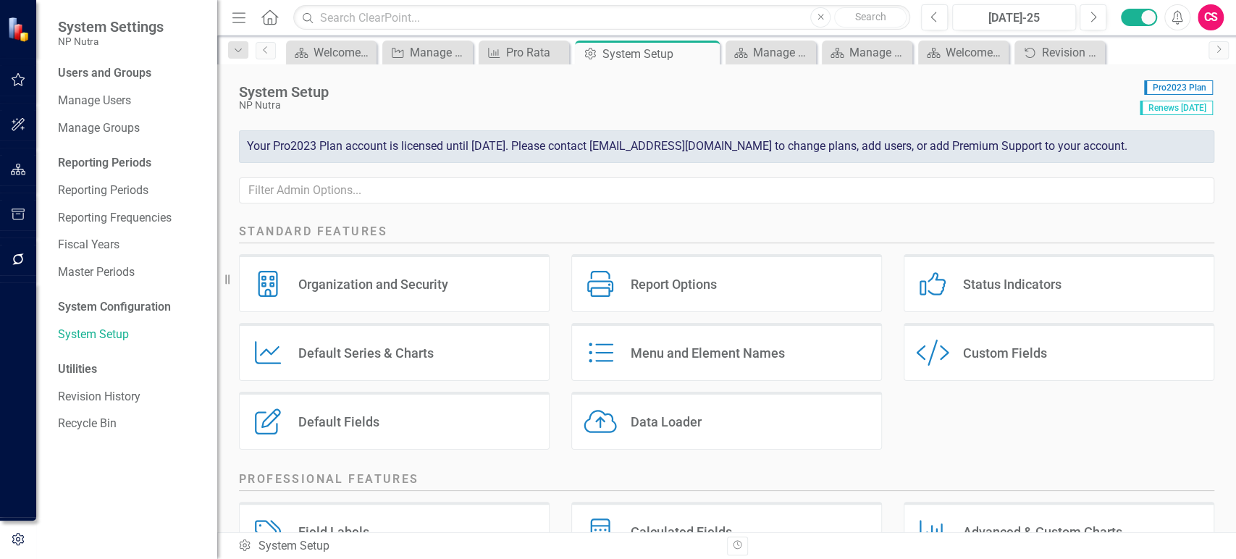
click at [742, 425] on div "Data Loader Data Loader" at bounding box center [726, 421] width 311 height 58
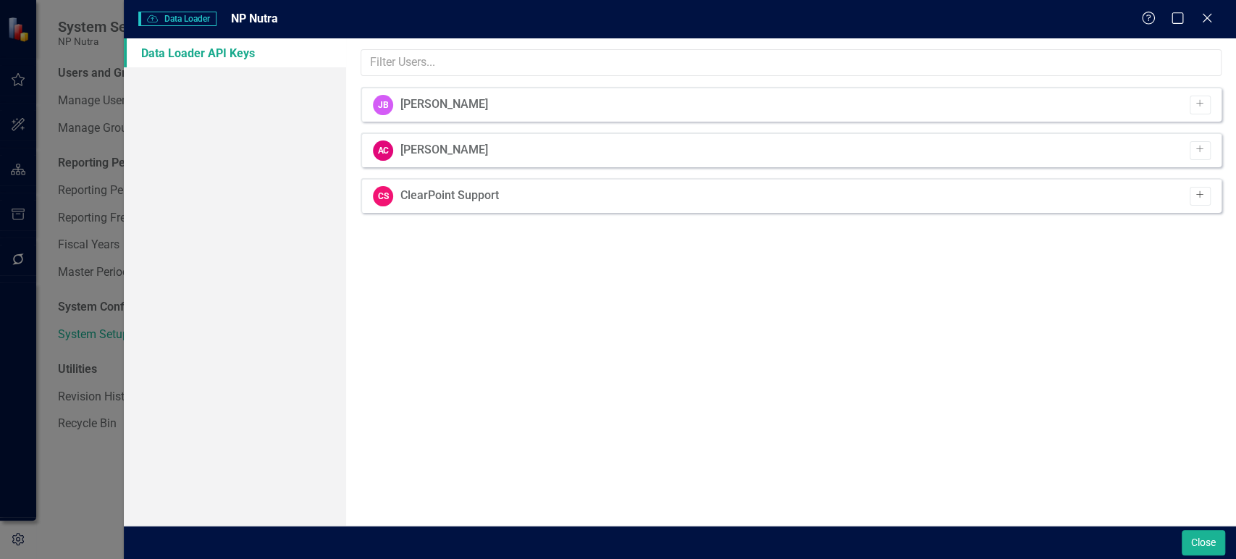
click at [1203, 202] on button "Add" at bounding box center [1200, 196] width 21 height 19
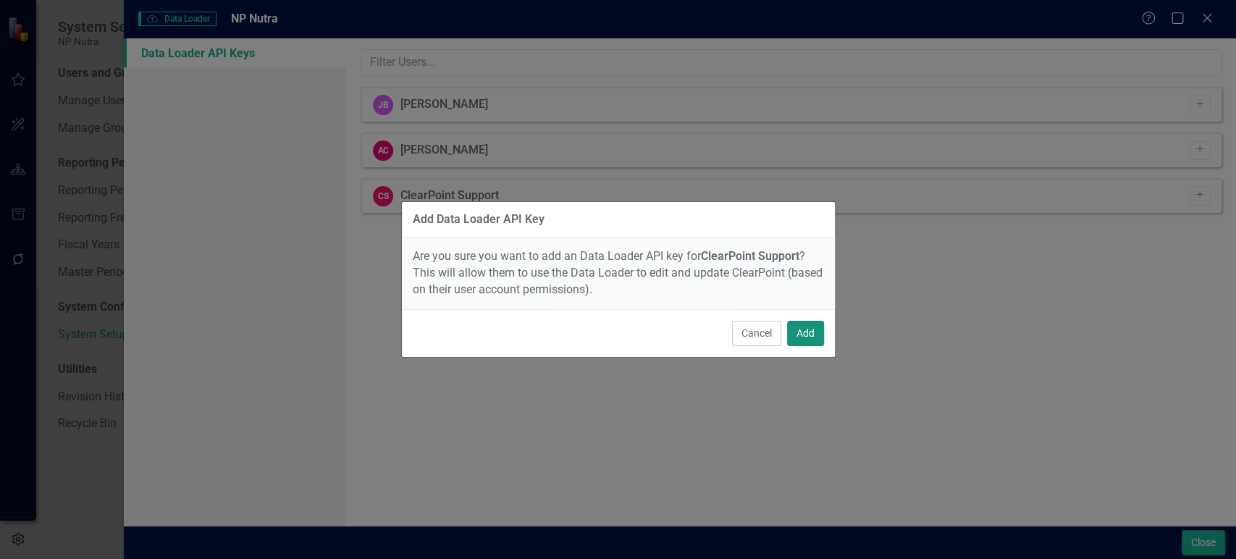
click at [788, 325] on button "Add" at bounding box center [805, 333] width 37 height 25
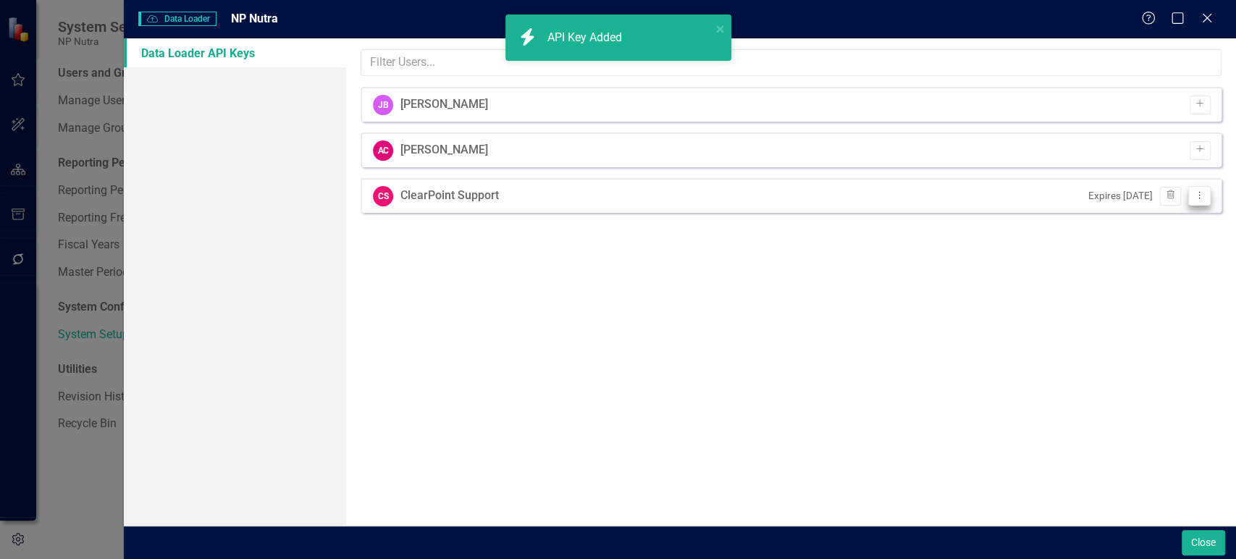
click at [1204, 198] on icon "Dropdown Menu" at bounding box center [1200, 194] width 12 height 9
click at [1167, 221] on link "API Key View API Key" at bounding box center [1152, 219] width 114 height 27
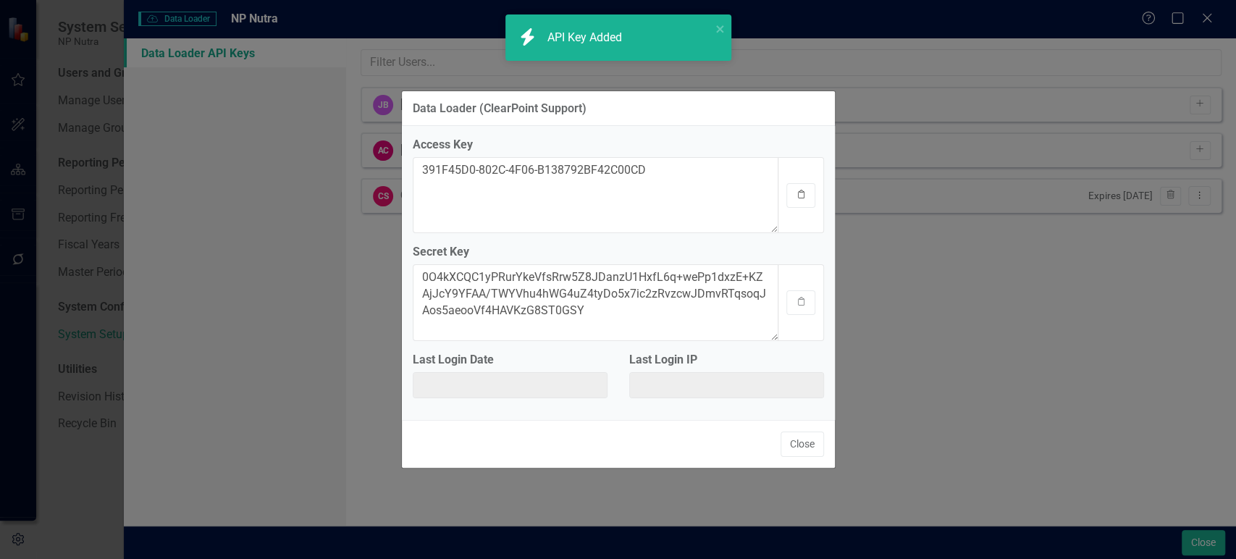
click at [789, 196] on button "Clipboard" at bounding box center [801, 195] width 29 height 25
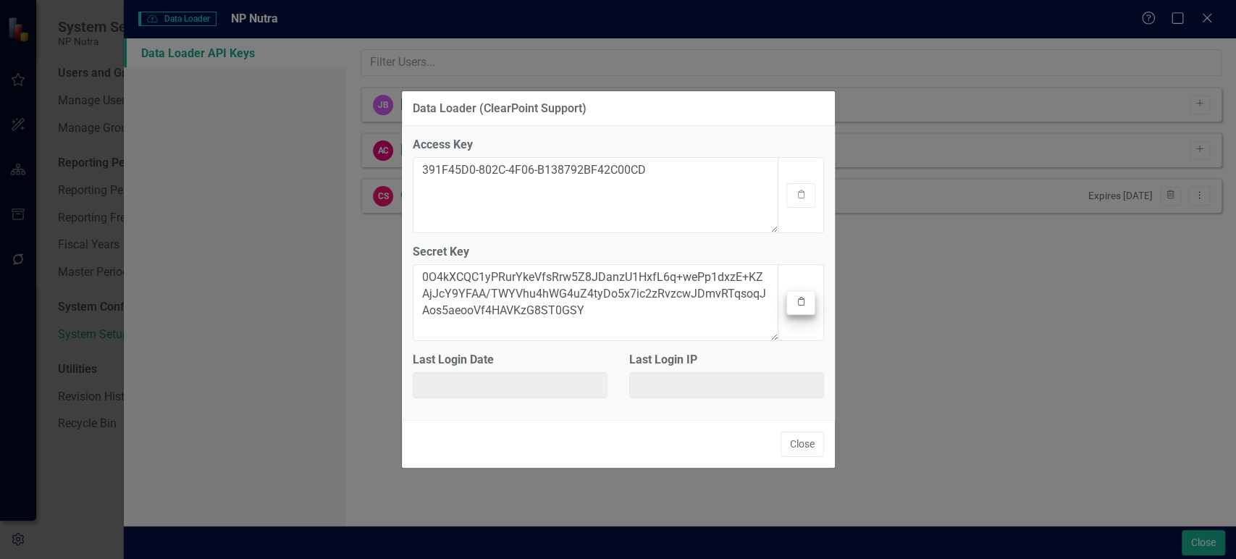
drag, startPoint x: 823, startPoint y: 317, endPoint x: 810, endPoint y: 312, distance: 14.0
click at [823, 317] on div "Clipboard" at bounding box center [801, 302] width 46 height 76
click at [807, 311] on button "Clipboard" at bounding box center [801, 302] width 29 height 25
click at [801, 448] on button "Close" at bounding box center [802, 444] width 43 height 25
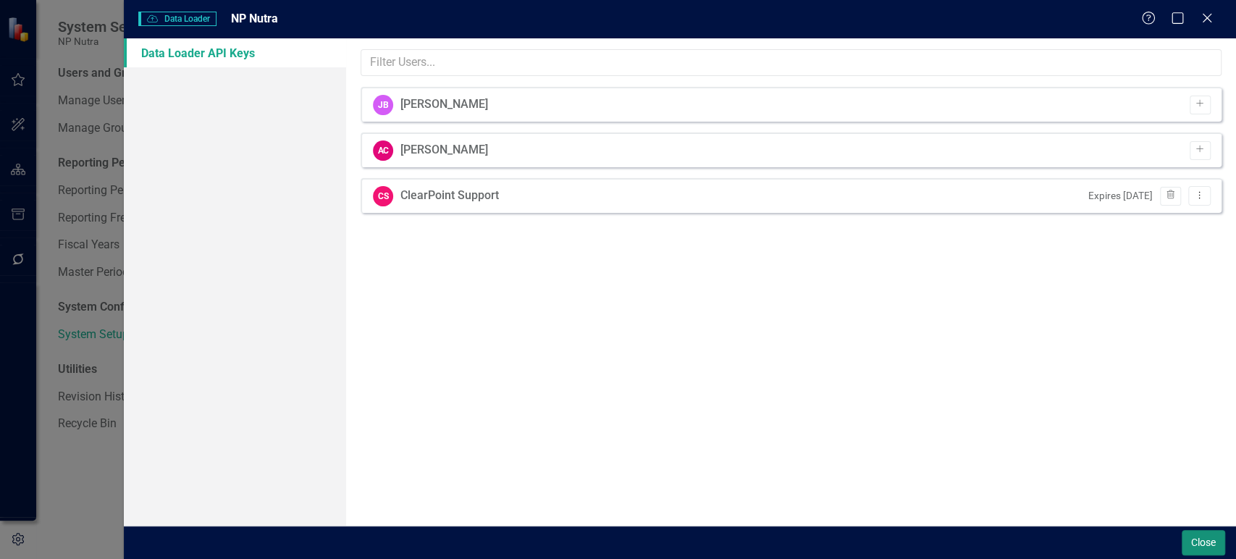
click at [1198, 544] on button "Close" at bounding box center [1203, 542] width 43 height 25
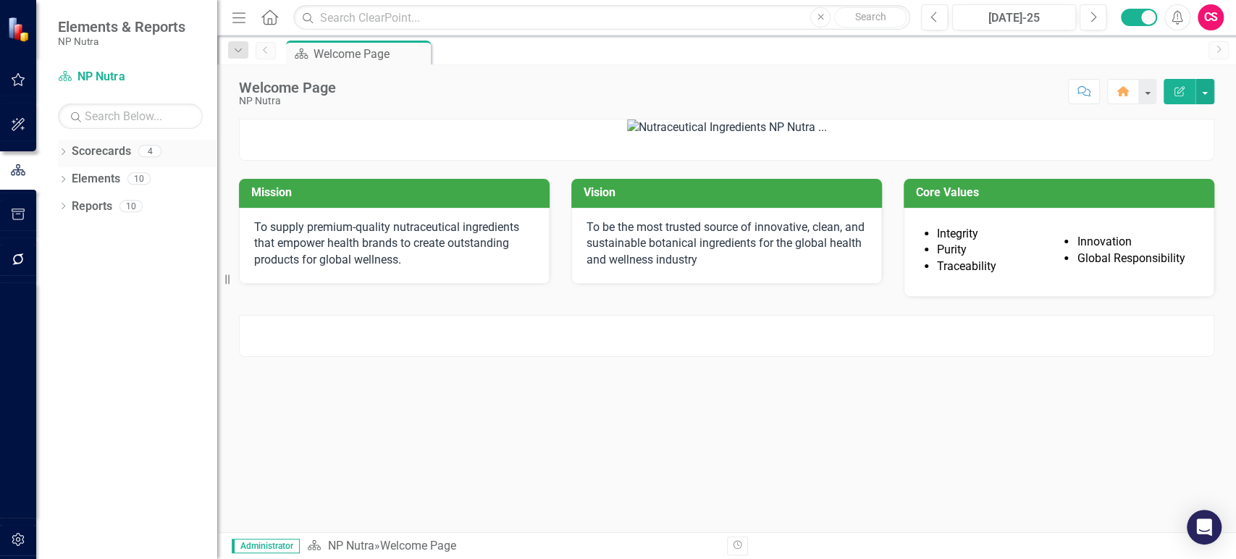
click at [65, 149] on icon "Dropdown" at bounding box center [63, 153] width 10 height 8
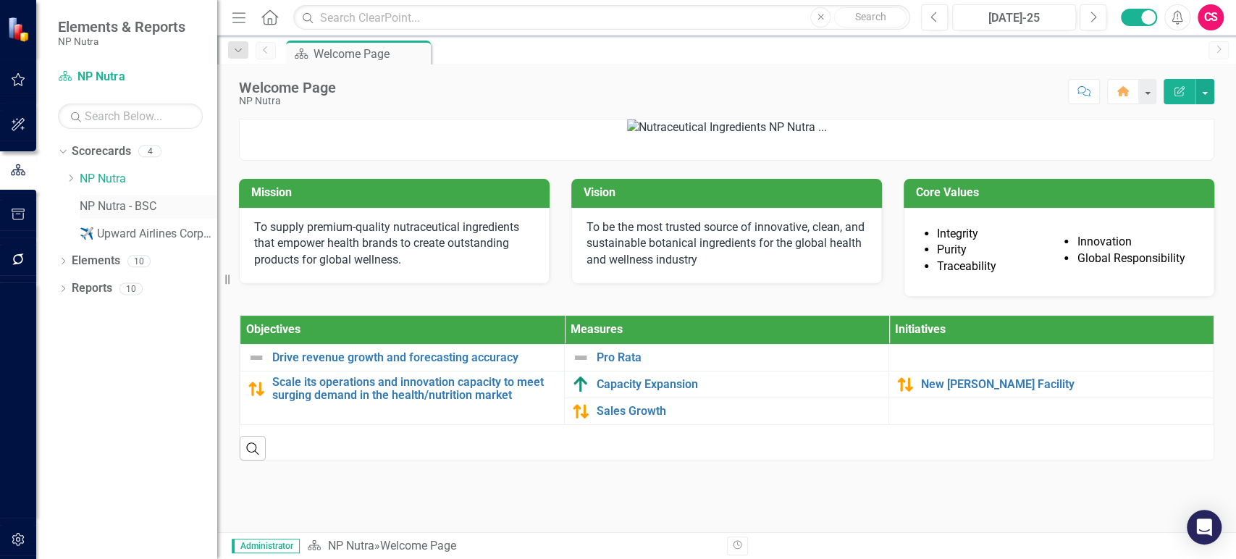
click at [93, 206] on link "NP Nutra - BSC" at bounding box center [149, 206] width 138 height 17
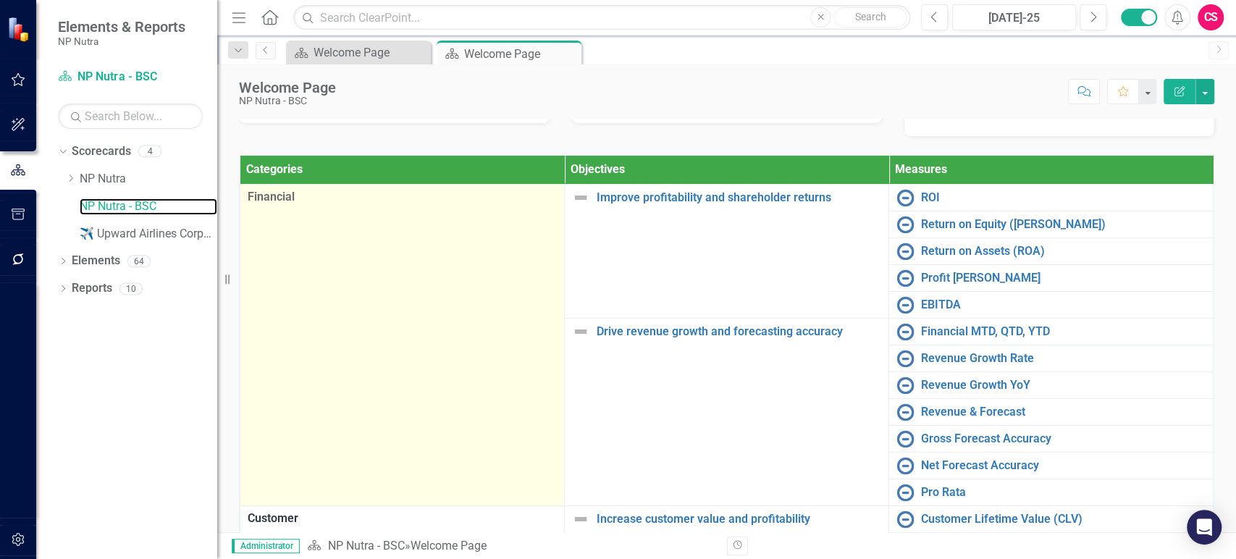
scroll to position [161, 0]
click at [337, 415] on td "Financial" at bounding box center [402, 344] width 324 height 322
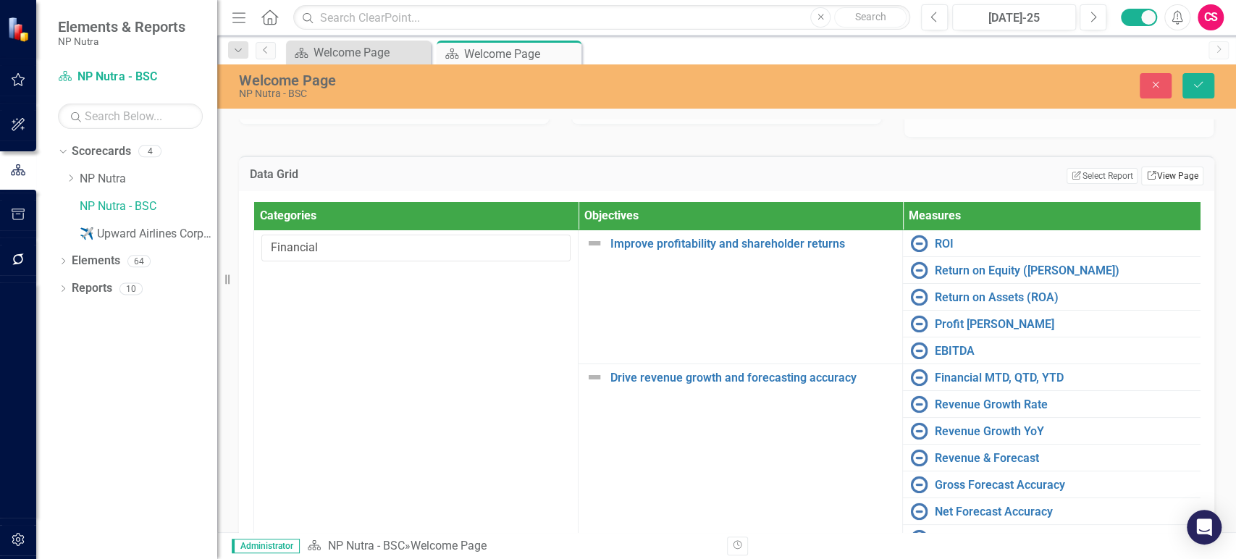
click at [1156, 185] on link "Link View Page" at bounding box center [1172, 176] width 62 height 19
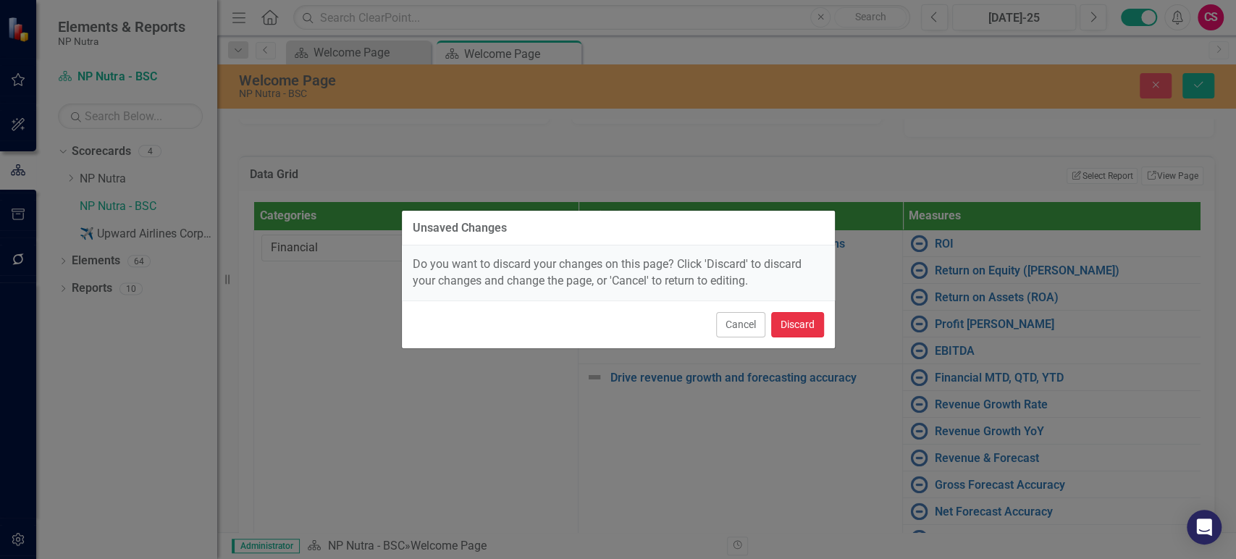
click at [805, 319] on button "Discard" at bounding box center [797, 324] width 53 height 25
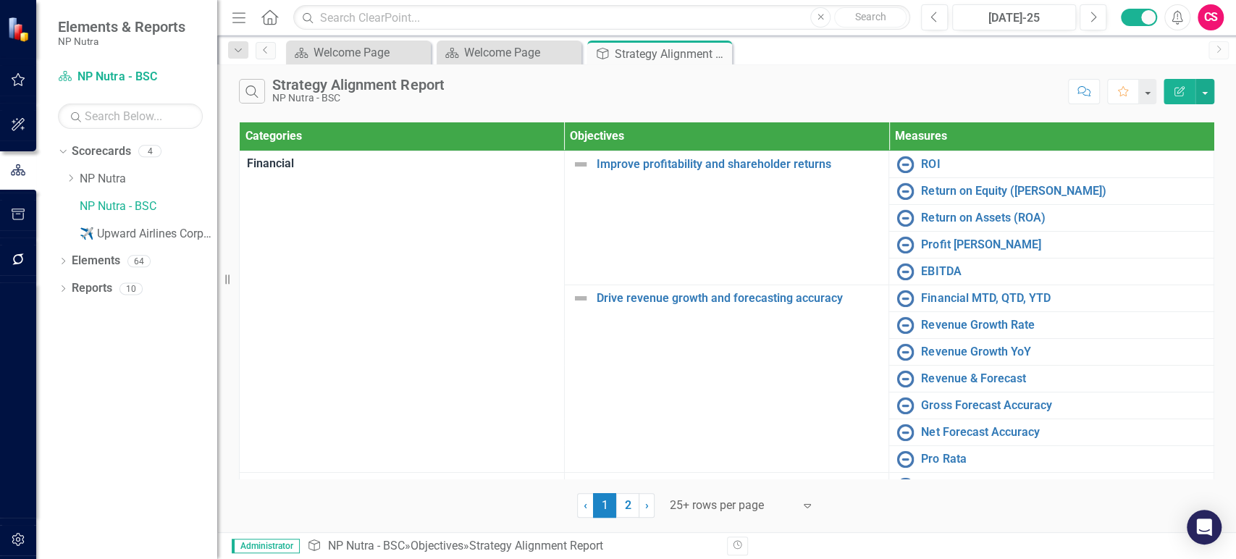
click at [1182, 86] on icon "button" at bounding box center [1180, 91] width 10 height 10
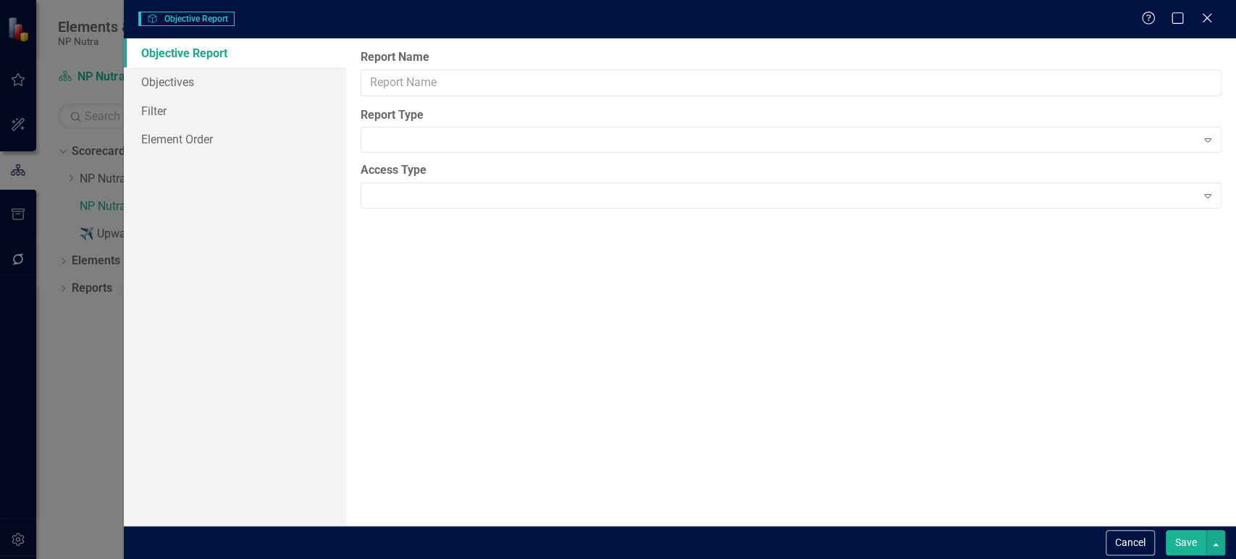
type input "Strategy Alignment Report"
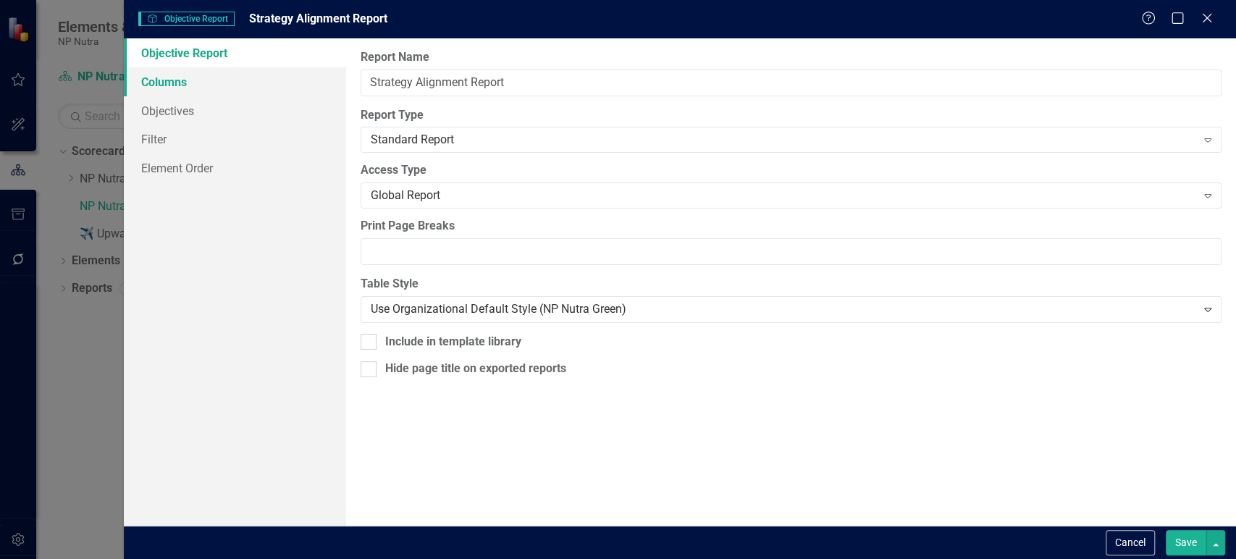
click at [273, 83] on link "Columns" at bounding box center [235, 81] width 222 height 29
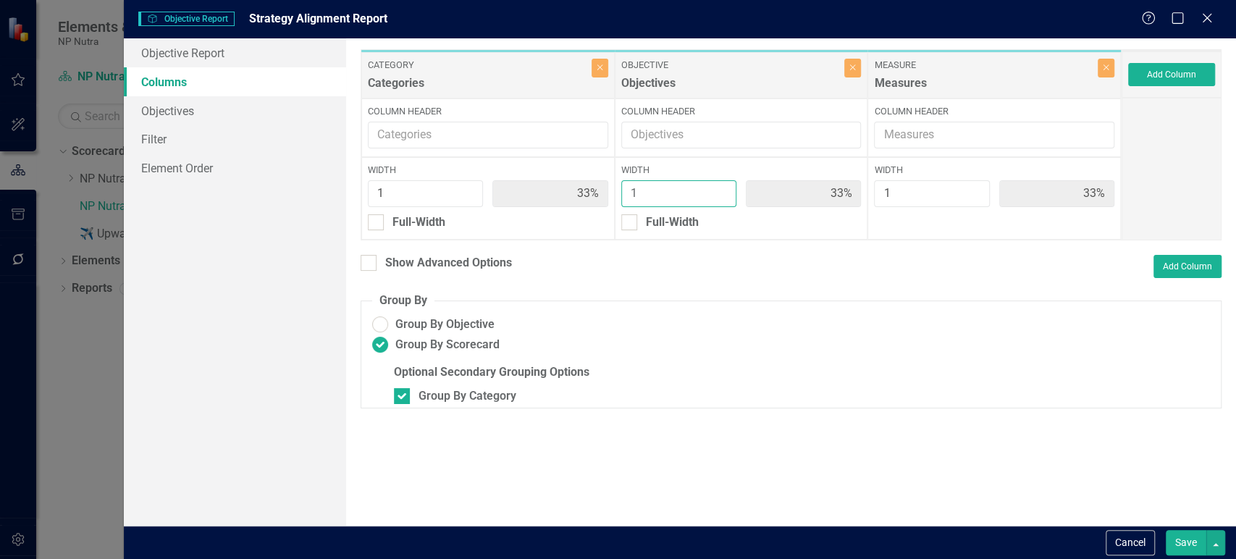
click at [722, 184] on input "1" at bounding box center [678, 193] width 115 height 27
type input "2"
click at [973, 190] on input "2" at bounding box center [931, 193] width 115 height 27
type input "25%"
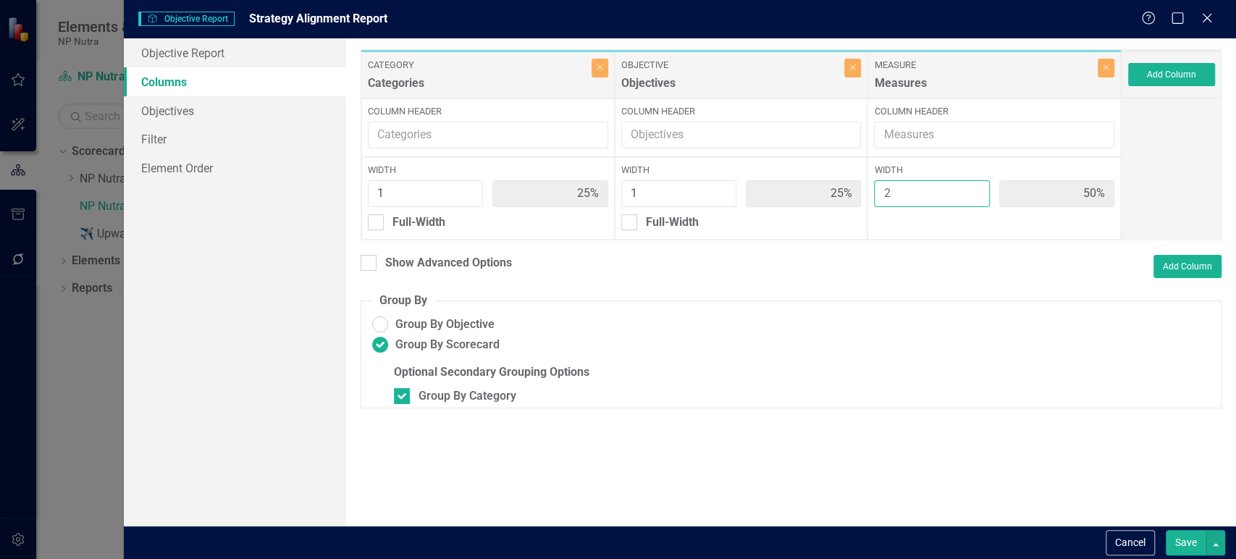
type input "50%"
click at [711, 189] on input "1" at bounding box center [678, 193] width 115 height 27
type input "2"
type input "20%"
type input "40%"
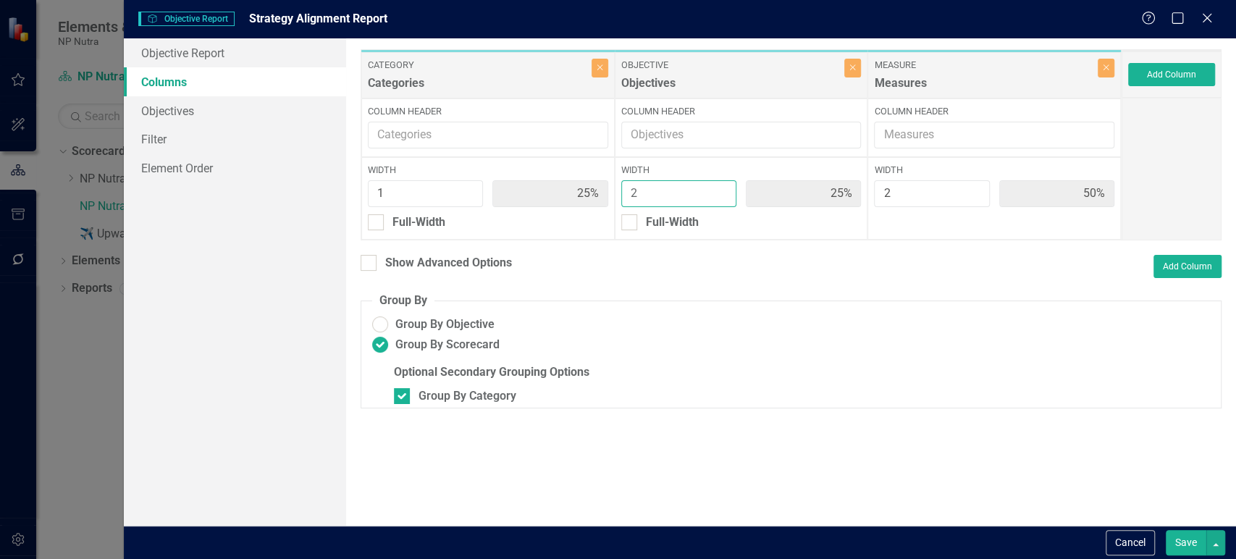
type input "40%"
type input "2"
click at [724, 189] on input "2" at bounding box center [678, 193] width 115 height 27
click at [1149, 73] on button "Add Column" at bounding box center [1171, 74] width 87 height 23
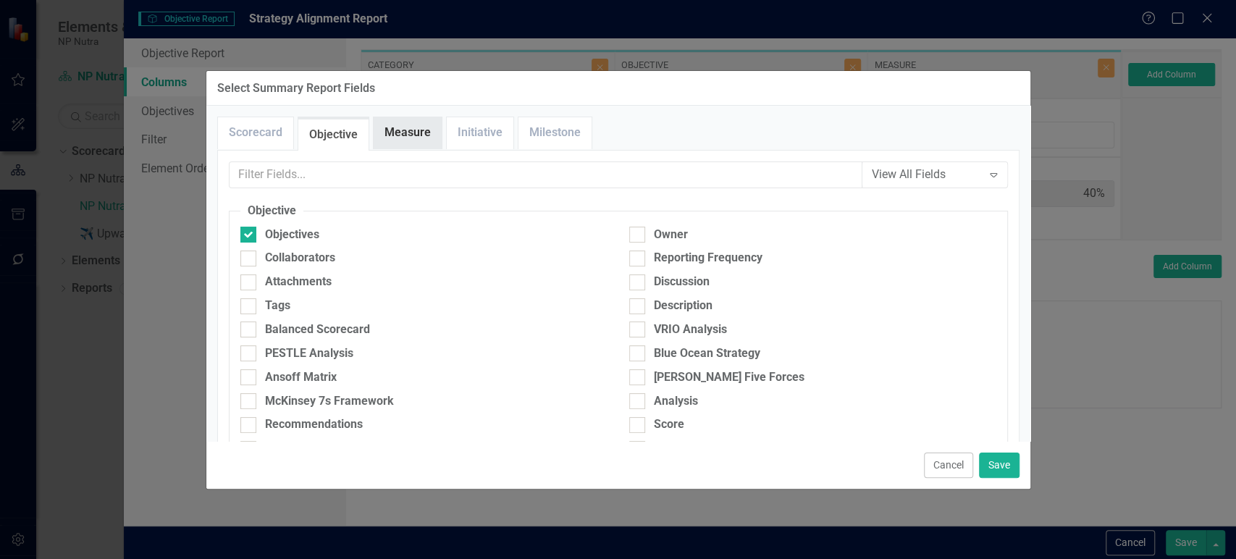
click at [411, 137] on link "Measure" at bounding box center [408, 132] width 68 height 31
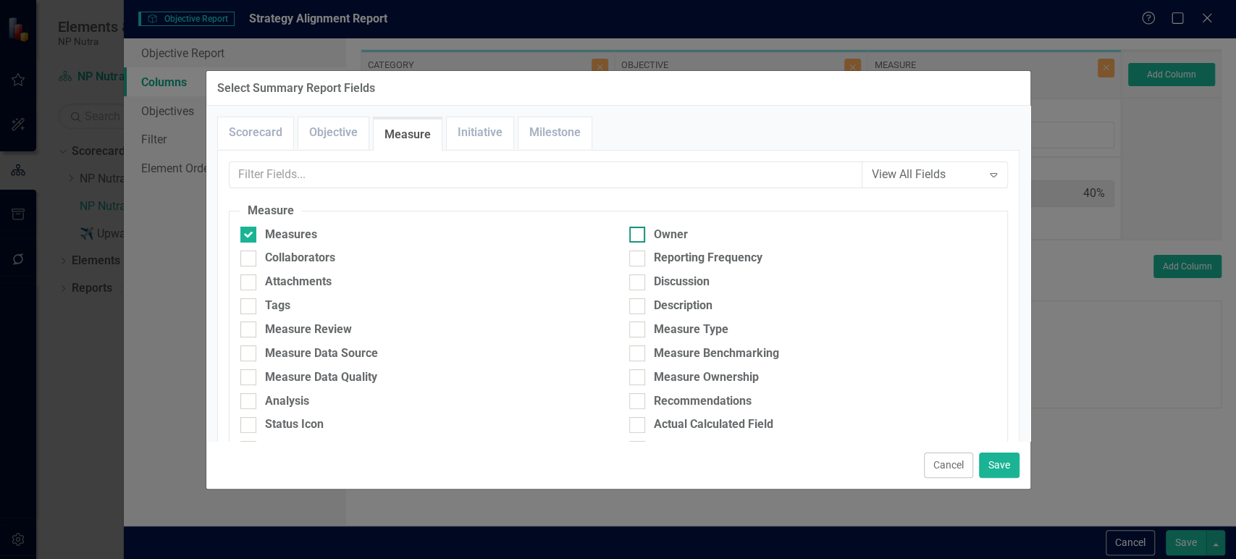
click at [631, 232] on input "Owner" at bounding box center [633, 231] width 9 height 9
checkbox input "true"
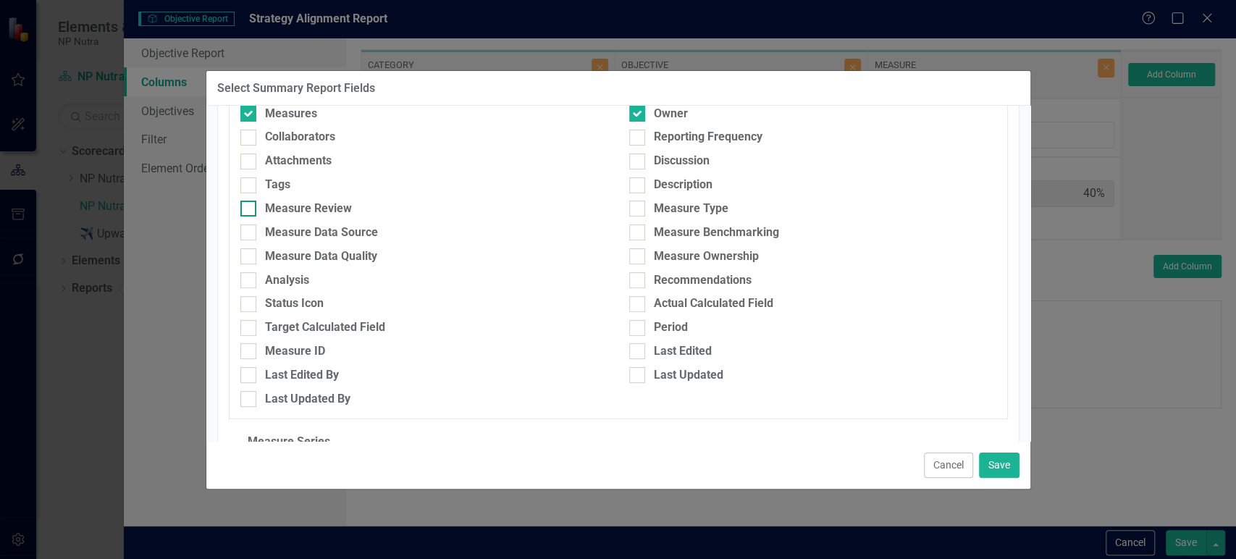
scroll to position [209, 0]
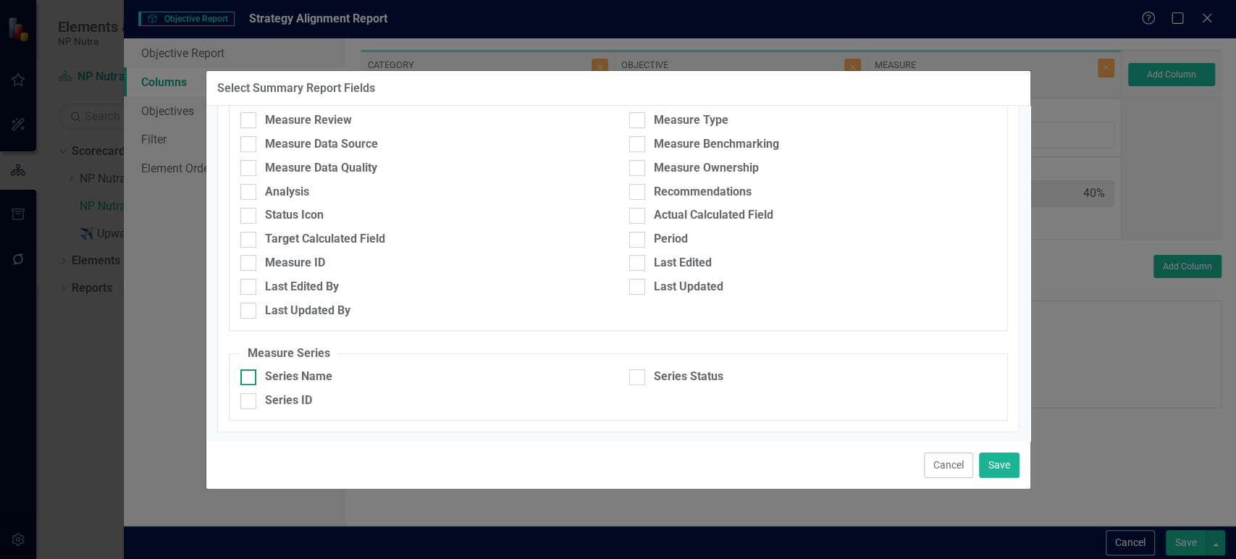
click at [311, 374] on div "Series Name" at bounding box center [298, 377] width 67 height 17
click at [250, 374] on input "Series Name" at bounding box center [244, 373] width 9 height 9
click at [674, 366] on fieldset "Measure Series Series Name Series Status Series ID" at bounding box center [618, 383] width 779 height 76
click at [307, 373] on div "Series Name" at bounding box center [298, 377] width 67 height 17
click at [250, 373] on input "Series Name" at bounding box center [244, 373] width 9 height 9
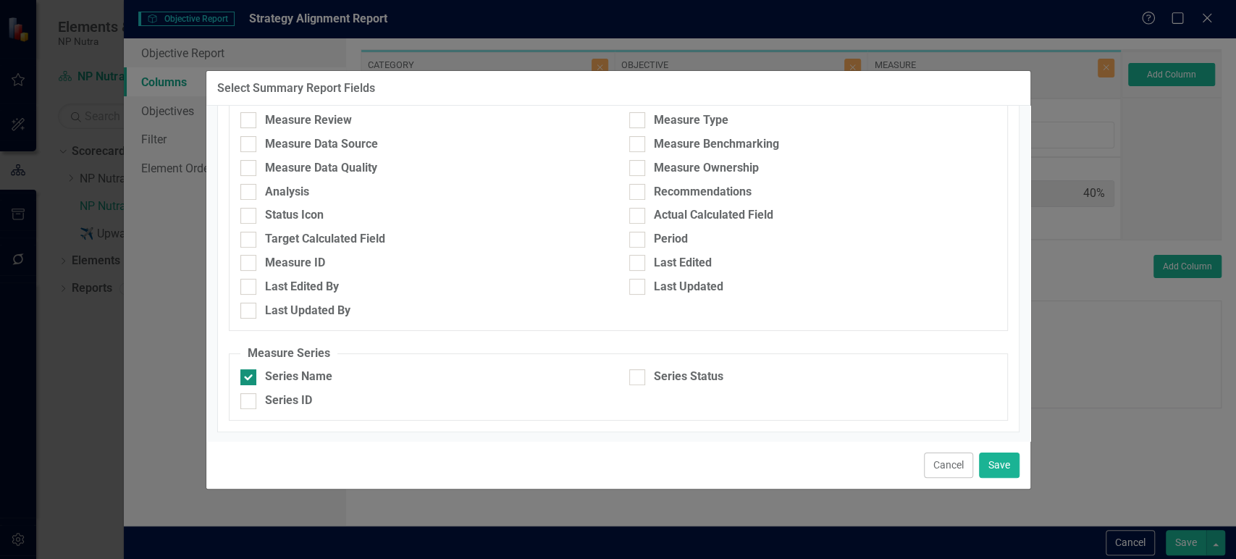
checkbox input "false"
click at [1018, 468] on button "Save" at bounding box center [999, 465] width 41 height 25
type input "17%"
type input "33%"
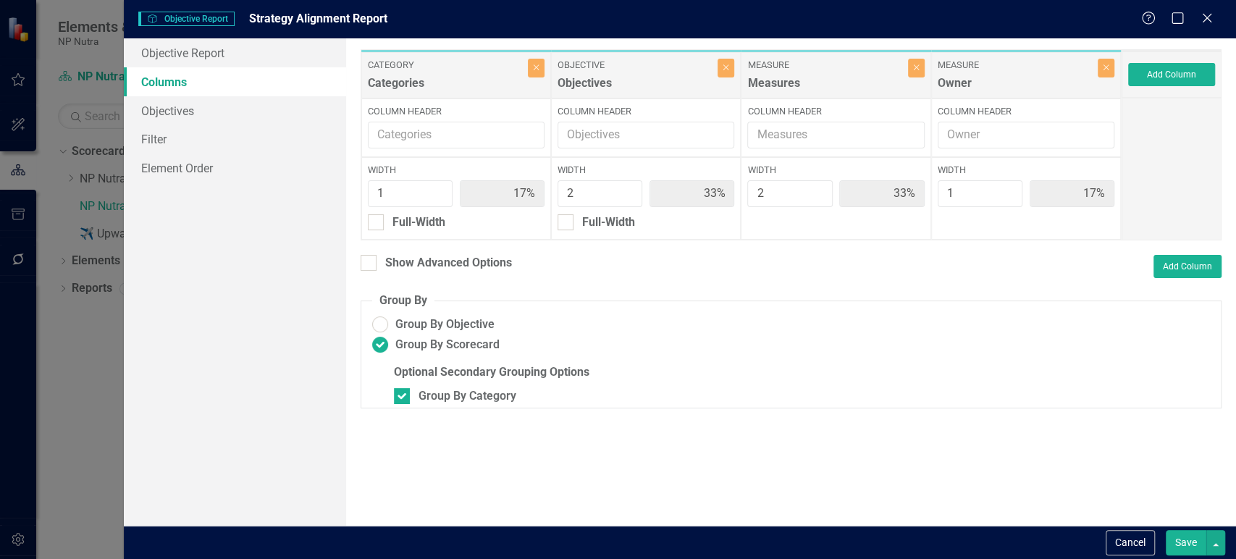
click at [1194, 546] on button "Save" at bounding box center [1186, 542] width 41 height 25
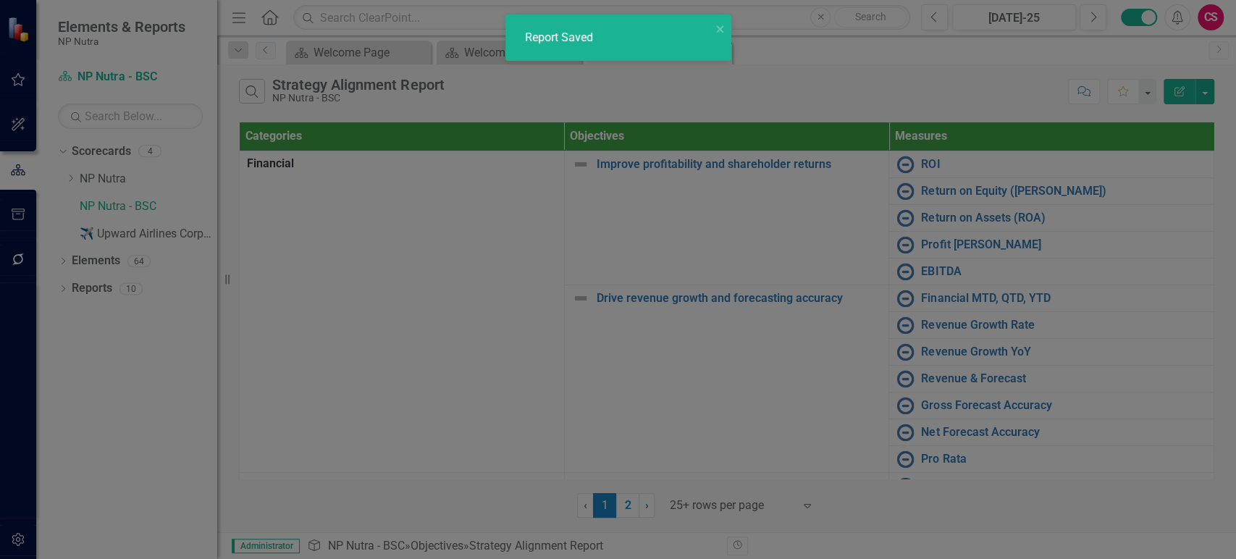
radio input "false"
checkbox input "false"
radio input "true"
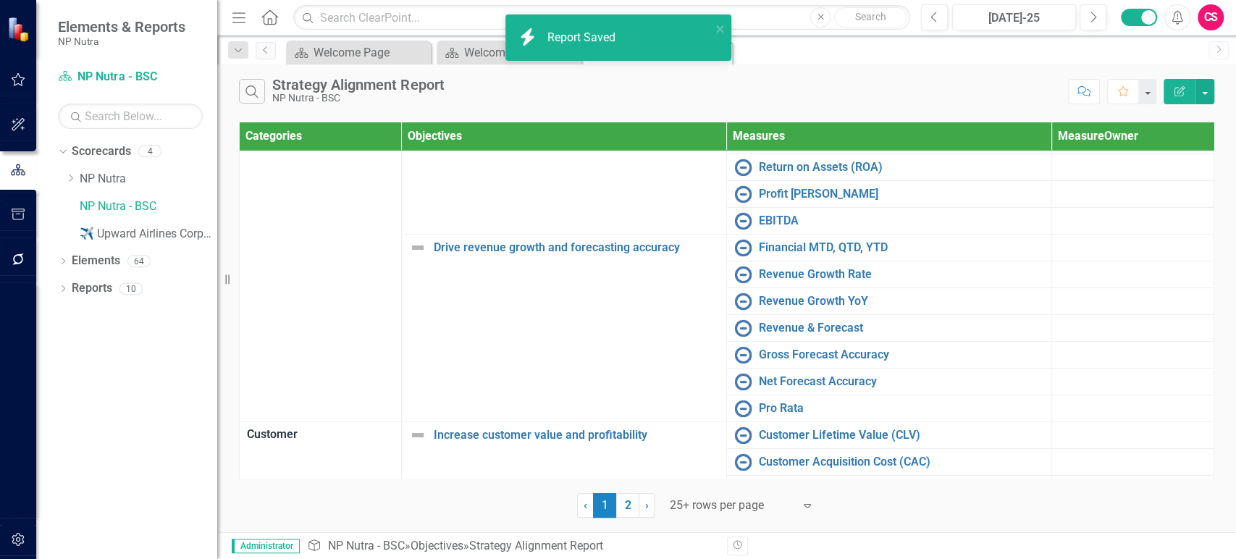
scroll to position [0, 0]
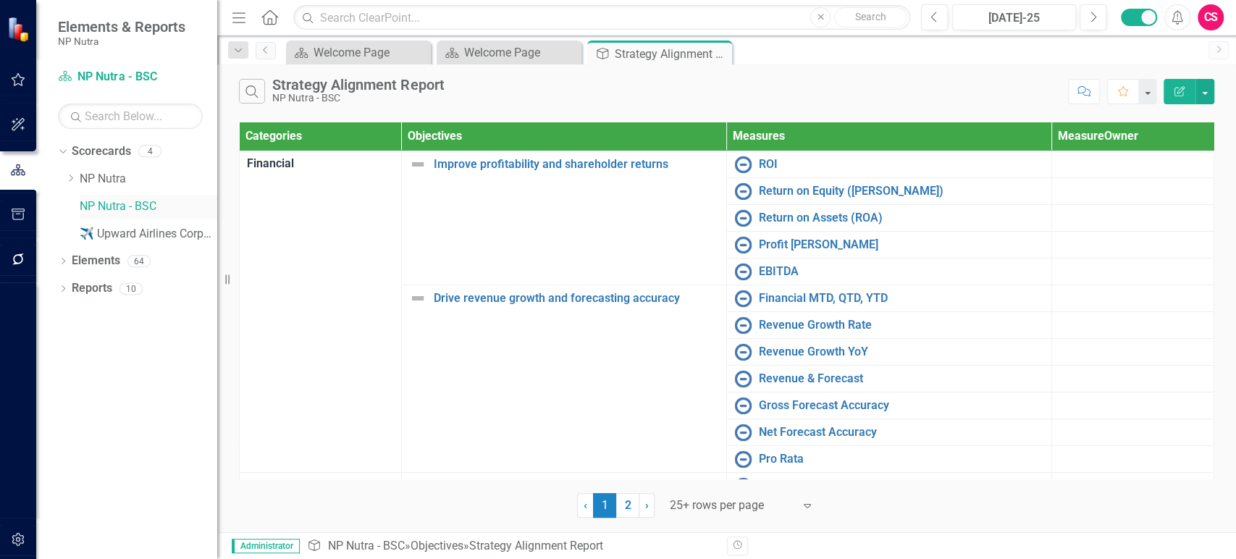
click at [116, 207] on link "NP Nutra - BSC" at bounding box center [149, 206] width 138 height 17
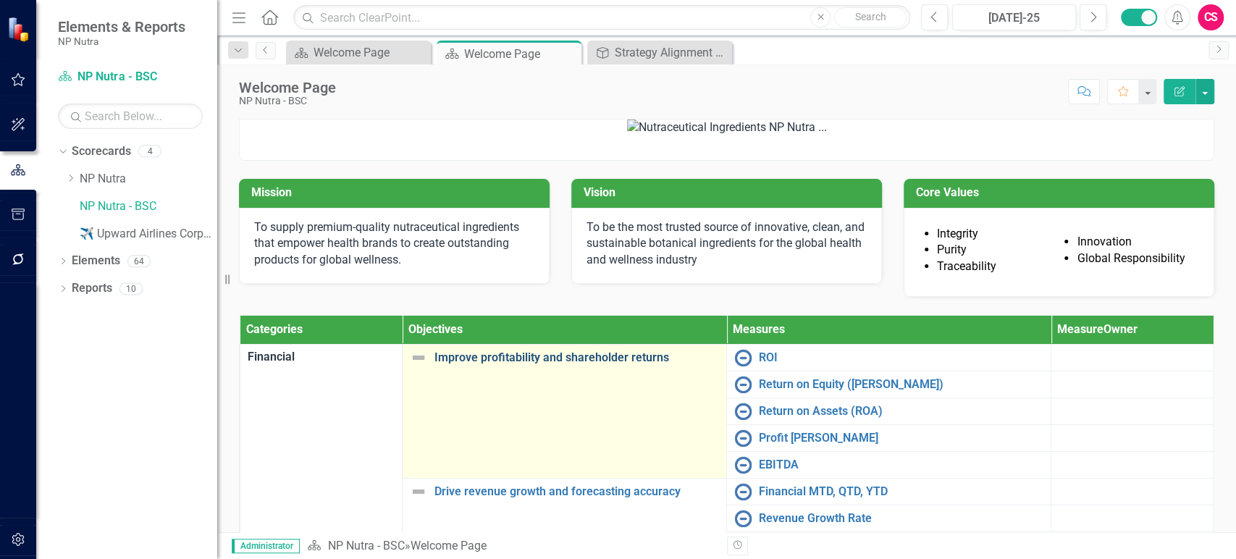
click at [587, 364] on link "Improve profitability and shareholder returns" at bounding box center [577, 357] width 285 height 13
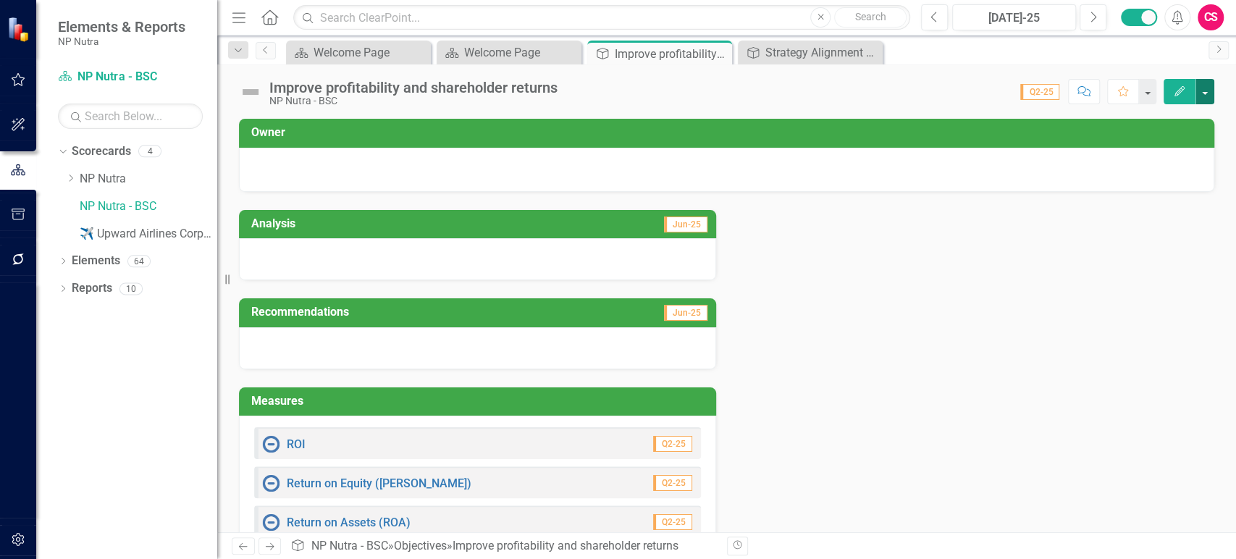
click at [1207, 89] on button "button" at bounding box center [1205, 91] width 19 height 25
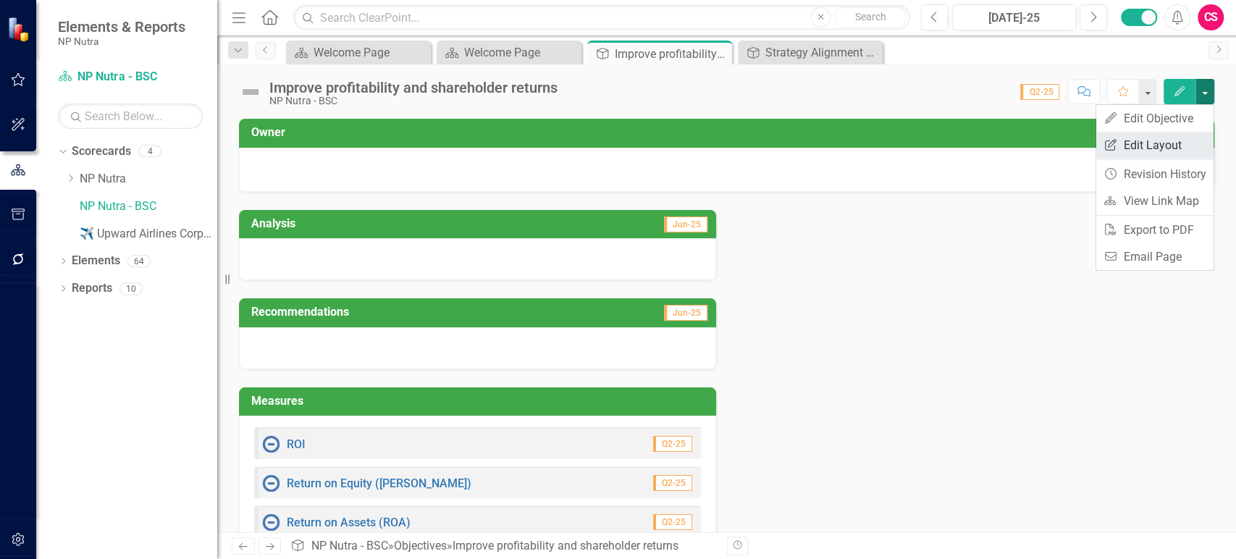
click at [1160, 138] on link "Edit Report Edit Layout" at bounding box center [1154, 145] width 117 height 27
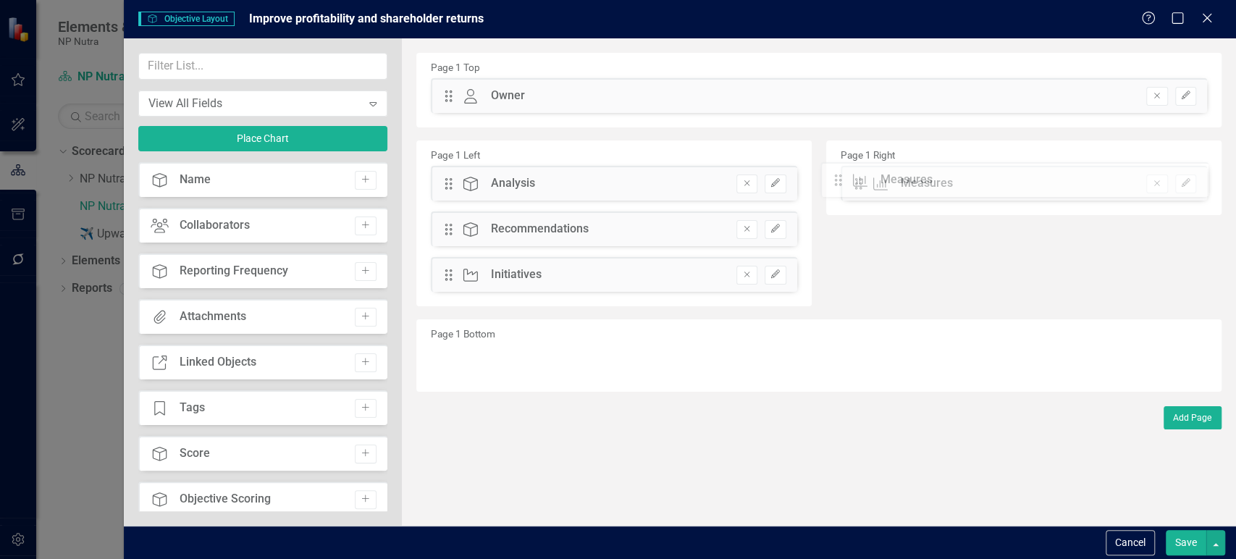
drag, startPoint x: 451, startPoint y: 277, endPoint x: 852, endPoint y: 182, distance: 411.6
click at [750, 275] on icon "Remove" at bounding box center [747, 274] width 11 height 9
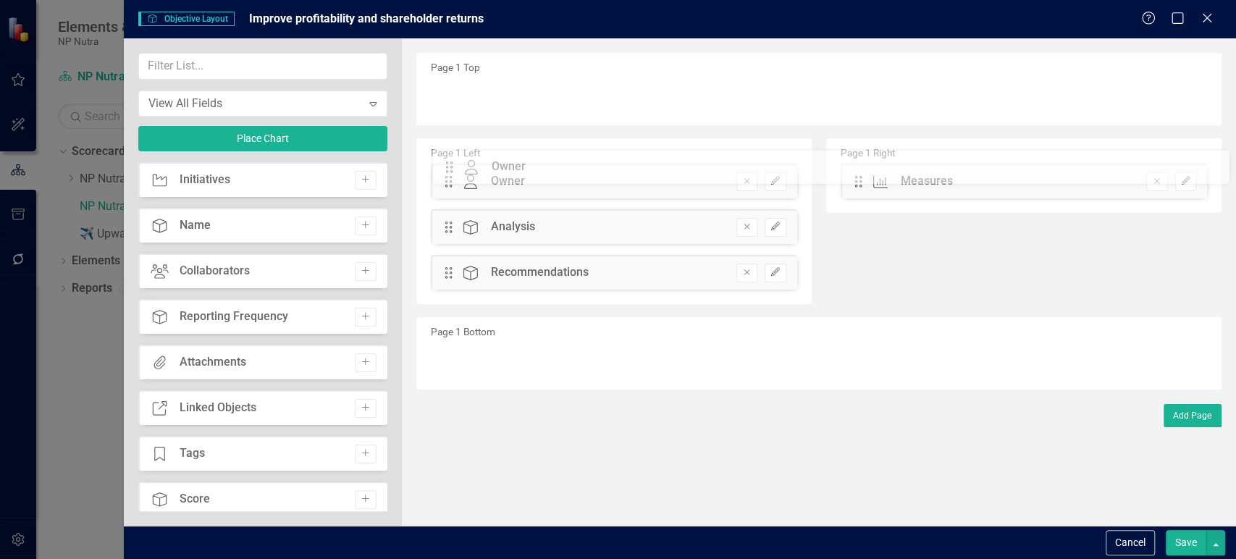
drag, startPoint x: 443, startPoint y: 93, endPoint x: 455, endPoint y: 163, distance: 71.2
click at [1223, 542] on button "button" at bounding box center [1216, 542] width 19 height 25
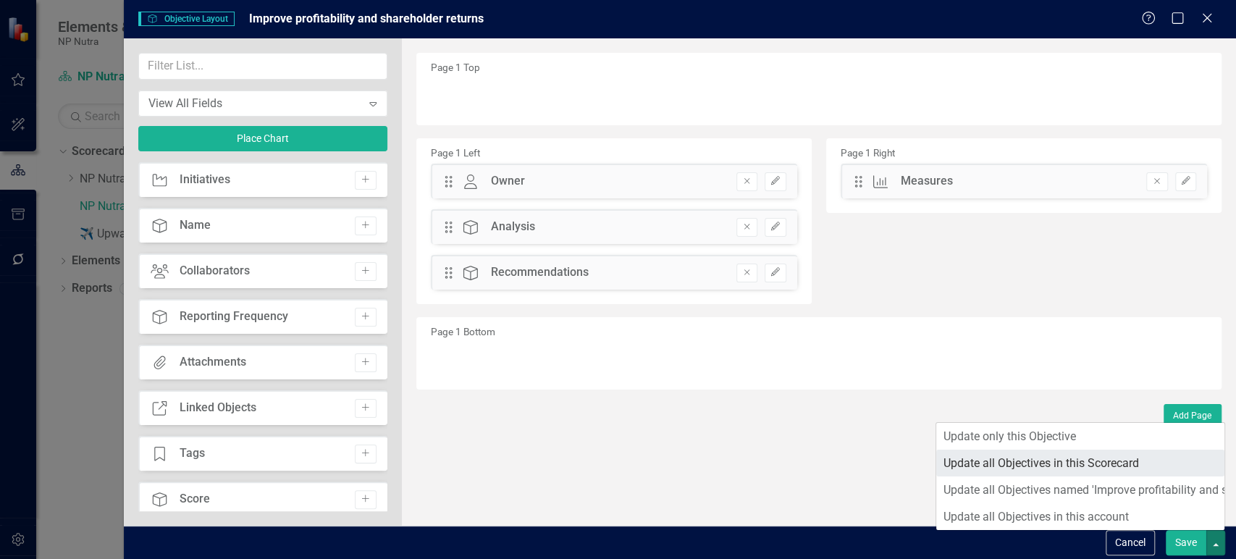
click at [1097, 471] on link "Update all Objectives in this Scorecard" at bounding box center [1080, 463] width 288 height 27
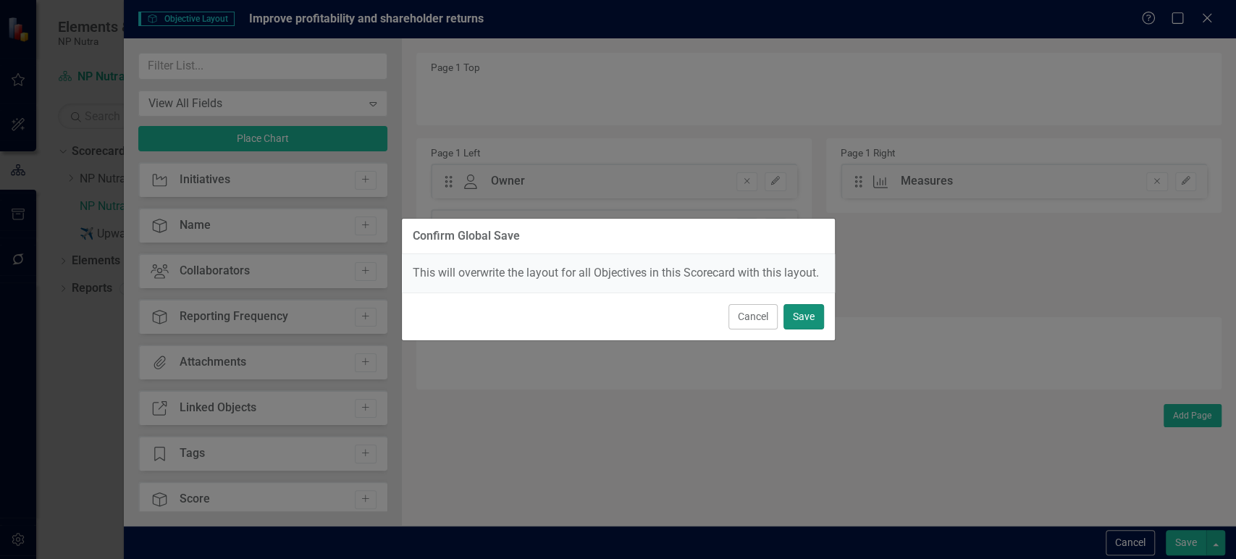
click at [811, 314] on button "Save" at bounding box center [804, 316] width 41 height 25
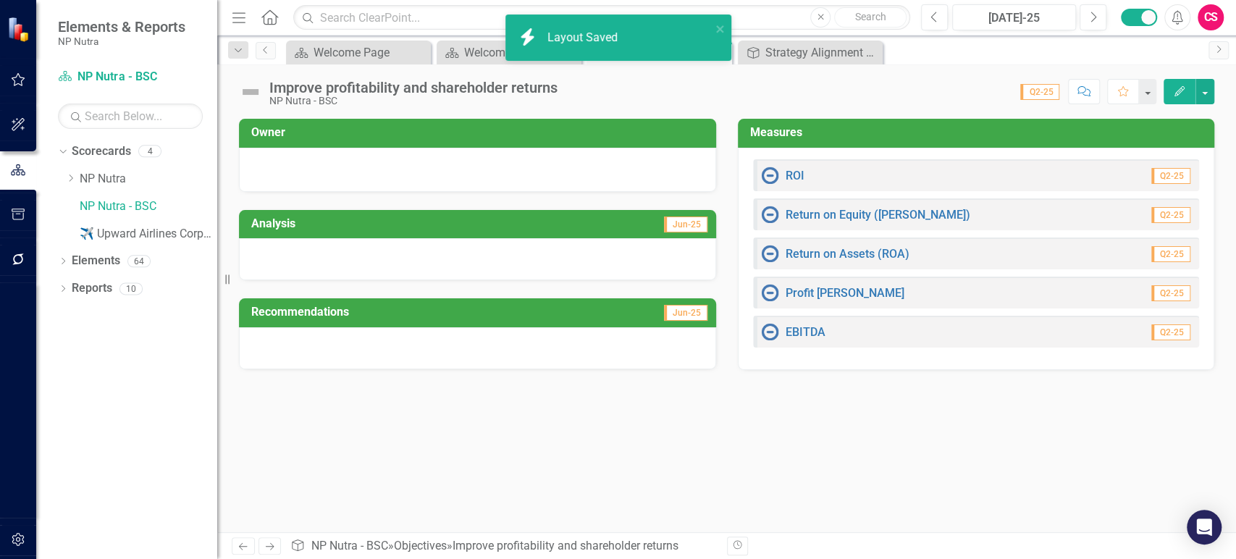
click at [275, 545] on icon "Next" at bounding box center [270, 546] width 12 height 9
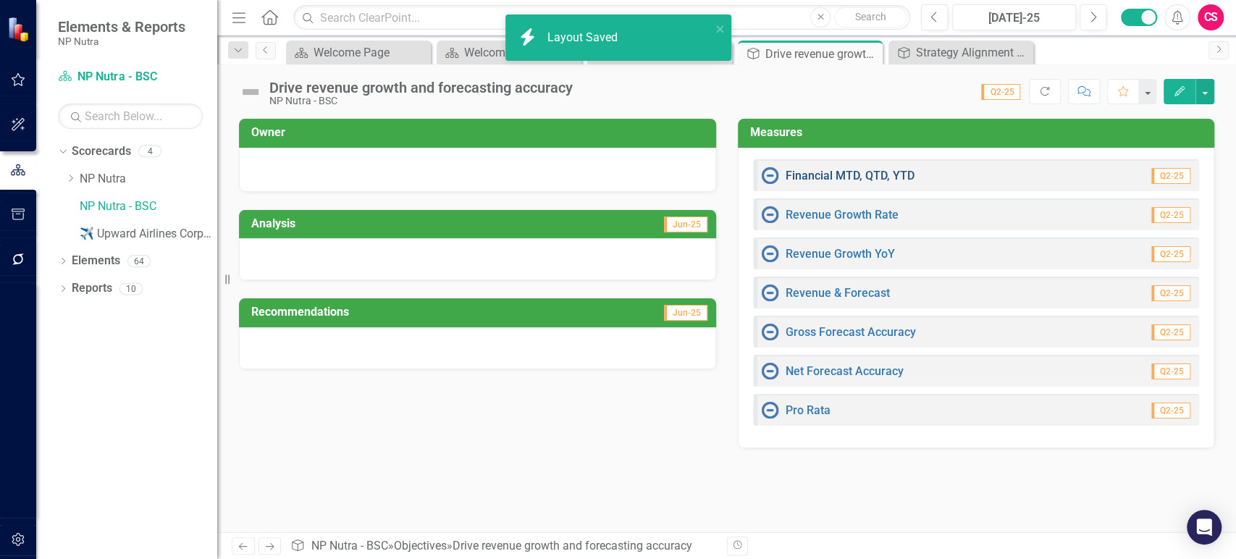
click at [815, 169] on link "Financial MTD, QTD, YTD" at bounding box center [850, 176] width 129 height 14
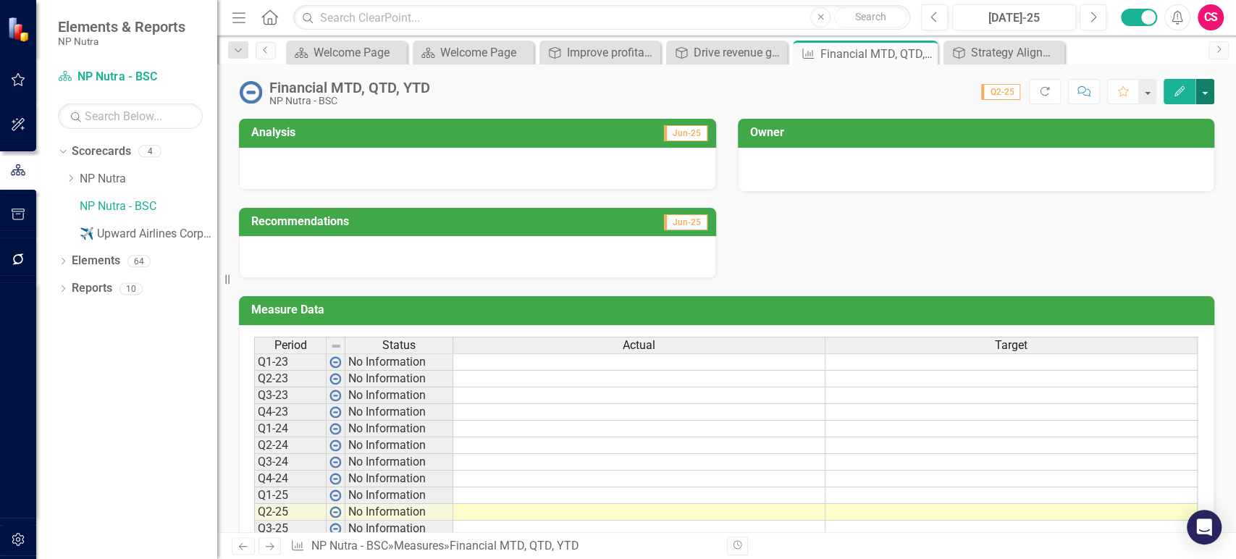
click at [1204, 90] on button "button" at bounding box center [1205, 91] width 19 height 25
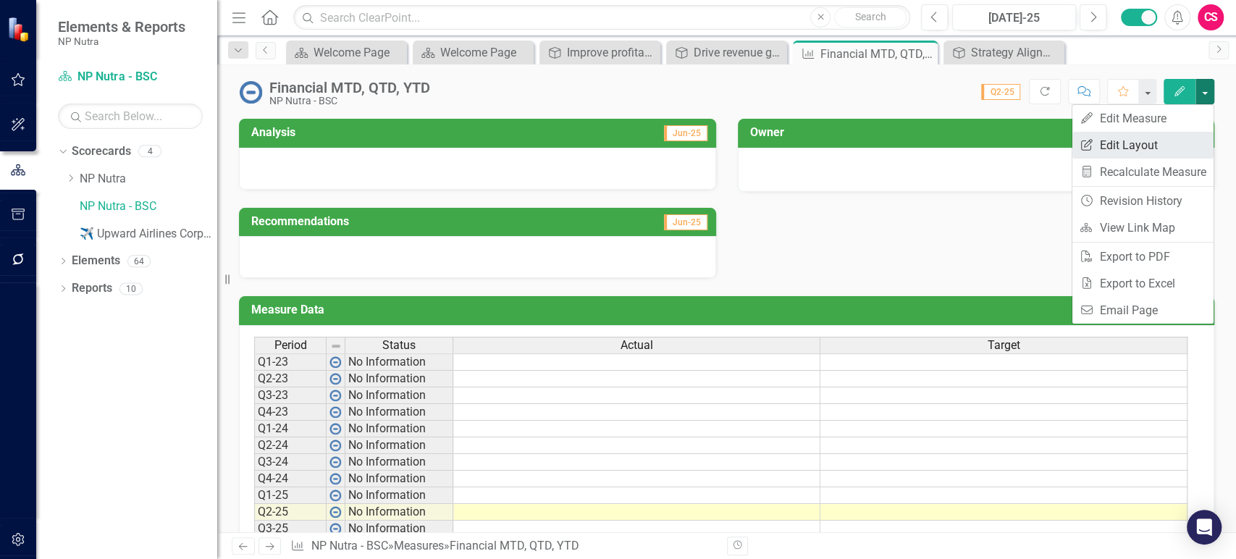
click at [1167, 147] on link "Edit Report Edit Layout" at bounding box center [1143, 145] width 141 height 27
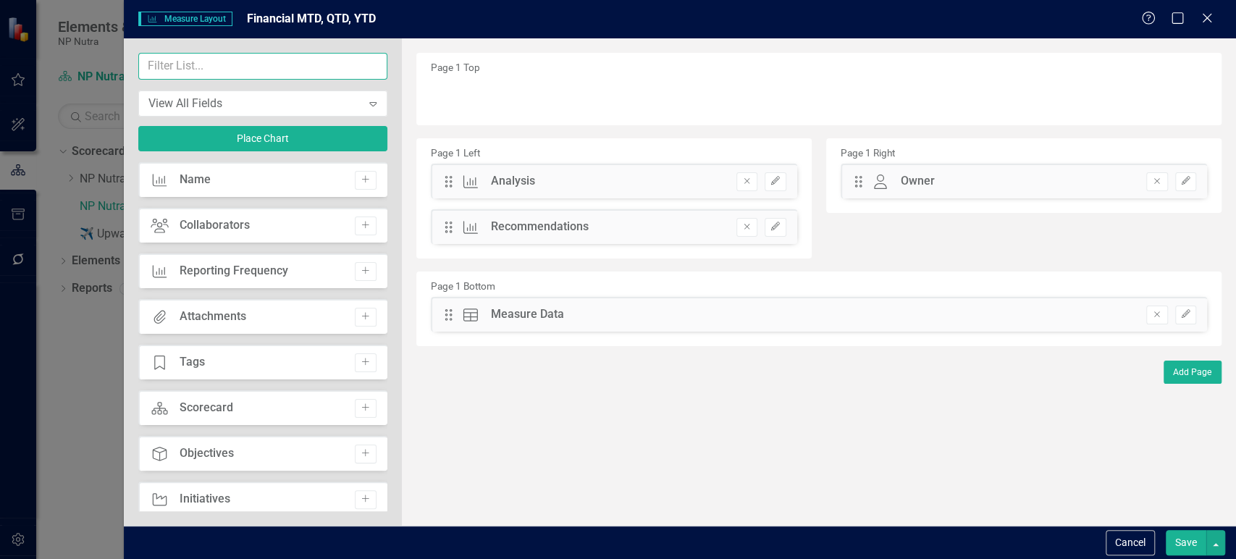
click at [263, 73] on input "text" at bounding box center [262, 66] width 249 height 27
click at [256, 98] on div "View All Fields" at bounding box center [255, 103] width 214 height 17
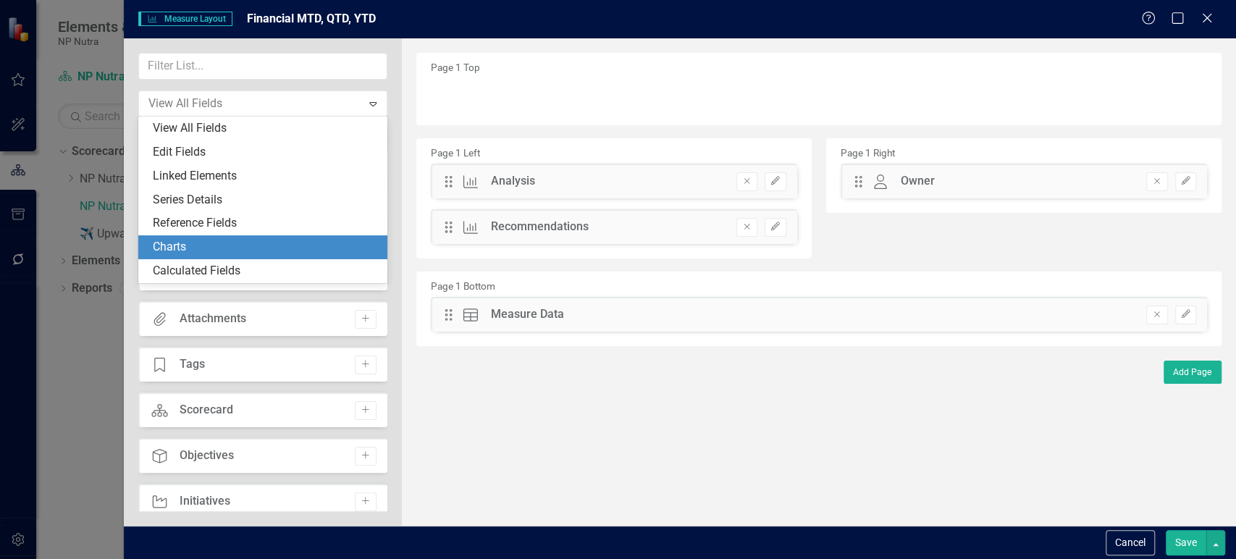
click at [211, 248] on div "Charts" at bounding box center [266, 247] width 226 height 17
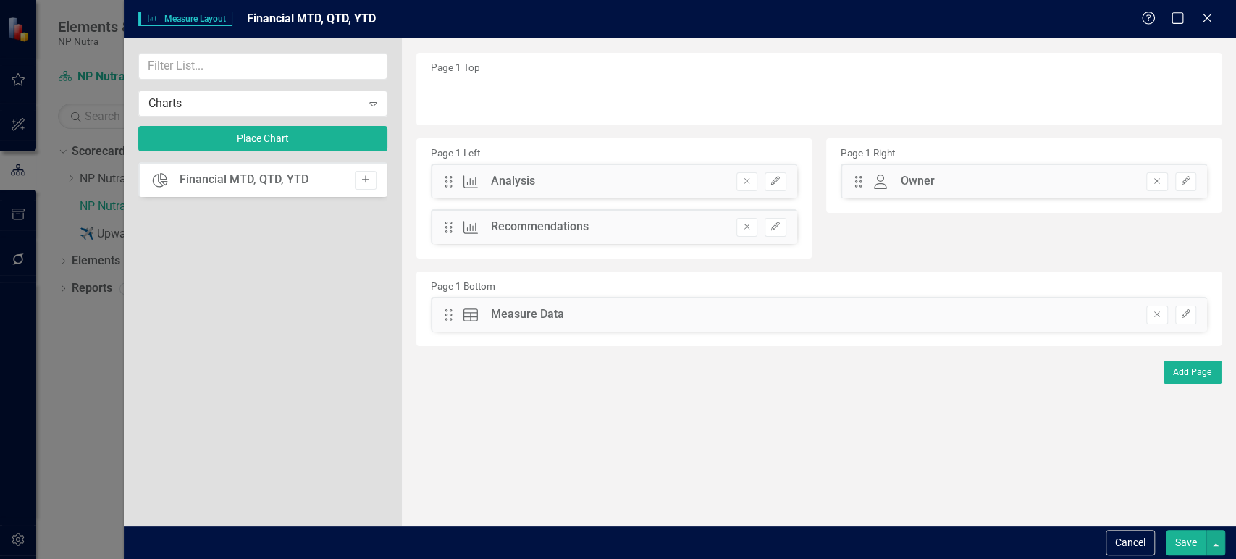
click at [369, 185] on button "Add" at bounding box center [365, 180] width 21 height 19
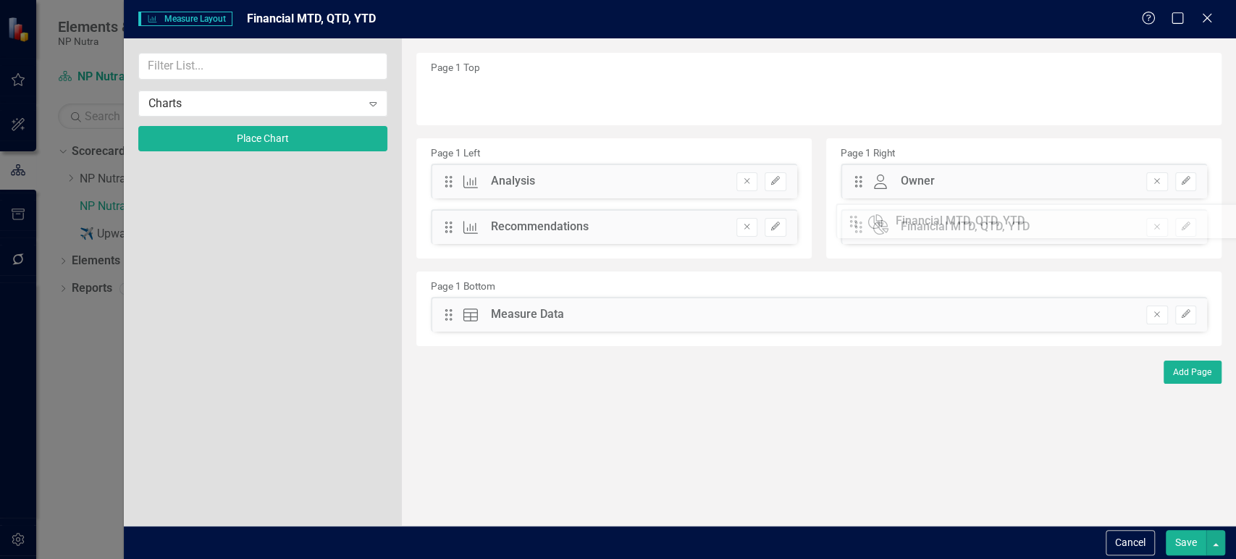
drag, startPoint x: 449, startPoint y: 94, endPoint x: 865, endPoint y: 219, distance: 434.2
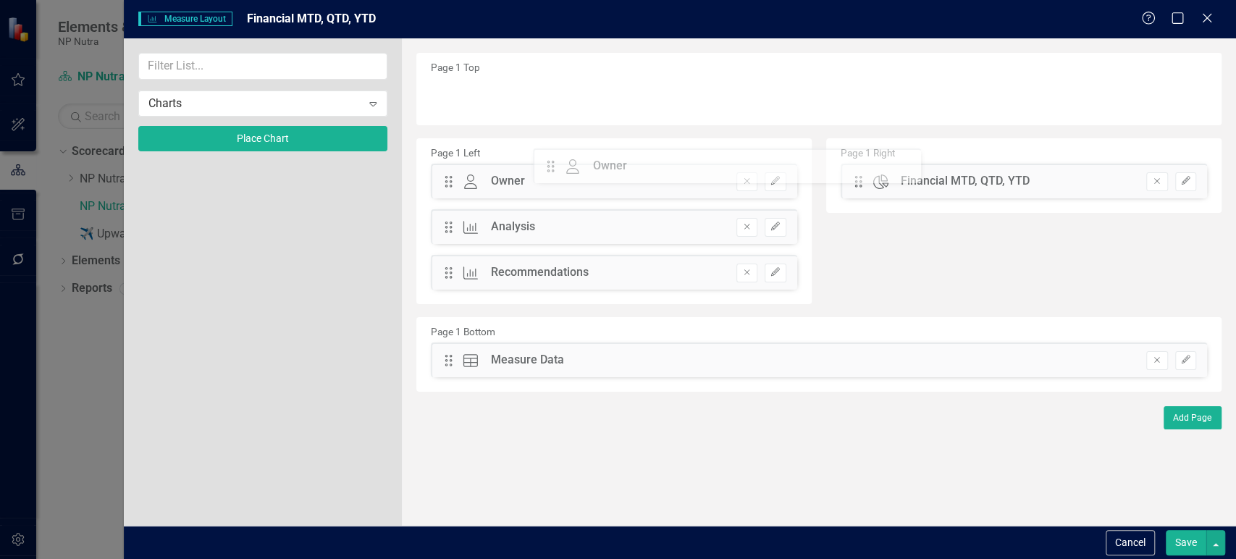
drag, startPoint x: 861, startPoint y: 184, endPoint x: 490, endPoint y: 178, distance: 370.9
drag, startPoint x: 1213, startPoint y: 541, endPoint x: 1199, endPoint y: 536, distance: 15.3
click at [1214, 542] on button "button" at bounding box center [1216, 542] width 19 height 25
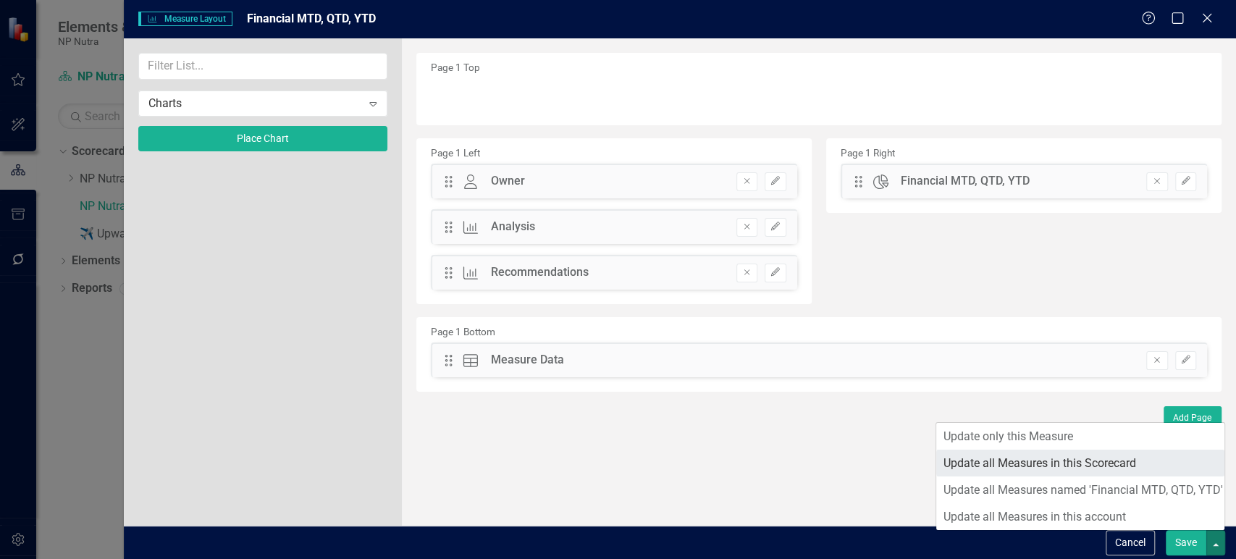
click at [1096, 461] on link "Update all Measures in this Scorecard" at bounding box center [1080, 463] width 288 height 27
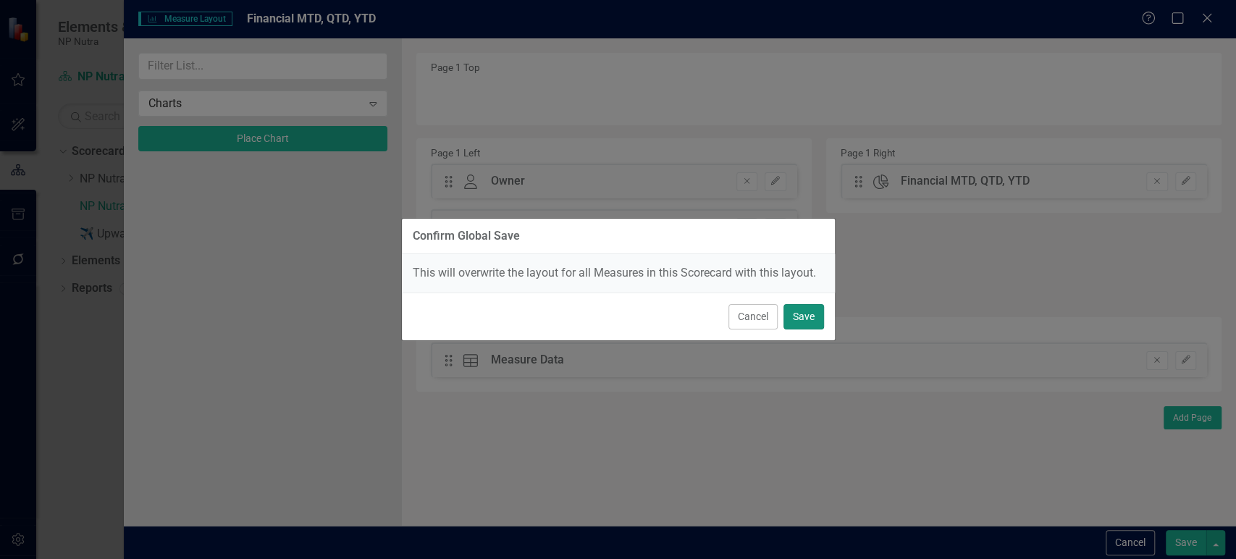
click at [811, 313] on button "Save" at bounding box center [804, 316] width 41 height 25
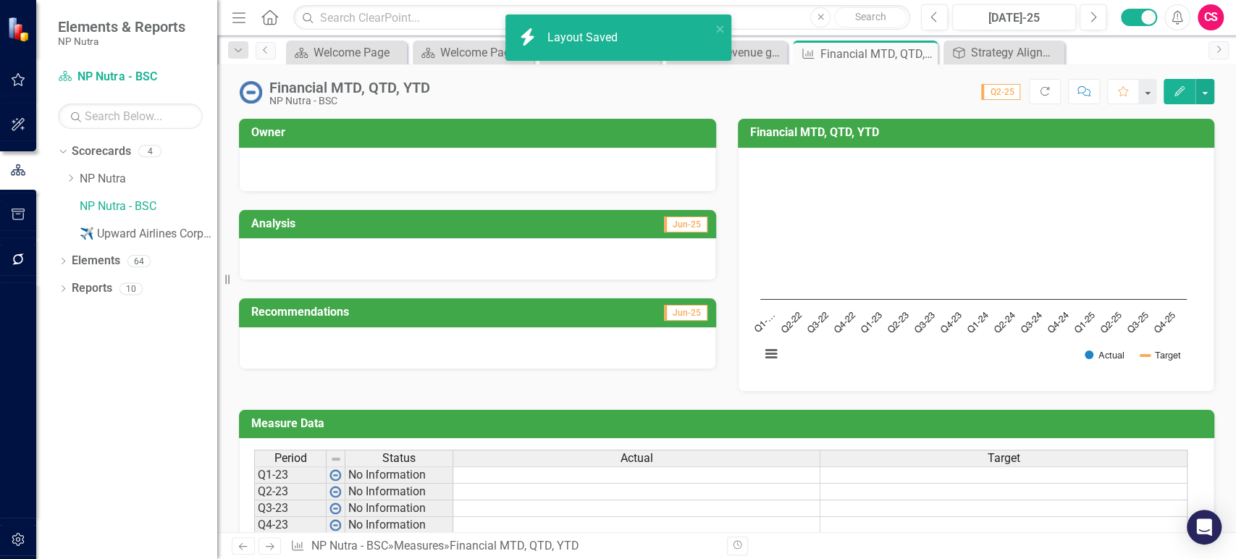
click at [238, 543] on icon "Previous" at bounding box center [243, 546] width 12 height 9
